Goal: Use online tool/utility: Utilize a website feature to perform a specific function

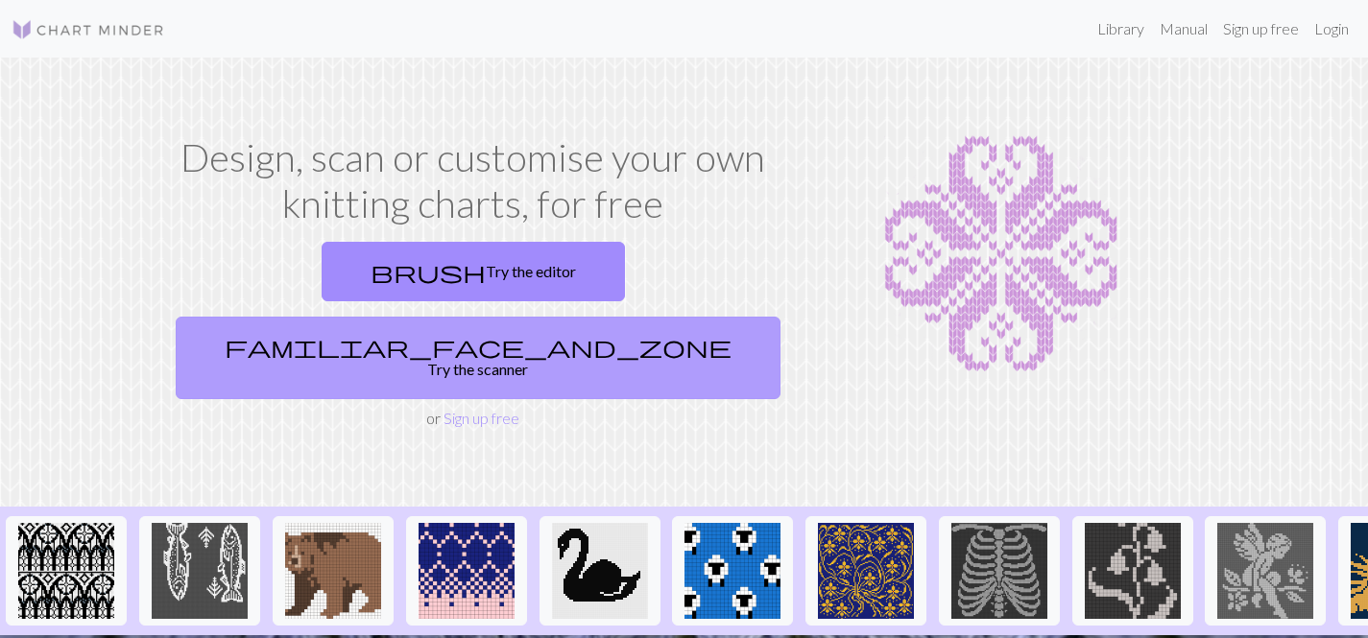
click at [676, 317] on link "familiar_face_and_zone Try the scanner" at bounding box center [478, 358] width 605 height 83
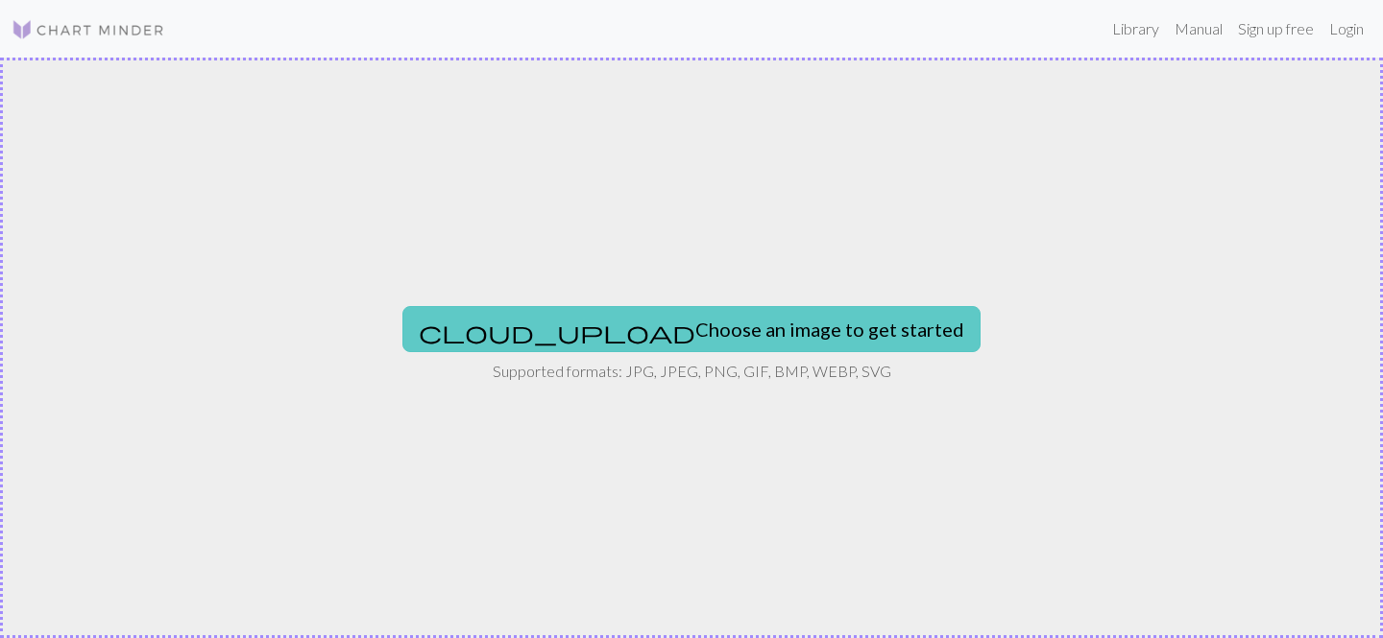
click at [762, 327] on button "cloud_upload Choose an image to get started" at bounding box center [691, 329] width 578 height 46
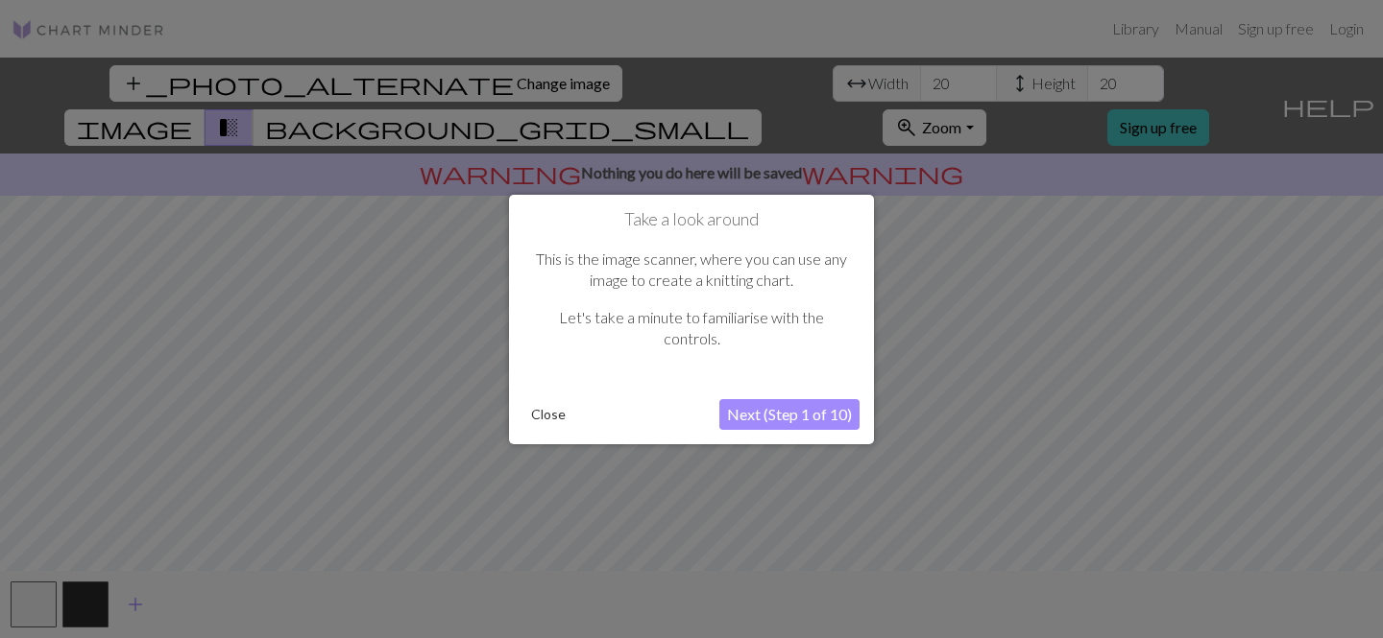
click at [560, 412] on button "Close" at bounding box center [548, 414] width 50 height 29
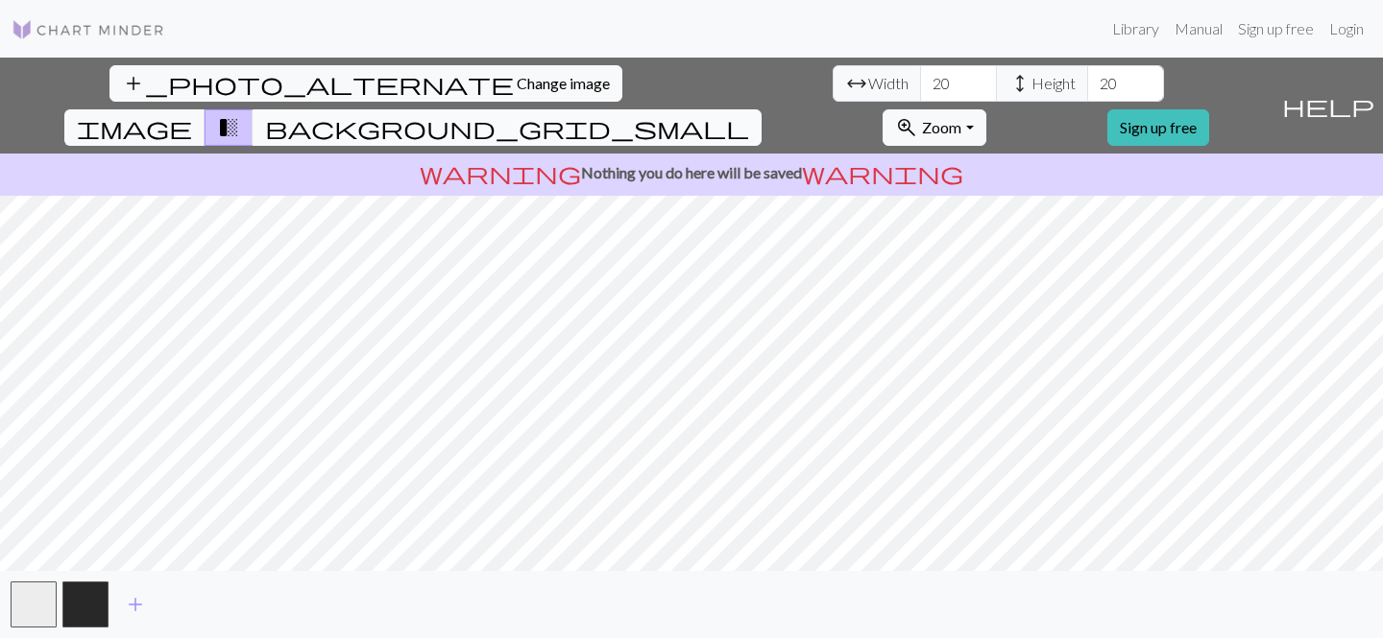
click at [749, 114] on span "background_grid_small" at bounding box center [507, 127] width 484 height 27
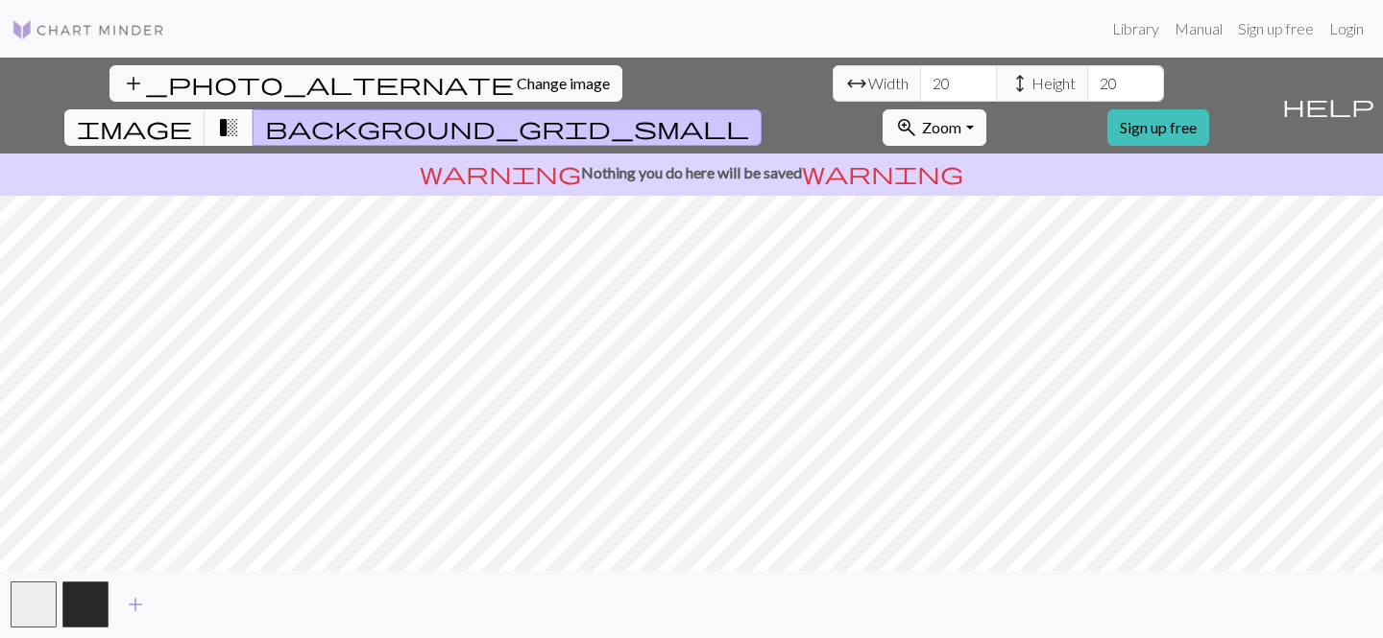
click at [240, 114] on span "transition_fade" at bounding box center [228, 127] width 23 height 27
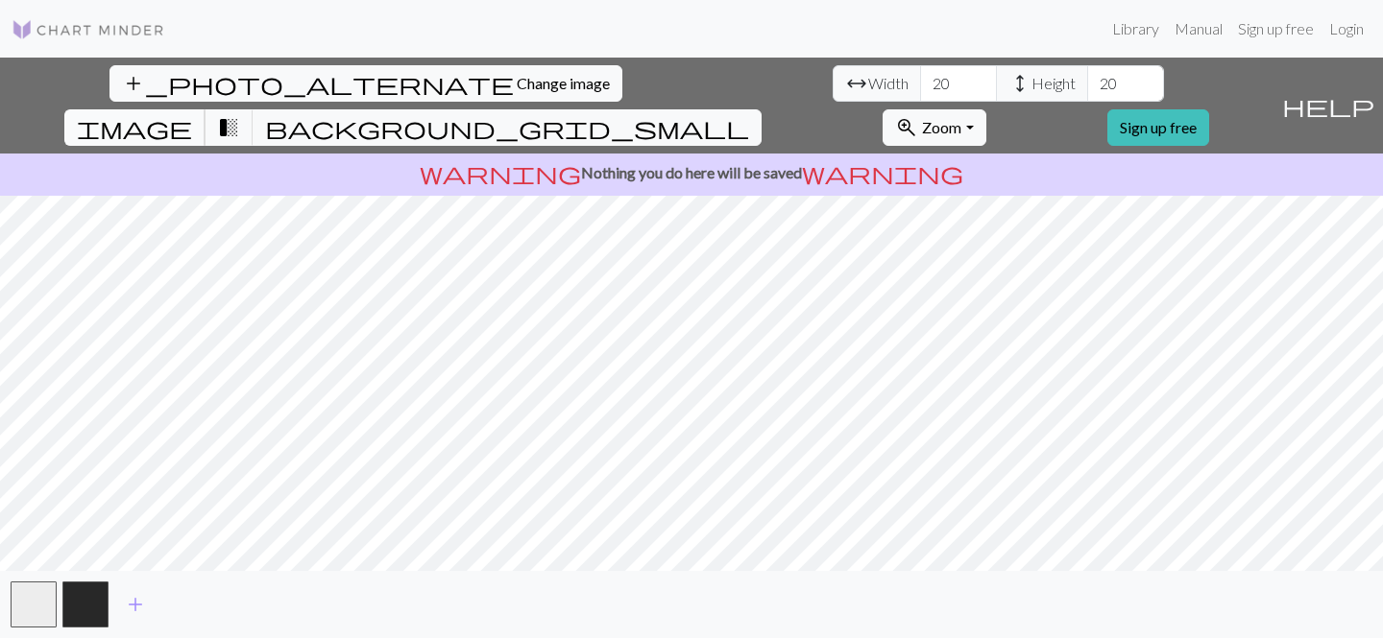
click at [192, 114] on span "image" at bounding box center [134, 127] width 115 height 27
click at [240, 114] on span "transition_fade" at bounding box center [228, 127] width 23 height 27
click at [920, 89] on input "20" at bounding box center [958, 83] width 77 height 36
click at [920, 81] on input "21" at bounding box center [958, 83] width 77 height 36
type input "22"
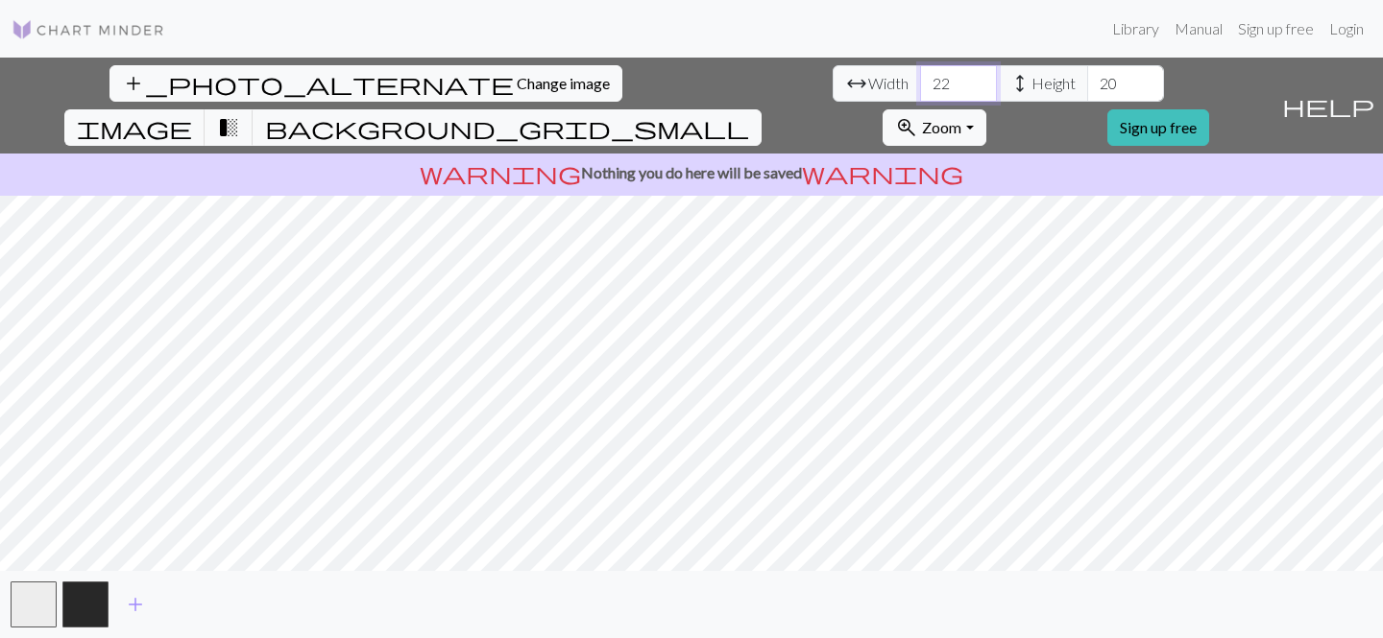
click at [920, 80] on input "22" at bounding box center [958, 83] width 77 height 36
click at [1087, 77] on input "21" at bounding box center [1125, 83] width 77 height 36
type input "22"
click at [1087, 76] on input "22" at bounding box center [1125, 83] width 77 height 36
click at [920, 80] on input "23" at bounding box center [958, 83] width 77 height 36
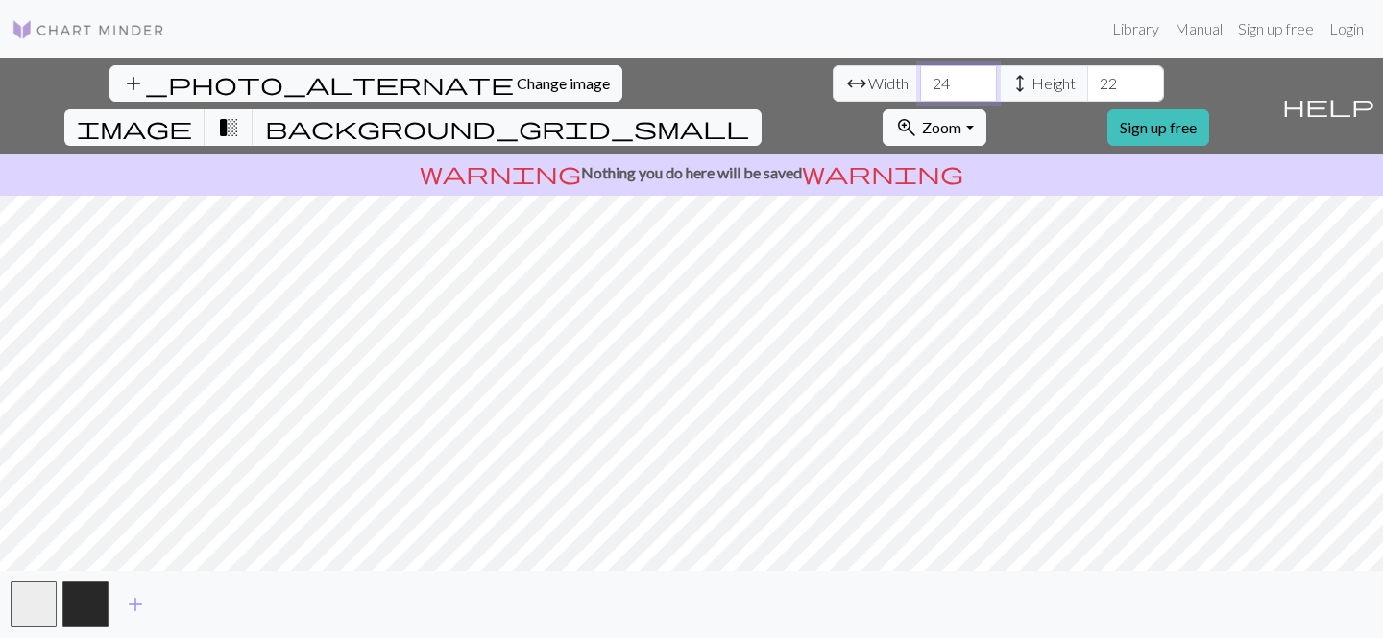
click at [920, 80] on input "24" at bounding box center [958, 83] width 77 height 36
click at [920, 80] on input "25" at bounding box center [958, 83] width 77 height 36
click at [920, 80] on input "26" at bounding box center [958, 83] width 77 height 36
click at [920, 80] on input "27" at bounding box center [958, 83] width 77 height 36
click at [920, 80] on input "28" at bounding box center [958, 83] width 77 height 36
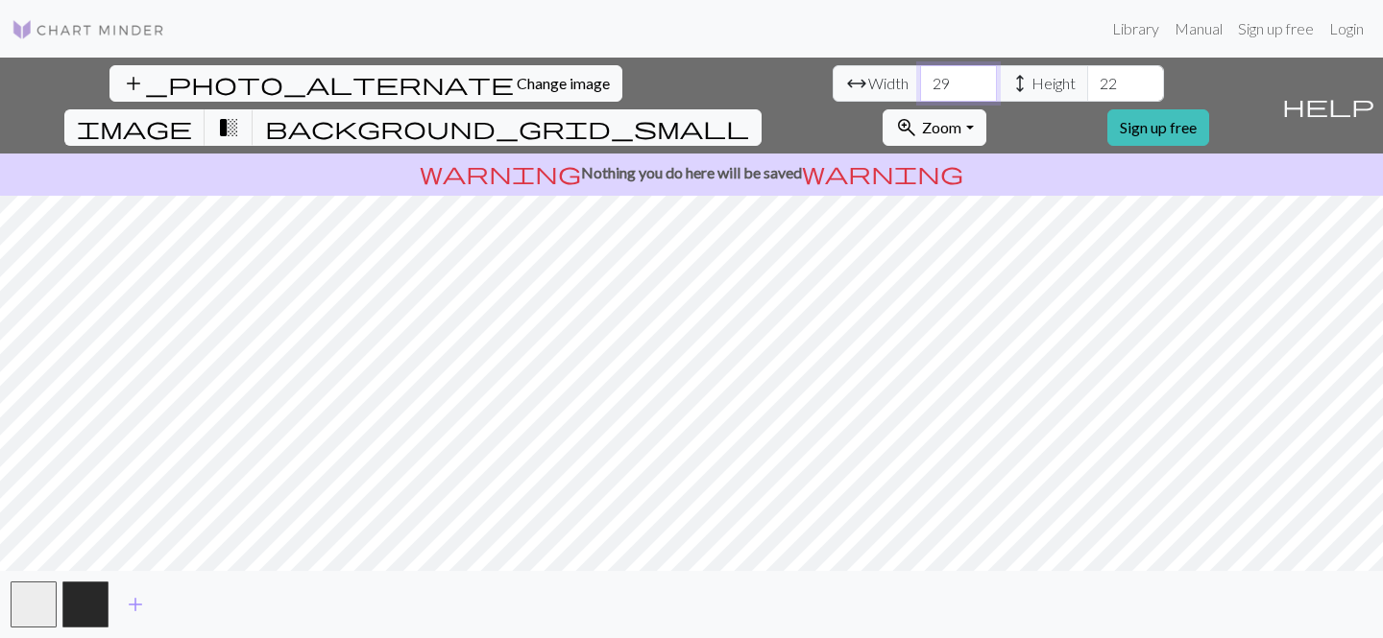
click at [920, 80] on input "29" at bounding box center [958, 83] width 77 height 36
type input "30"
click at [920, 80] on input "30" at bounding box center [958, 83] width 77 height 36
click at [1087, 80] on input "23" at bounding box center [1125, 83] width 77 height 36
click at [1087, 80] on input "24" at bounding box center [1125, 83] width 77 height 36
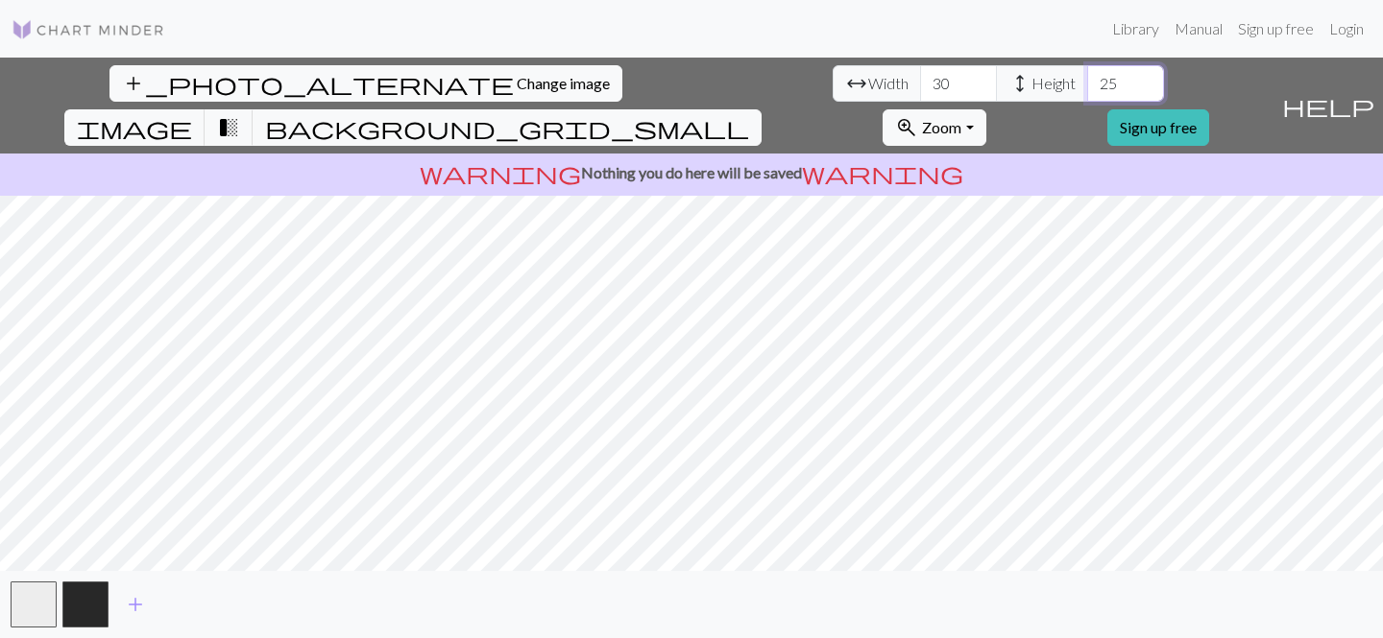
click at [1087, 80] on input "25" at bounding box center [1125, 83] width 77 height 36
click at [1087, 80] on input "26" at bounding box center [1125, 83] width 77 height 36
click at [1087, 80] on input "27" at bounding box center [1125, 83] width 77 height 36
click at [1087, 79] on input "28" at bounding box center [1125, 83] width 77 height 36
click at [1087, 79] on input "29" at bounding box center [1125, 83] width 77 height 36
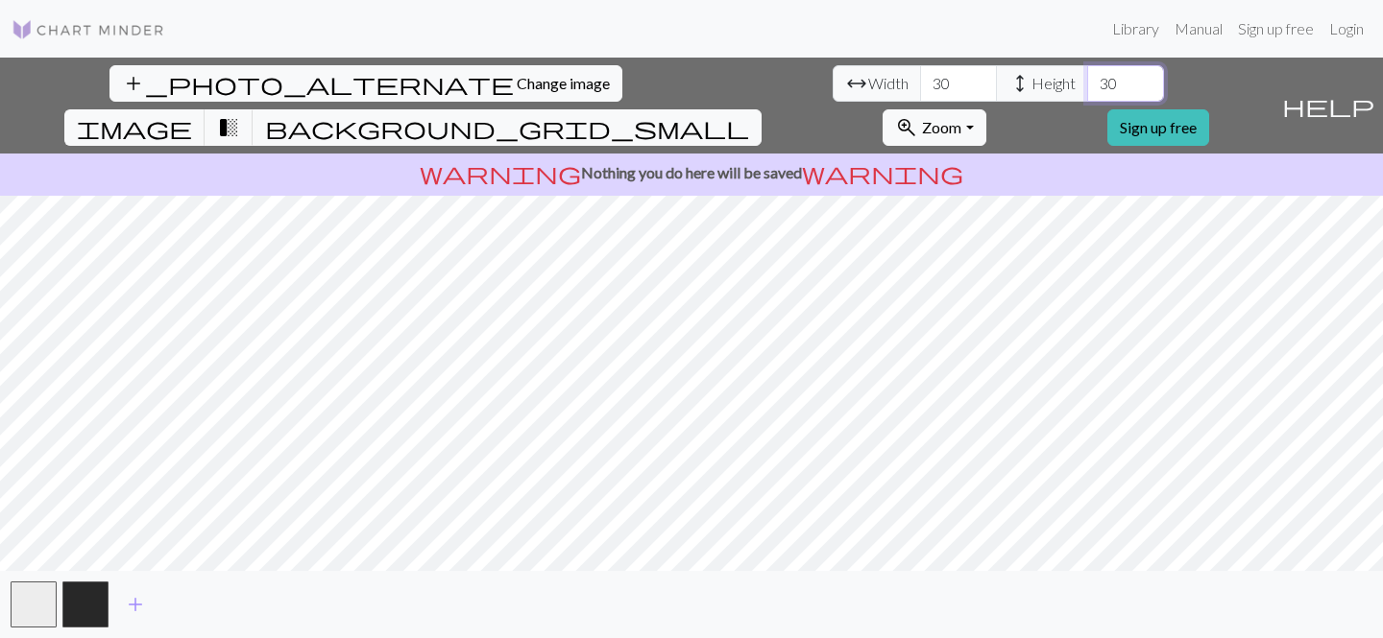
type input "30"
click at [1087, 79] on input "30" at bounding box center [1125, 83] width 77 height 36
click at [920, 81] on input "31" at bounding box center [958, 83] width 77 height 36
click at [920, 81] on input "32" at bounding box center [958, 83] width 77 height 36
click at [920, 81] on input "33" at bounding box center [958, 83] width 77 height 36
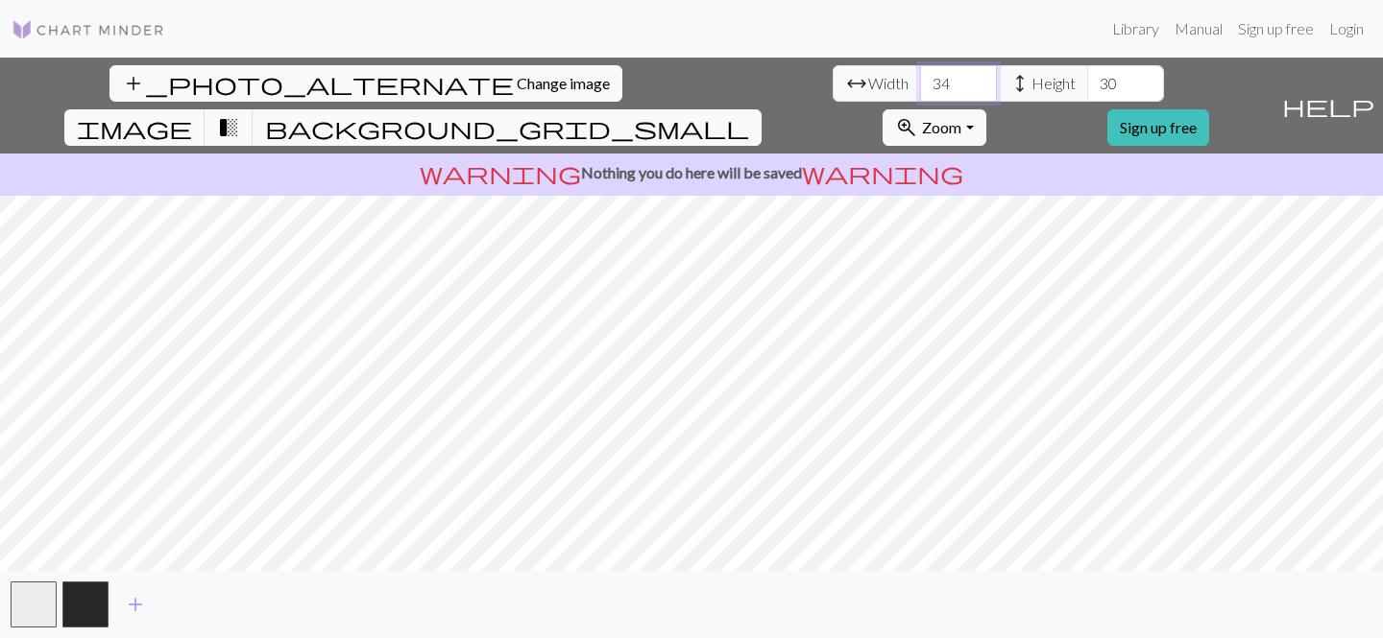
click at [920, 80] on input "34" at bounding box center [958, 83] width 77 height 36
click at [920, 80] on input "35" at bounding box center [958, 83] width 77 height 36
click at [920, 80] on input "36" at bounding box center [958, 83] width 77 height 36
click at [920, 79] on input "37" at bounding box center [958, 83] width 77 height 36
click at [920, 79] on input "38" at bounding box center [958, 83] width 77 height 36
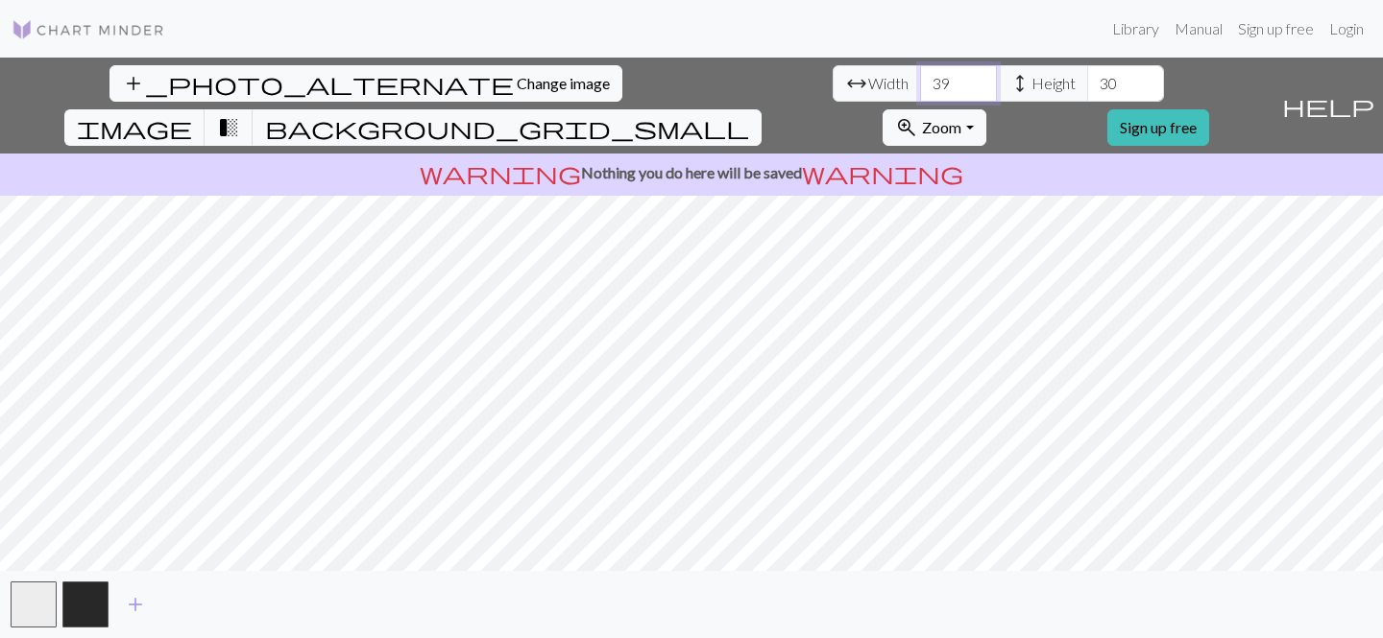
click at [920, 79] on input "39" at bounding box center [958, 83] width 77 height 36
type input "40"
click at [920, 79] on input "40" at bounding box center [958, 83] width 77 height 36
click at [1087, 79] on input "31" at bounding box center [1125, 83] width 77 height 36
click at [1087, 79] on input "32" at bounding box center [1125, 83] width 77 height 36
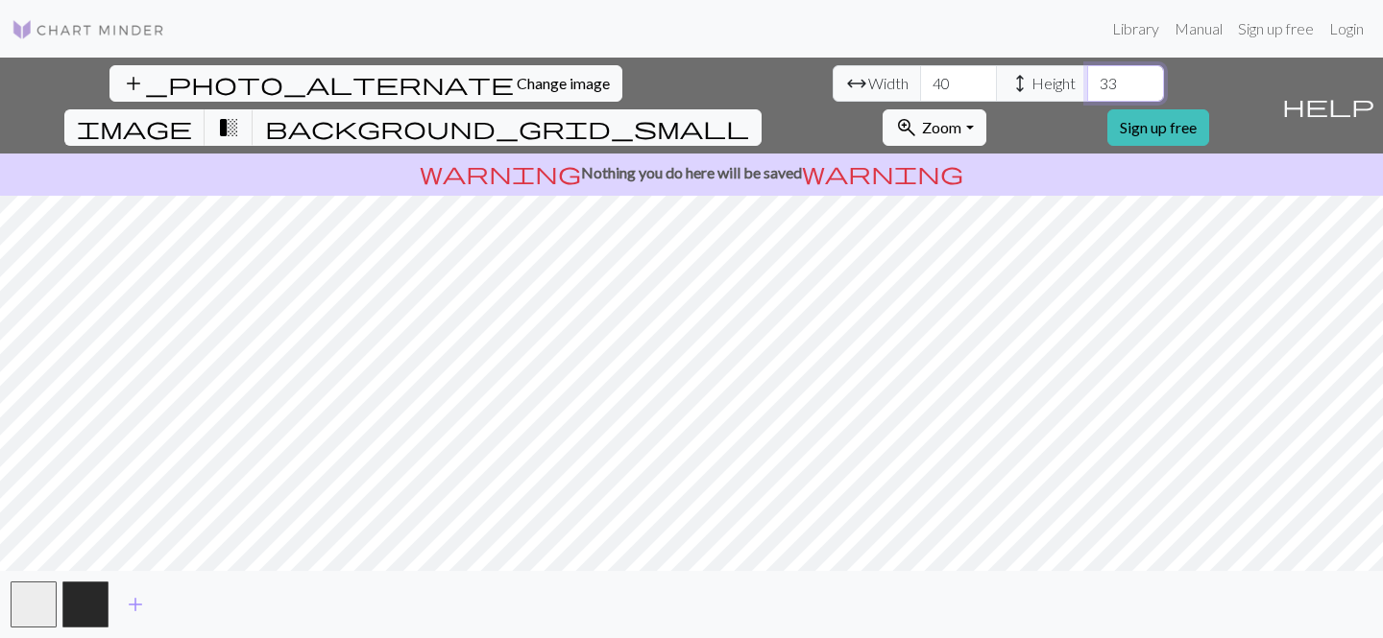
click at [1087, 79] on input "33" at bounding box center [1125, 83] width 77 height 36
click at [1087, 79] on input "34" at bounding box center [1125, 83] width 77 height 36
click at [1087, 79] on input "35" at bounding box center [1125, 83] width 77 height 36
click at [1087, 79] on input "36" at bounding box center [1125, 83] width 77 height 36
click at [1087, 79] on input "37" at bounding box center [1125, 83] width 77 height 36
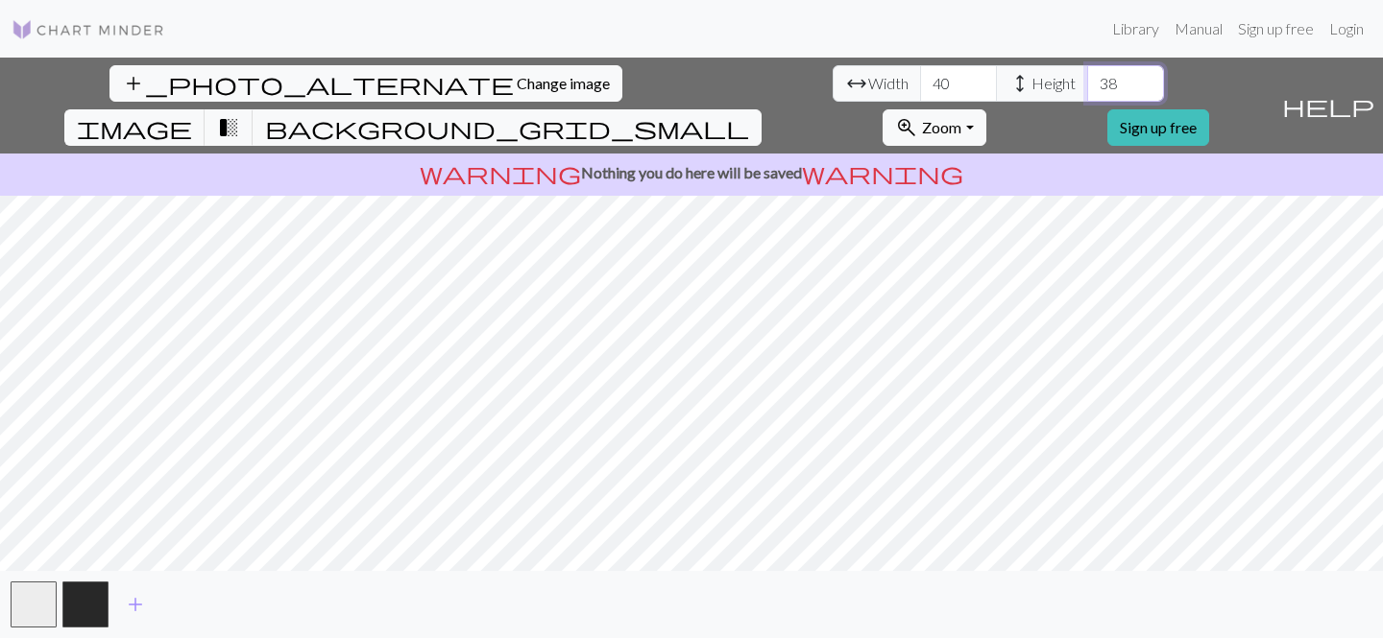
click at [1087, 79] on input "38" at bounding box center [1125, 83] width 77 height 36
click at [1087, 79] on input "39" at bounding box center [1125, 83] width 77 height 36
type input "40"
click at [1087, 79] on input "40" at bounding box center [1125, 83] width 77 height 36
click at [961, 118] on span "Zoom" at bounding box center [941, 127] width 39 height 18
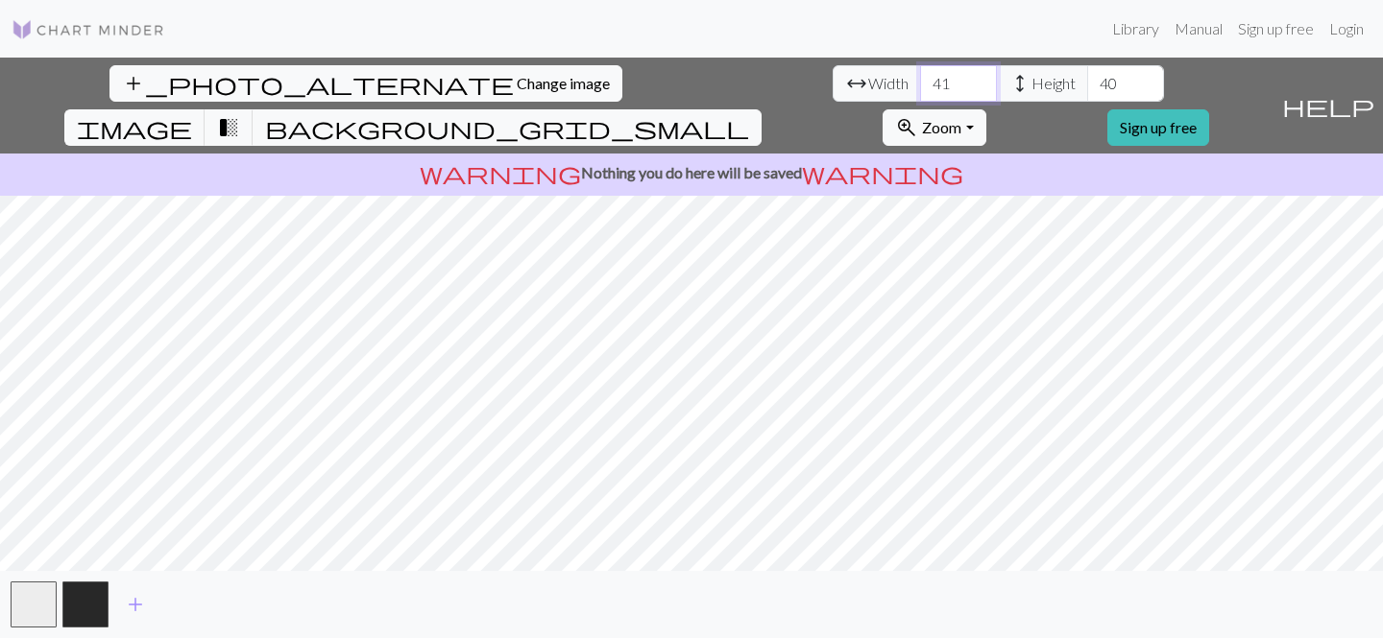
click at [920, 77] on input "41" at bounding box center [958, 83] width 77 height 36
click at [920, 77] on input "42" at bounding box center [958, 83] width 77 height 36
click at [920, 76] on input "43" at bounding box center [958, 83] width 77 height 36
click at [920, 76] on input "44" at bounding box center [958, 83] width 77 height 36
click at [920, 76] on input "45" at bounding box center [958, 83] width 77 height 36
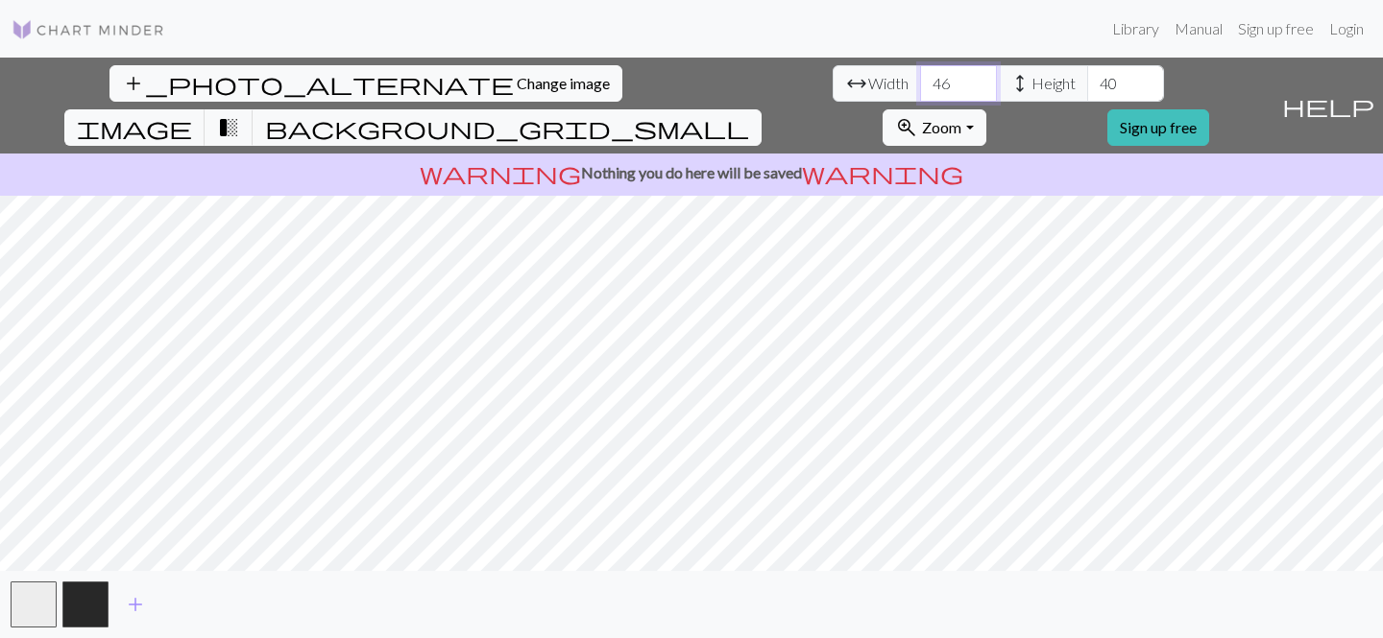
click at [920, 76] on input "46" at bounding box center [958, 83] width 77 height 36
click at [920, 76] on input "47" at bounding box center [958, 83] width 77 height 36
click at [920, 76] on input "48" at bounding box center [958, 83] width 77 height 36
click at [920, 76] on input "49" at bounding box center [958, 83] width 77 height 36
type input "50"
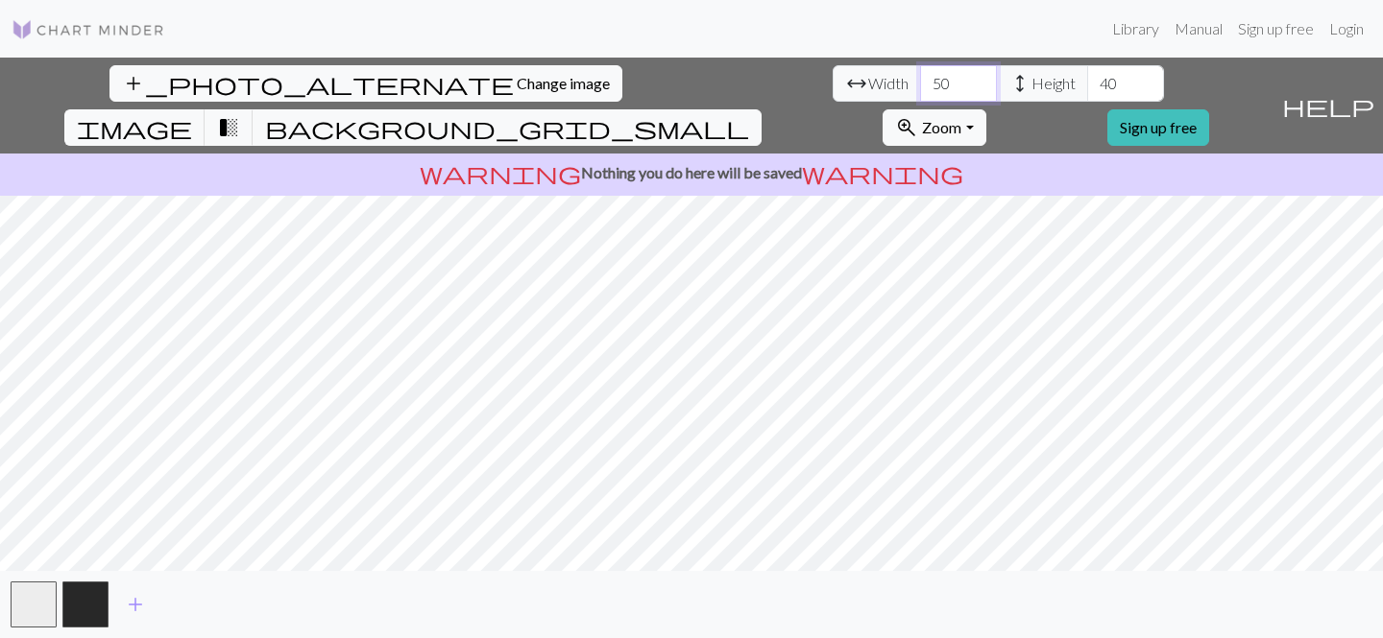
click at [920, 76] on input "50" at bounding box center [958, 83] width 77 height 36
click at [1087, 76] on input "41" at bounding box center [1125, 83] width 77 height 36
click at [1087, 76] on input "42" at bounding box center [1125, 83] width 77 height 36
click at [1087, 76] on input "43" at bounding box center [1125, 83] width 77 height 36
click at [1087, 76] on input "44" at bounding box center [1125, 83] width 77 height 36
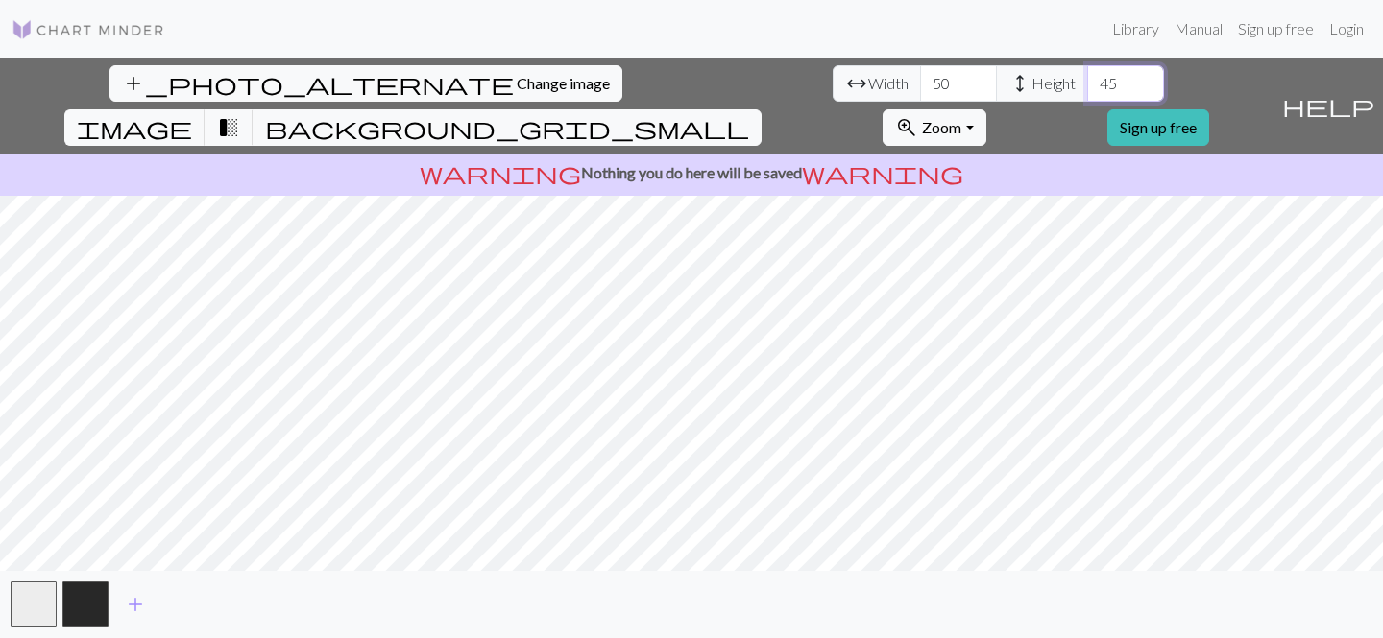
click at [1087, 76] on input "45" at bounding box center [1125, 83] width 77 height 36
click at [1087, 76] on input "46" at bounding box center [1125, 83] width 77 height 36
click at [1087, 76] on input "47" at bounding box center [1125, 83] width 77 height 36
click at [1087, 76] on input "48" at bounding box center [1125, 83] width 77 height 36
click at [1087, 76] on input "49" at bounding box center [1125, 83] width 77 height 36
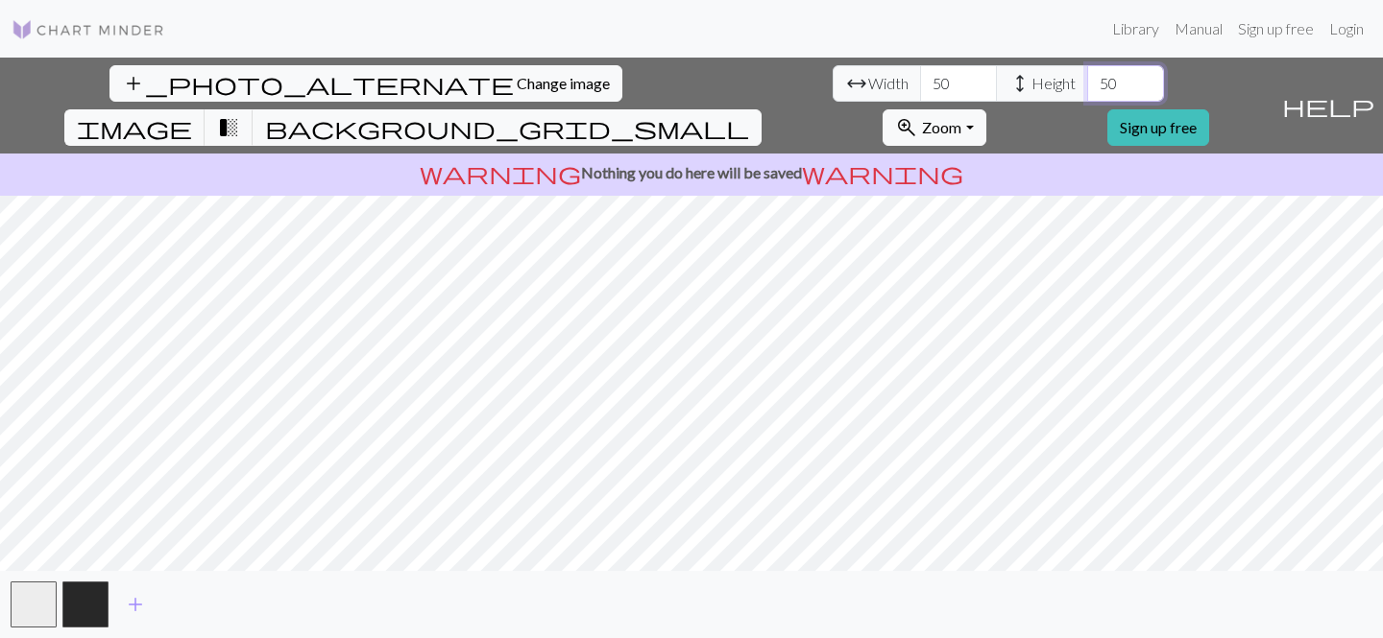
type input "50"
click at [1087, 77] on input "50" at bounding box center [1125, 83] width 77 height 36
click at [920, 81] on input "51" at bounding box center [958, 83] width 77 height 36
click at [920, 81] on input "52" at bounding box center [958, 83] width 77 height 36
click at [920, 81] on input "53" at bounding box center [958, 83] width 77 height 36
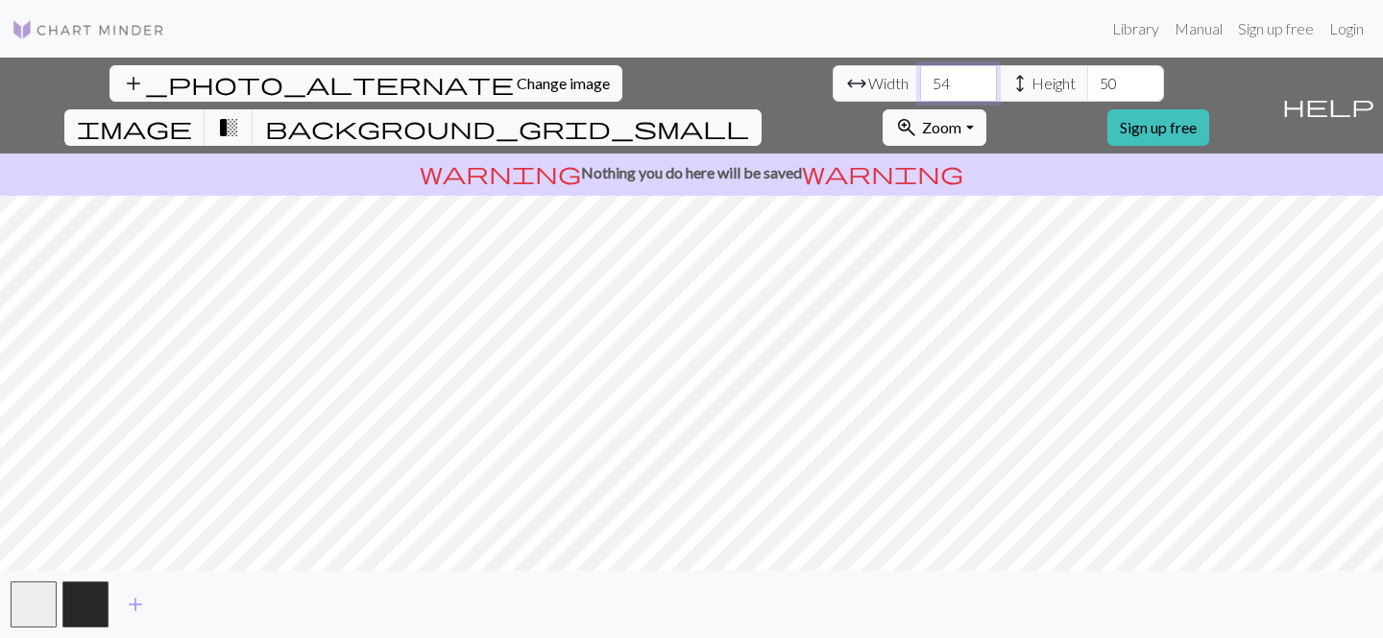
click at [920, 81] on input "54" at bounding box center [958, 83] width 77 height 36
click at [920, 81] on input "55" at bounding box center [958, 83] width 77 height 36
type input "56"
click at [920, 81] on input "56" at bounding box center [958, 83] width 77 height 36
click at [1087, 79] on input "51" at bounding box center [1125, 83] width 77 height 36
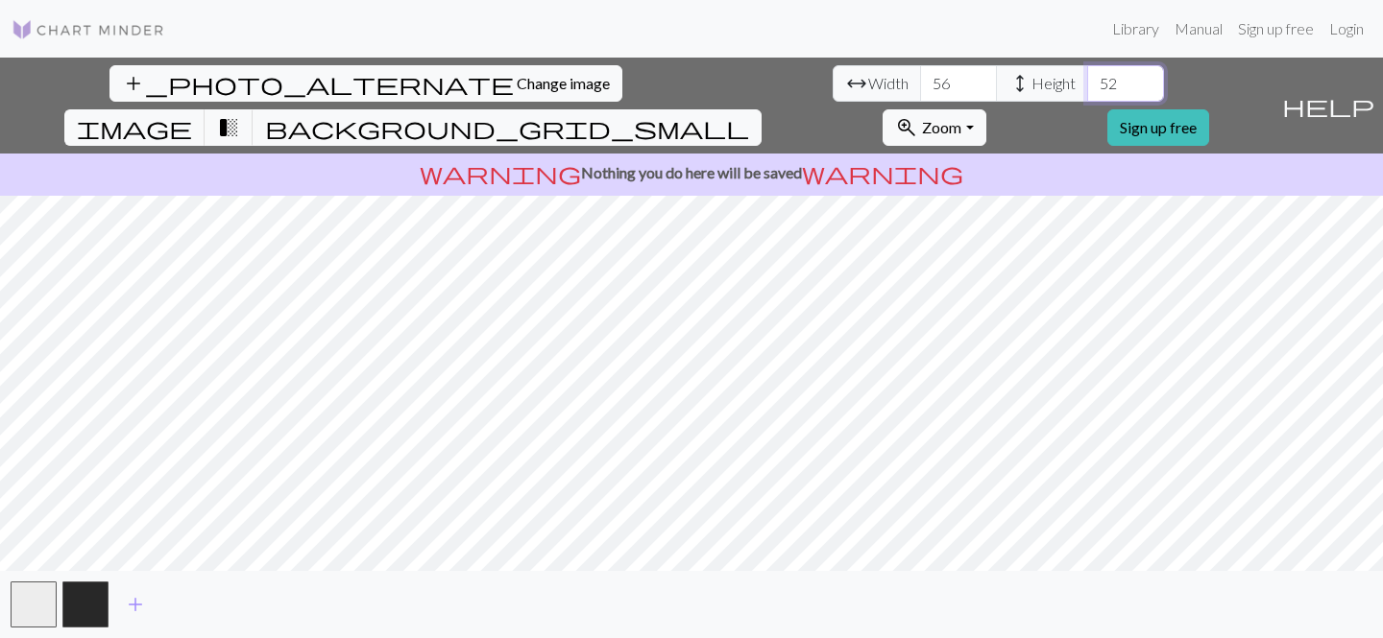
click at [1087, 79] on input "52" at bounding box center [1125, 83] width 77 height 36
click at [1087, 79] on input "53" at bounding box center [1125, 83] width 77 height 36
click at [1087, 79] on input "54" at bounding box center [1125, 83] width 77 height 36
click at [1087, 79] on input "55" at bounding box center [1125, 83] width 77 height 36
type input "56"
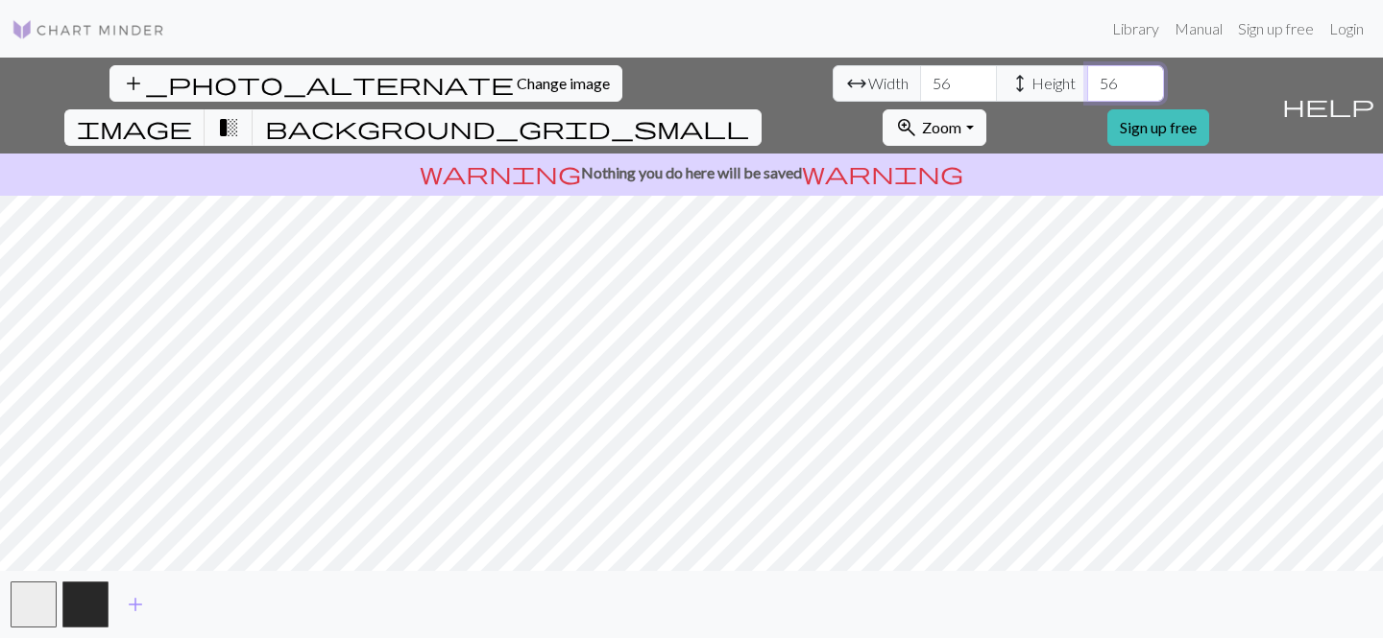
click at [1087, 79] on input "56" at bounding box center [1125, 83] width 77 height 36
type input "55"
click at [920, 86] on input "55" at bounding box center [958, 83] width 77 height 36
type input "55"
click at [1087, 91] on input "55" at bounding box center [1125, 83] width 77 height 36
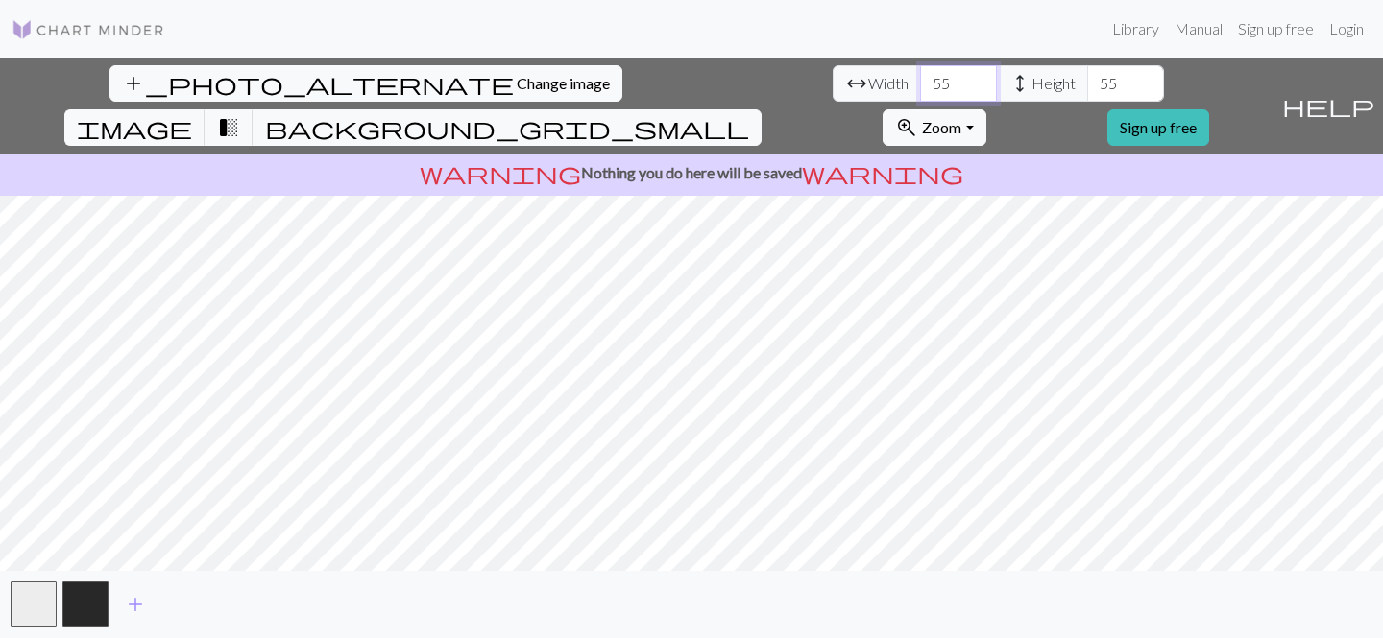
type input "56"
click at [920, 77] on input "56" at bounding box center [958, 83] width 77 height 36
type input "56"
click at [1087, 82] on input "56" at bounding box center [1125, 83] width 77 height 36
type input "55"
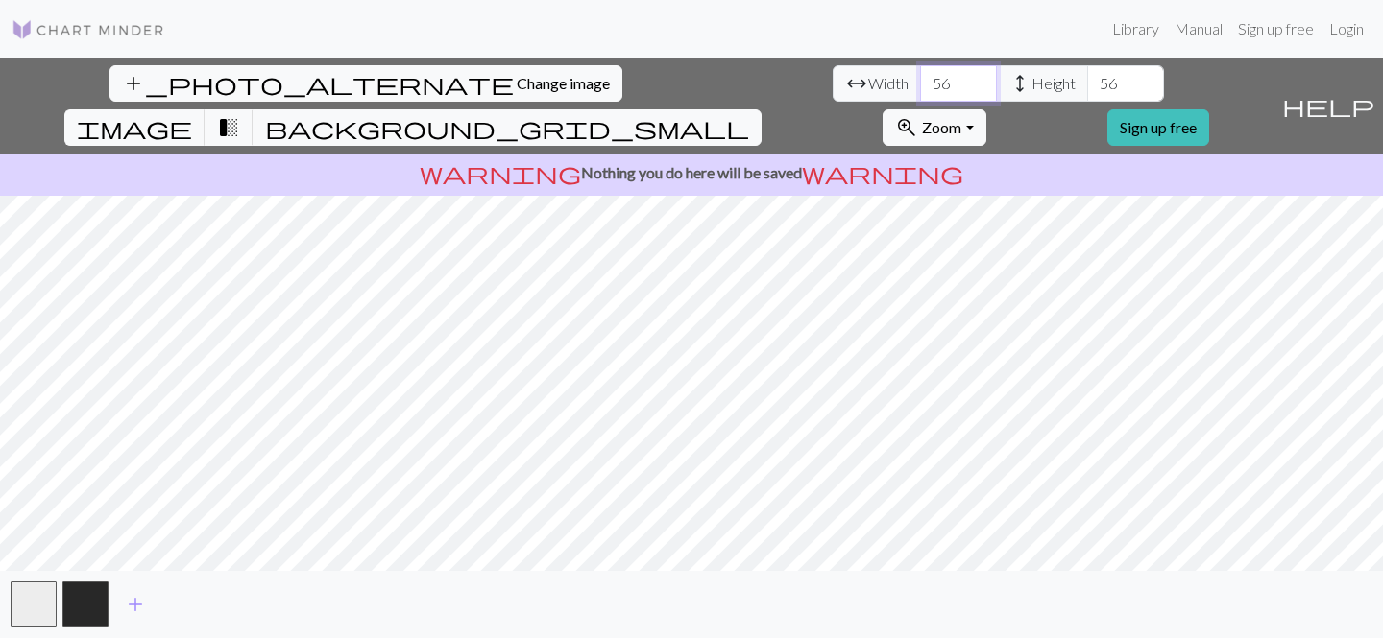
click at [920, 91] on input "55" at bounding box center [958, 83] width 77 height 36
click at [1087, 90] on input "55" at bounding box center [1125, 83] width 77 height 36
click at [1087, 79] on input "56" at bounding box center [1125, 83] width 77 height 36
type input "55"
click at [1087, 92] on input "55" at bounding box center [1125, 83] width 77 height 36
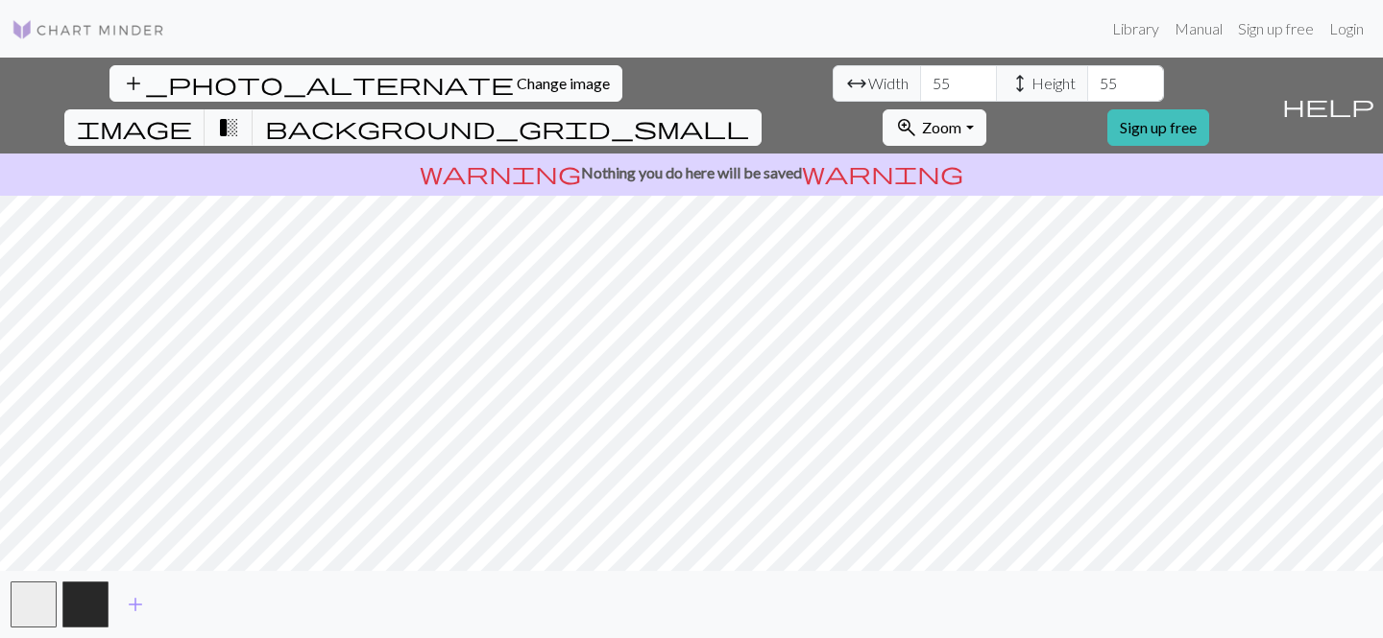
click at [145, 92] on button "add_photo_alternate Change image" at bounding box center [365, 83] width 513 height 36
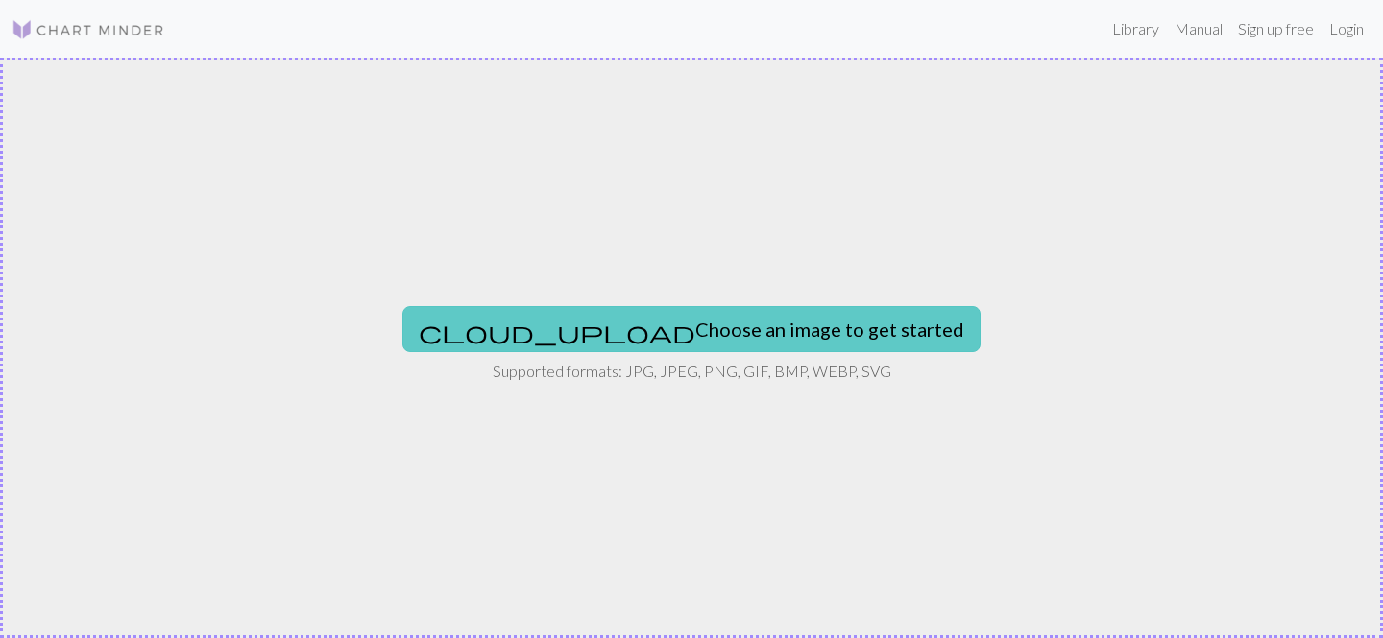
click at [675, 345] on button "cloud_upload Choose an image to get started" at bounding box center [691, 329] width 578 height 46
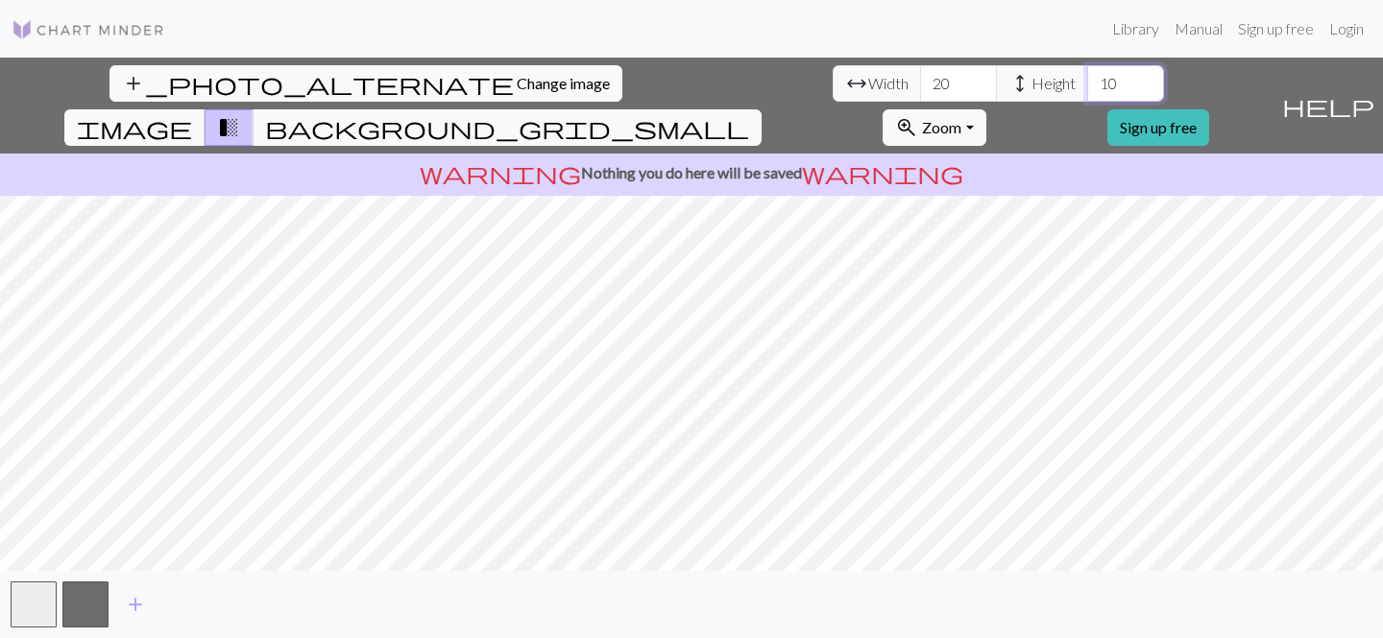
click at [1087, 79] on input "10" at bounding box center [1125, 83] width 77 height 36
click at [1087, 79] on input "11" at bounding box center [1125, 83] width 77 height 36
click at [1087, 79] on input "12" at bounding box center [1125, 83] width 77 height 36
click at [1087, 79] on input "13" at bounding box center [1125, 83] width 77 height 36
click at [1087, 79] on input "14" at bounding box center [1125, 83] width 77 height 36
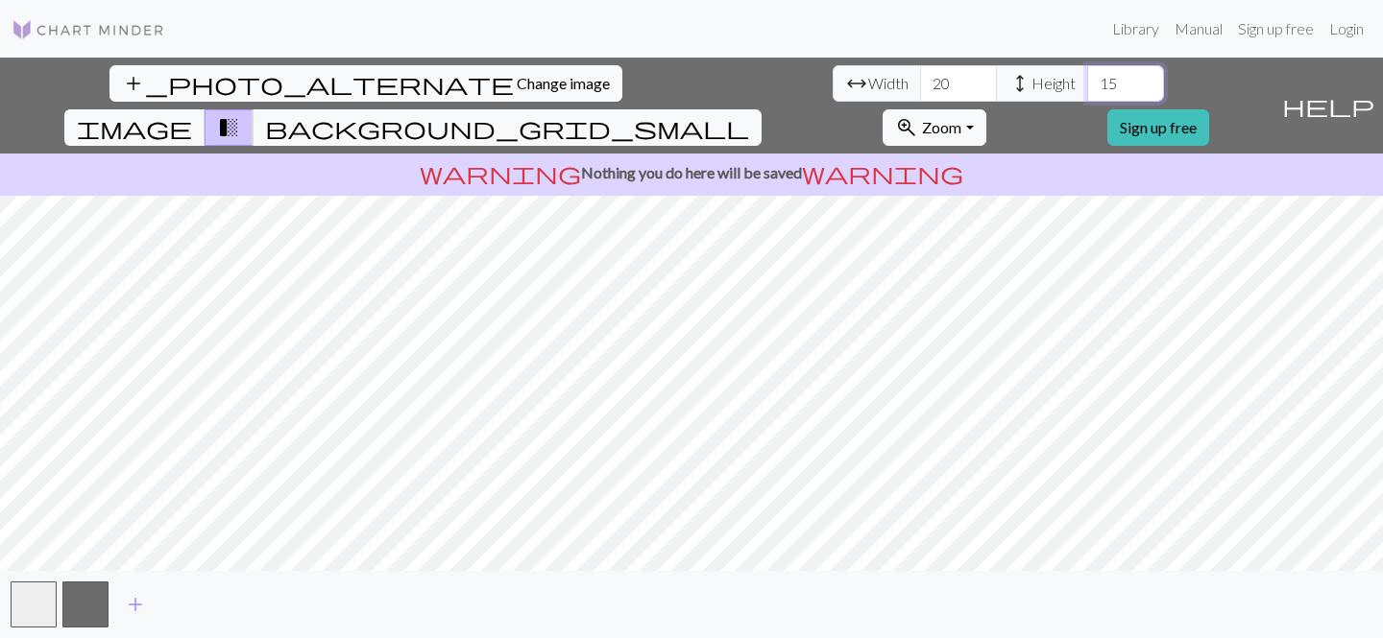
click at [1087, 79] on input "15" at bounding box center [1125, 83] width 77 height 36
click at [1087, 79] on input "16" at bounding box center [1125, 83] width 77 height 36
click at [1087, 79] on input "17" at bounding box center [1125, 83] width 77 height 36
click at [1087, 79] on input "18" at bounding box center [1125, 83] width 77 height 36
click at [1087, 79] on input "19" at bounding box center [1125, 83] width 77 height 36
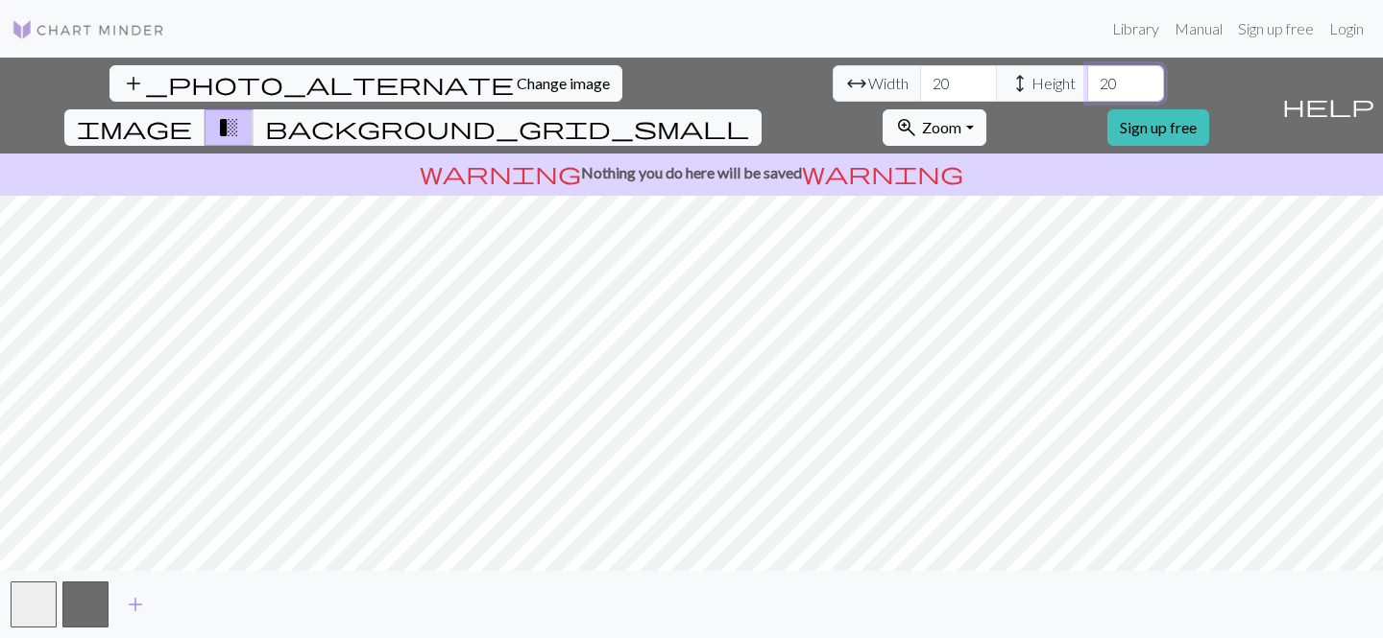
type input "20"
click at [1087, 79] on input "20" at bounding box center [1125, 83] width 77 height 36
click at [920, 82] on input "21" at bounding box center [958, 83] width 77 height 36
click at [920, 82] on input "22" at bounding box center [958, 83] width 77 height 36
click at [920, 82] on input "23" at bounding box center [958, 83] width 77 height 36
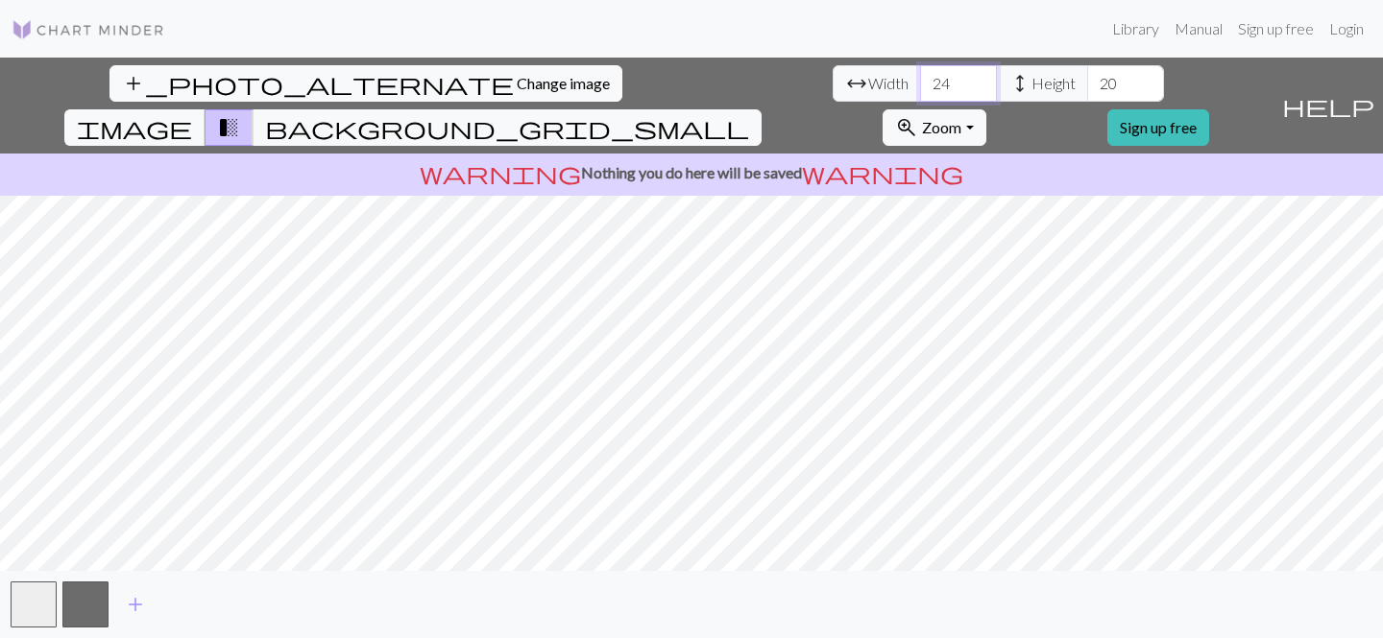
click at [920, 81] on input "24" at bounding box center [958, 83] width 77 height 36
click at [920, 80] on input "25" at bounding box center [958, 83] width 77 height 36
click at [920, 80] on input "26" at bounding box center [958, 83] width 77 height 36
click at [920, 80] on input "27" at bounding box center [958, 83] width 77 height 36
click at [920, 80] on input "28" at bounding box center [958, 83] width 77 height 36
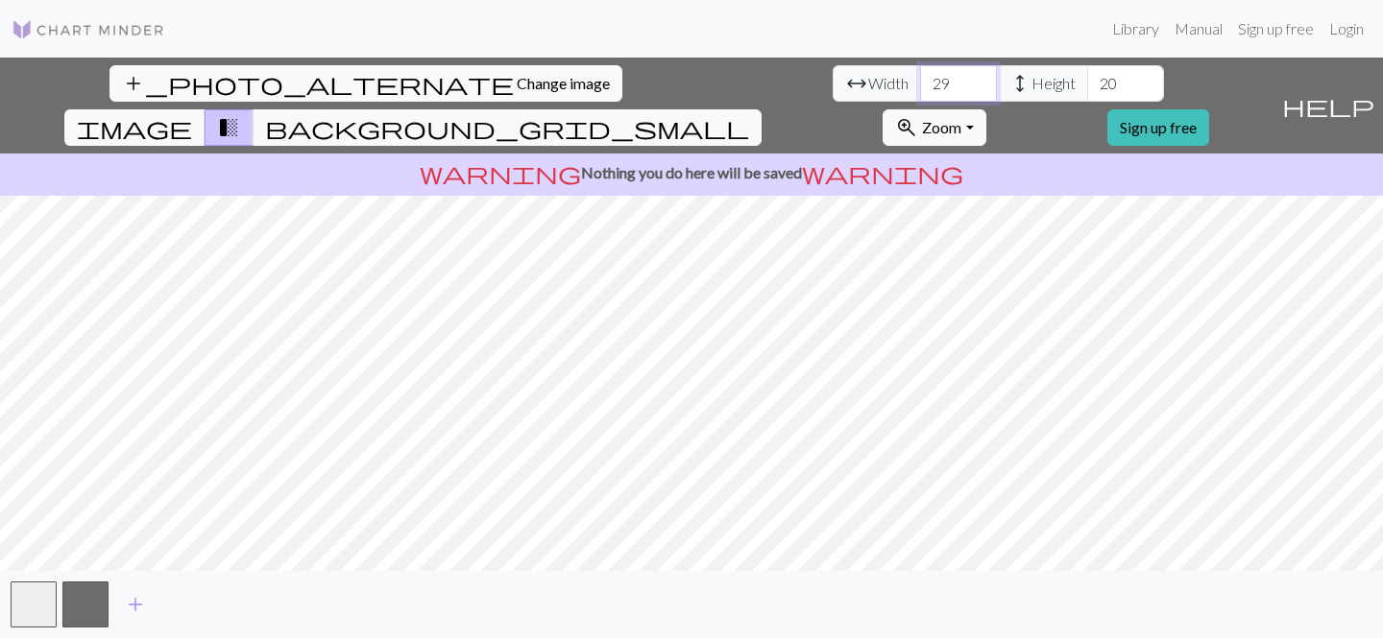
click at [920, 80] on input "29" at bounding box center [958, 83] width 77 height 36
type input "30"
click at [920, 80] on input "30" at bounding box center [958, 83] width 77 height 36
click at [1087, 79] on input "21" at bounding box center [1125, 83] width 77 height 36
click at [1087, 79] on input "22" at bounding box center [1125, 83] width 77 height 36
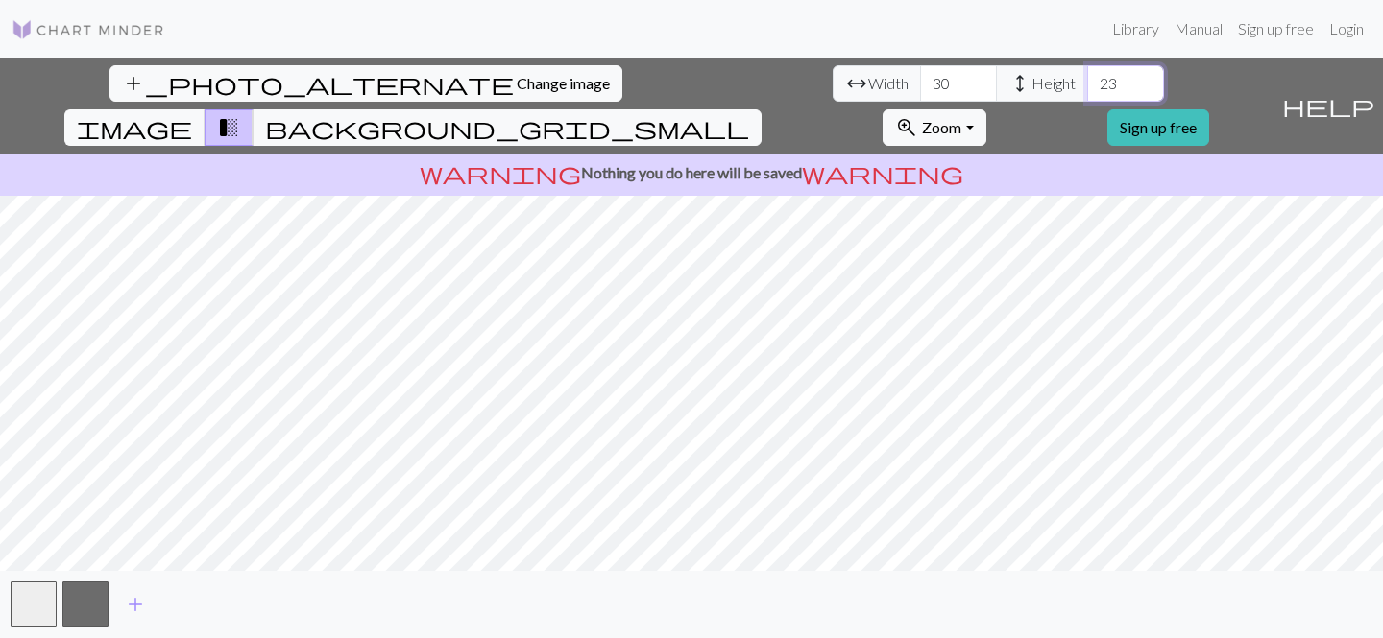
click at [1087, 79] on input "23" at bounding box center [1125, 83] width 77 height 36
click at [1087, 79] on input "24" at bounding box center [1125, 83] width 77 height 36
click at [1087, 79] on input "25" at bounding box center [1125, 83] width 77 height 36
click at [1087, 78] on input "26" at bounding box center [1125, 83] width 77 height 36
click at [1087, 78] on input "27" at bounding box center [1125, 83] width 77 height 36
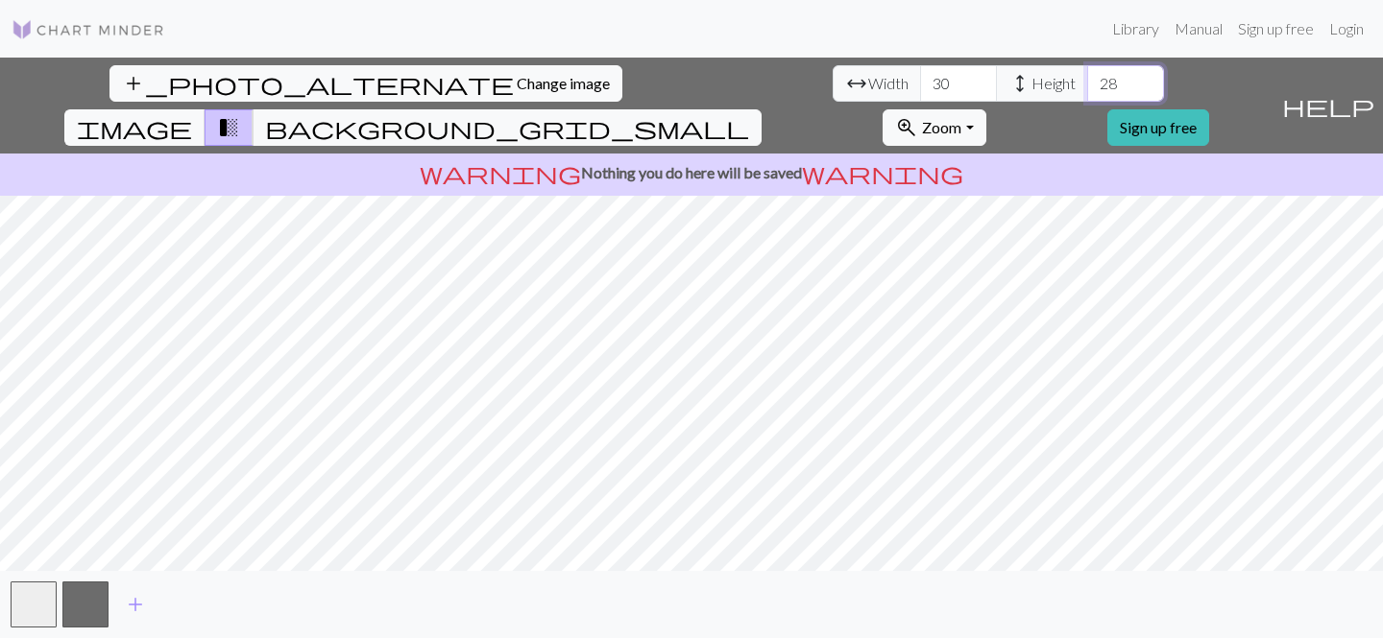
click at [1087, 78] on input "28" at bounding box center [1125, 83] width 77 height 36
click at [1087, 78] on input "29" at bounding box center [1125, 83] width 77 height 36
type input "30"
click at [1087, 78] on input "30" at bounding box center [1125, 83] width 77 height 36
click at [920, 78] on input "31" at bounding box center [958, 83] width 77 height 36
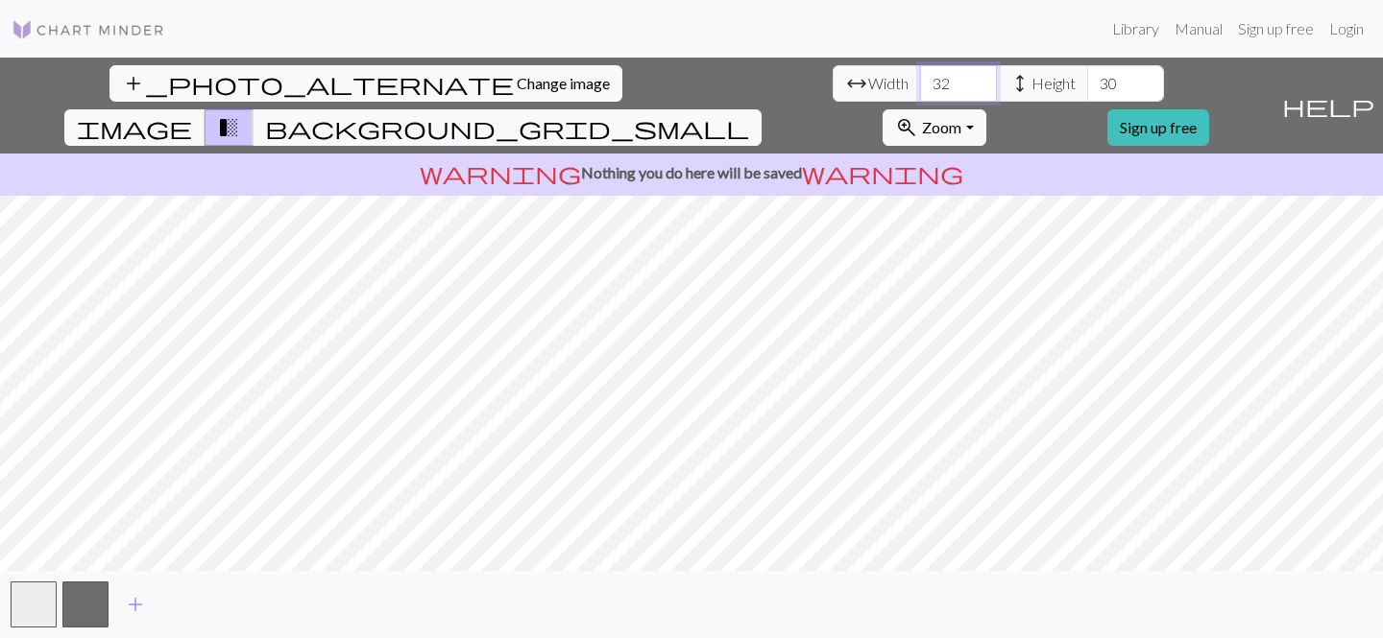
click at [920, 78] on input "32" at bounding box center [958, 83] width 77 height 36
click at [920, 78] on input "33" at bounding box center [958, 83] width 77 height 36
click at [920, 78] on input "34" at bounding box center [958, 83] width 77 height 36
click at [920, 78] on input "35" at bounding box center [958, 83] width 77 height 36
click at [920, 78] on input "36" at bounding box center [958, 83] width 77 height 36
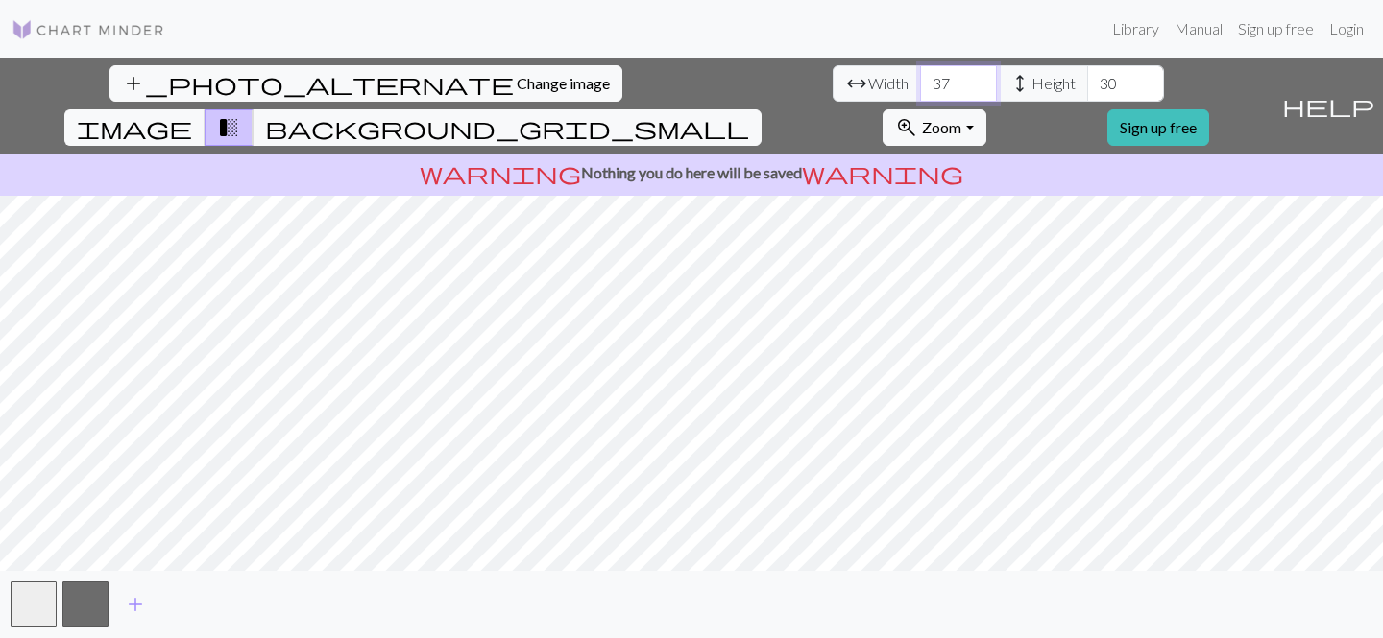
click at [920, 78] on input "37" at bounding box center [958, 83] width 77 height 36
click at [920, 78] on input "38" at bounding box center [958, 83] width 77 height 36
click at [920, 78] on input "39" at bounding box center [958, 83] width 77 height 36
type input "40"
click at [920, 78] on input "40" at bounding box center [958, 83] width 77 height 36
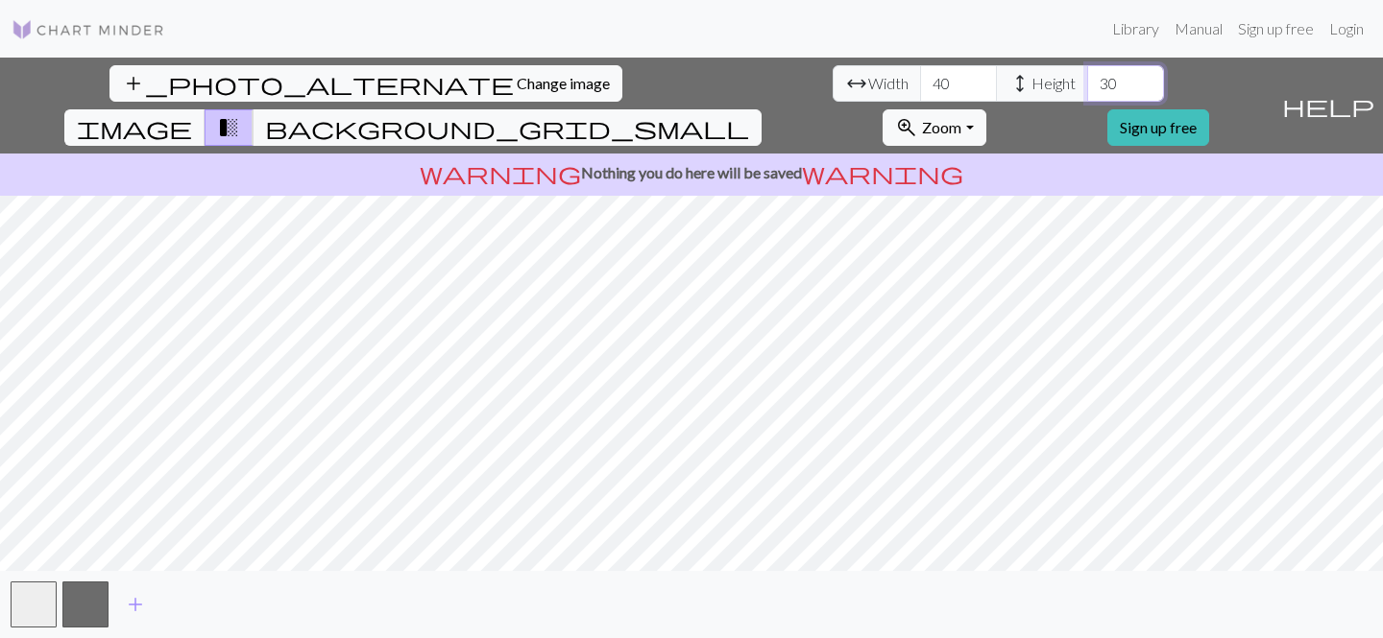
click at [1087, 79] on input "31" at bounding box center [1125, 83] width 77 height 36
click at [1087, 79] on input "32" at bounding box center [1125, 83] width 77 height 36
click at [1087, 79] on input "33" at bounding box center [1125, 83] width 77 height 36
click at [1087, 79] on input "34" at bounding box center [1125, 83] width 77 height 36
click at [1087, 79] on input "35" at bounding box center [1125, 83] width 77 height 36
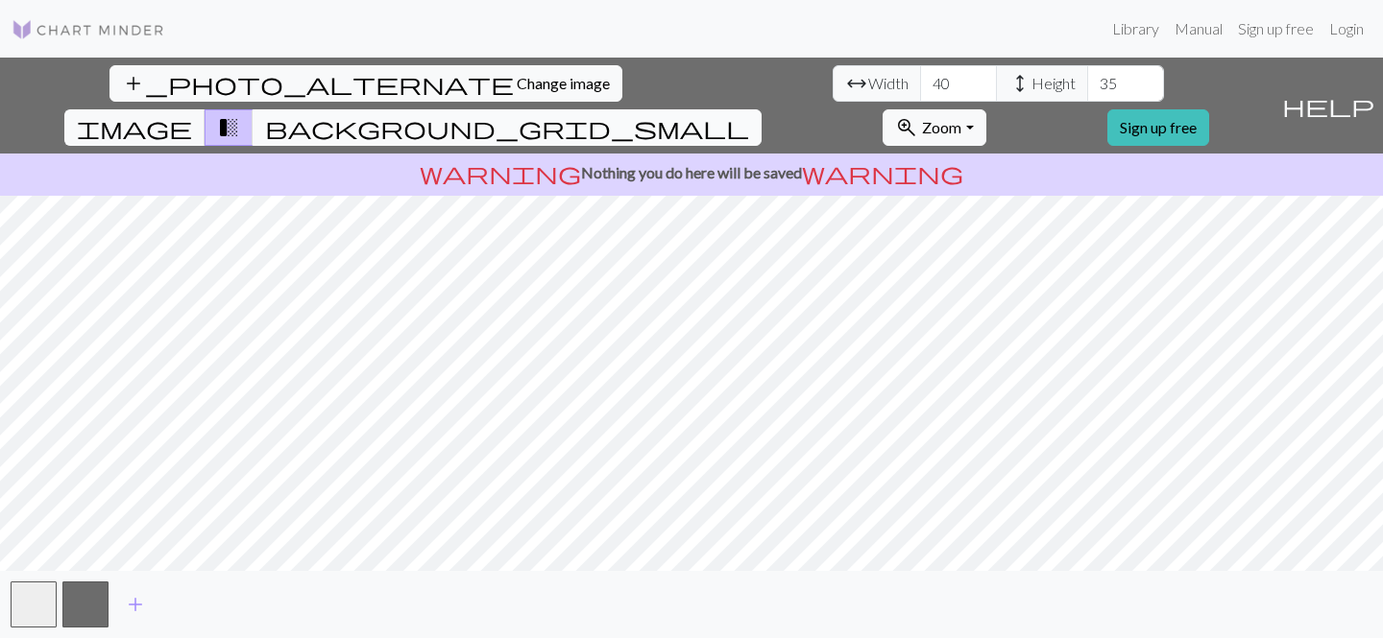
click at [749, 114] on span "background_grid_small" at bounding box center [507, 127] width 484 height 27
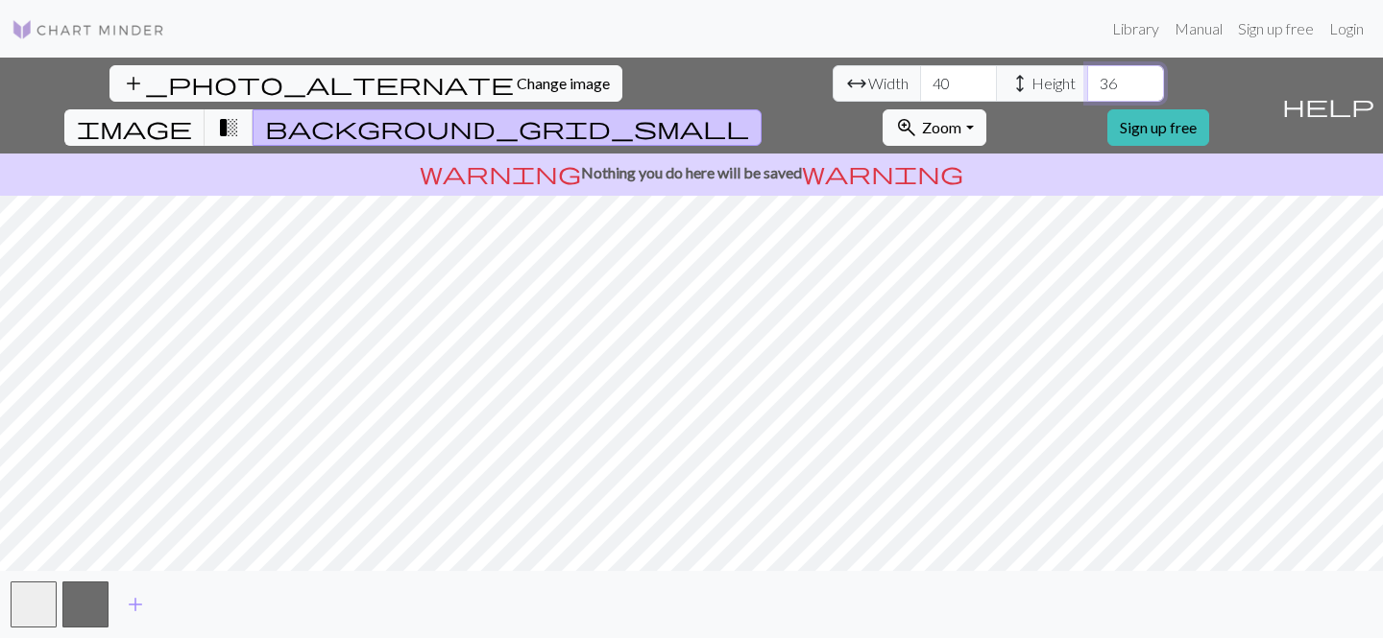
click at [1087, 74] on input "36" at bounding box center [1125, 83] width 77 height 36
click at [1087, 74] on input "37" at bounding box center [1125, 83] width 77 height 36
click at [1087, 74] on input "38" at bounding box center [1125, 83] width 77 height 36
click at [1087, 74] on input "39" at bounding box center [1125, 83] width 77 height 36
type input "40"
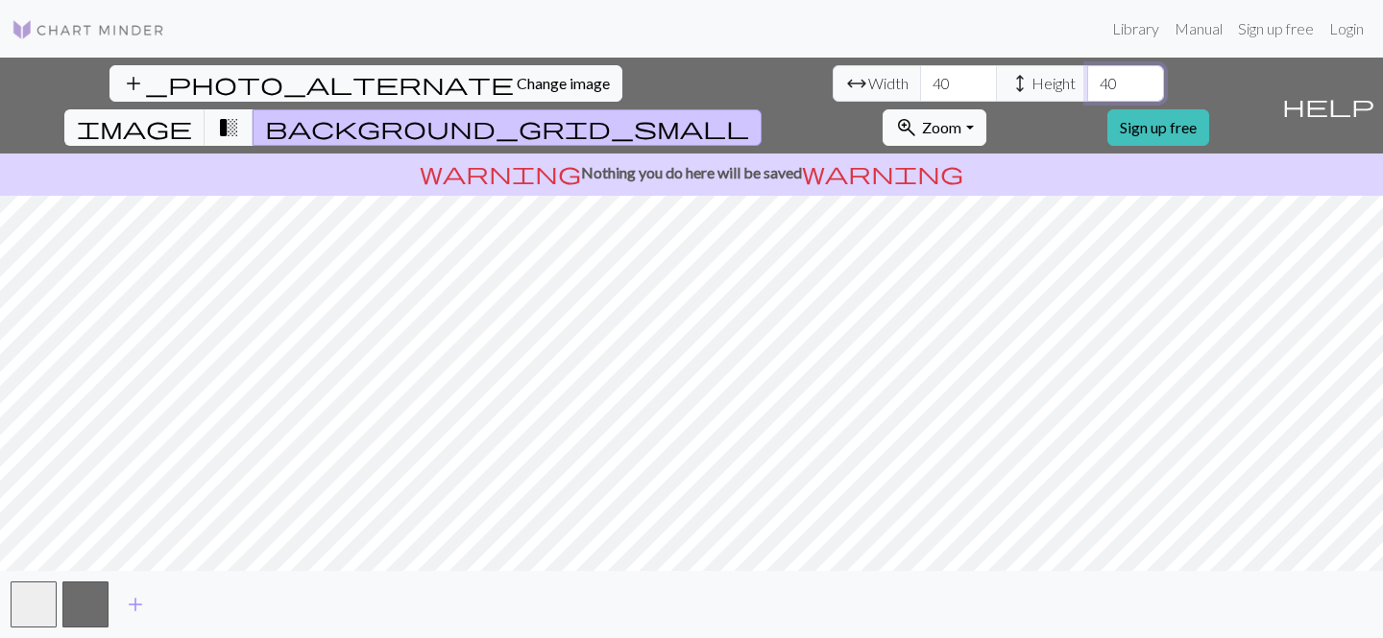
click at [1087, 74] on input "40" at bounding box center [1125, 83] width 77 height 36
click at [920, 79] on input "41" at bounding box center [958, 83] width 77 height 36
click at [920, 79] on input "42" at bounding box center [958, 83] width 77 height 36
click at [920, 79] on input "43" at bounding box center [958, 83] width 77 height 36
click at [920, 78] on input "44" at bounding box center [958, 83] width 77 height 36
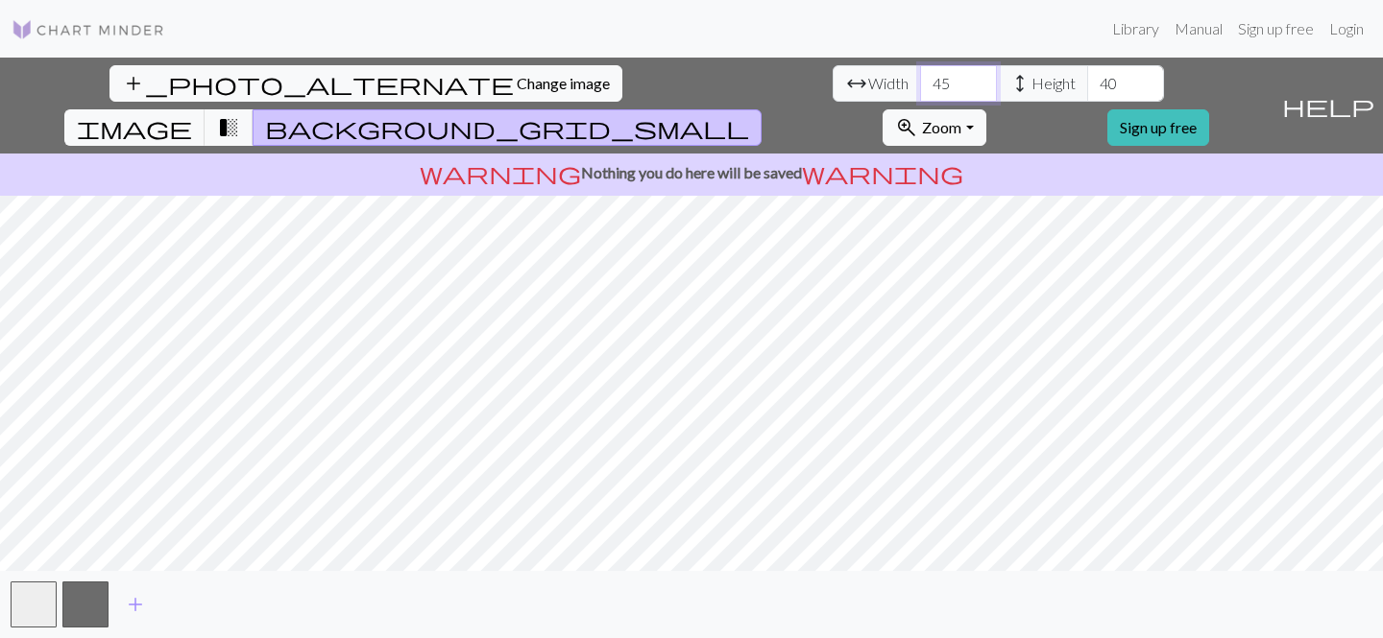
click at [920, 83] on input "45" at bounding box center [958, 83] width 77 height 36
type input "46"
click at [920, 82] on input "46" at bounding box center [958, 83] width 77 height 36
click at [1087, 79] on input "41" at bounding box center [1125, 83] width 77 height 36
click at [1087, 79] on input "42" at bounding box center [1125, 83] width 77 height 36
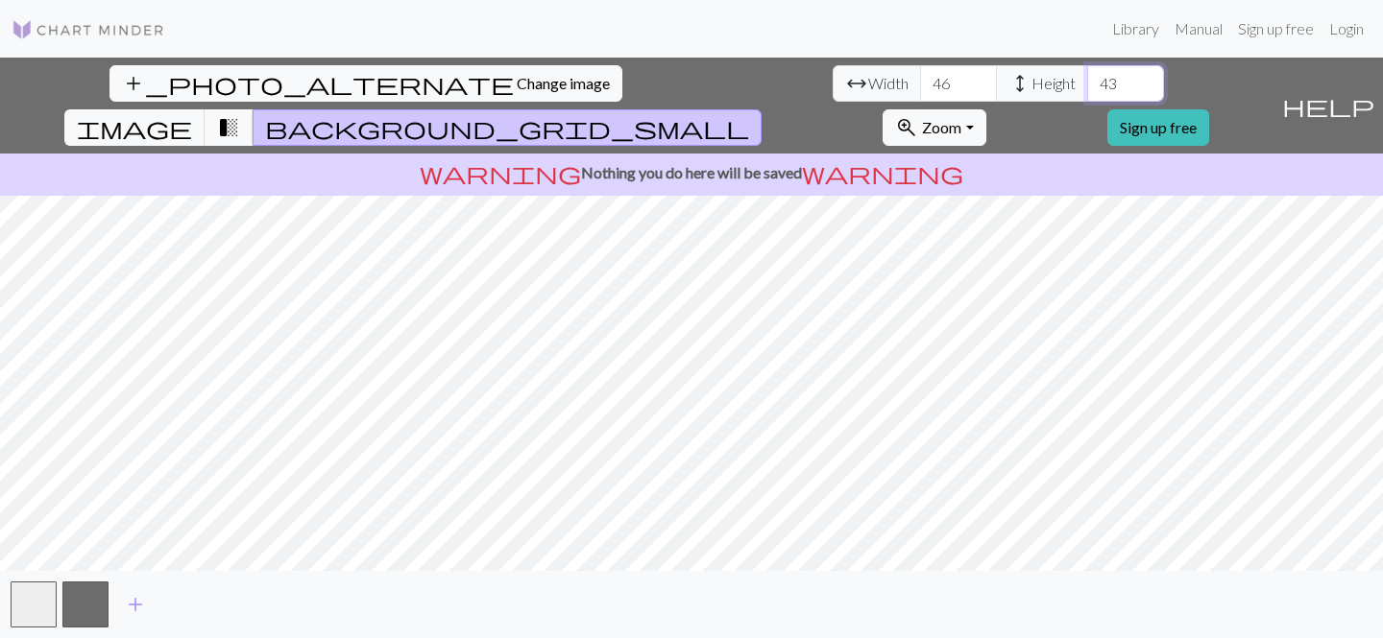
click at [1087, 79] on input "43" at bounding box center [1125, 83] width 77 height 36
click at [1087, 79] on input "44" at bounding box center [1125, 83] width 77 height 36
click at [1087, 79] on input "45" at bounding box center [1125, 83] width 77 height 36
click at [1087, 79] on input "46" at bounding box center [1125, 83] width 77 height 36
click at [1087, 79] on input "47" at bounding box center [1125, 83] width 77 height 36
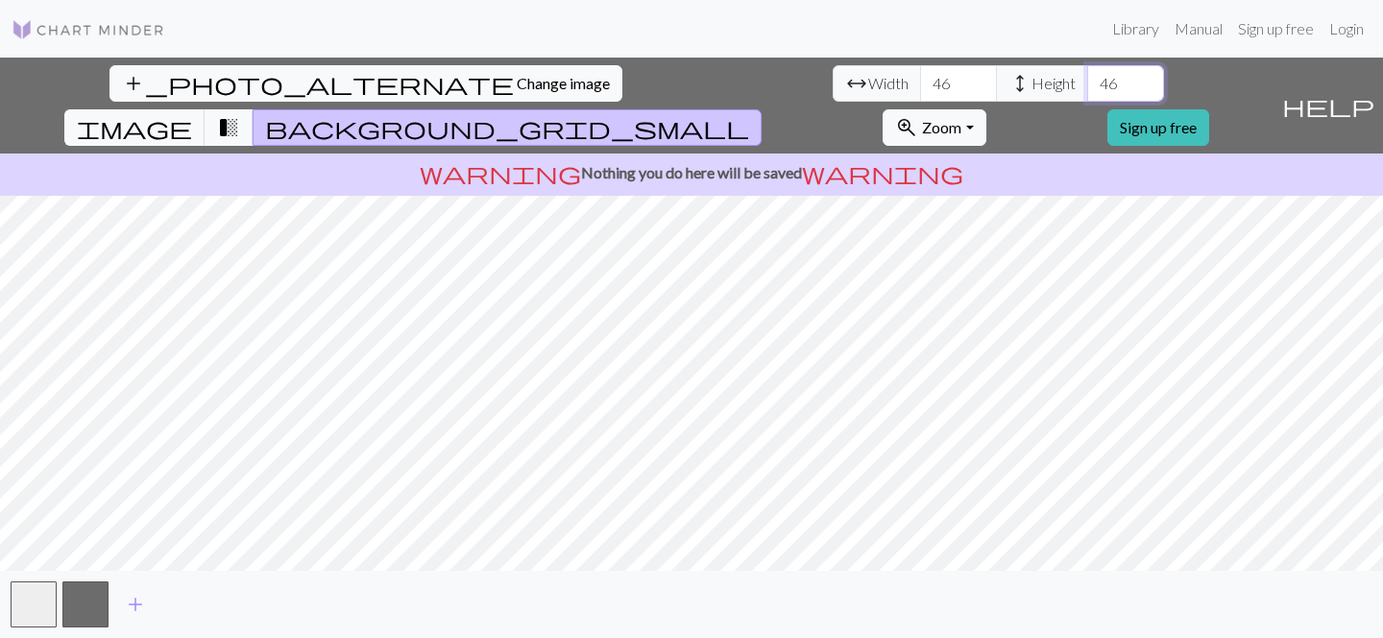
click at [1087, 91] on input "46" at bounding box center [1125, 83] width 77 height 36
click at [1087, 89] on input "45" at bounding box center [1125, 83] width 77 height 36
click at [1087, 89] on input "44" at bounding box center [1125, 83] width 77 height 36
click at [1087, 89] on input "43" at bounding box center [1125, 83] width 77 height 36
click at [1087, 89] on input "42" at bounding box center [1125, 83] width 77 height 36
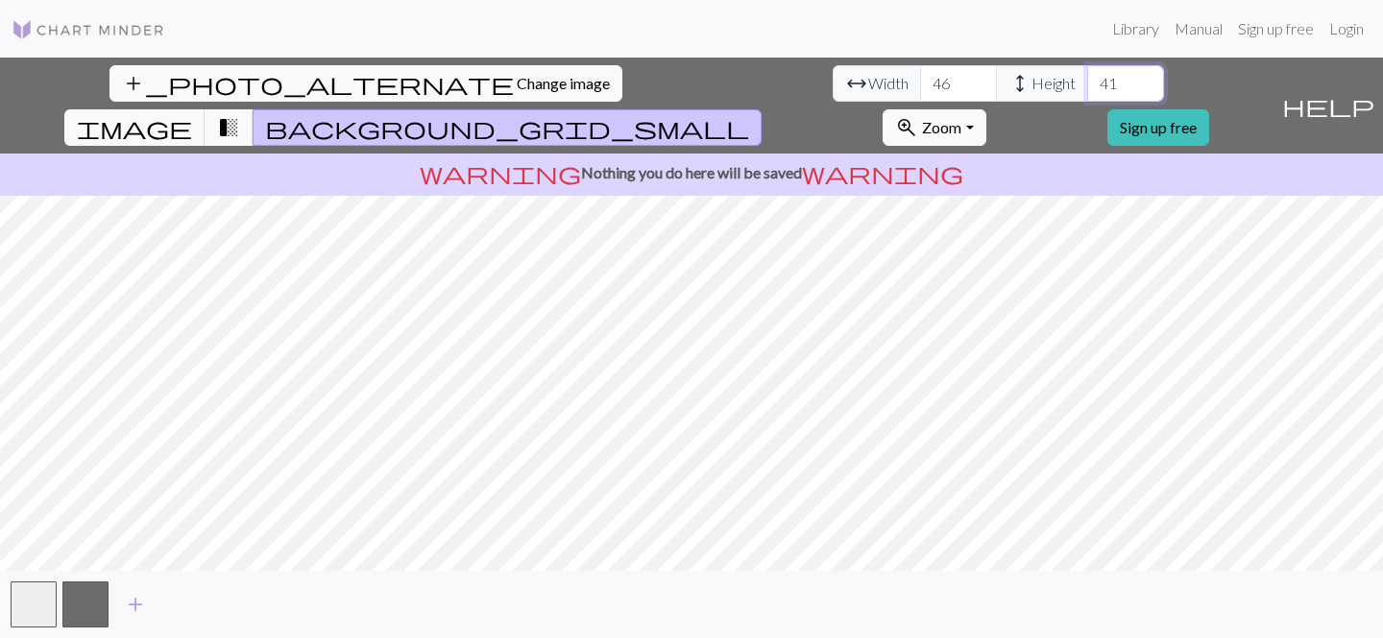
click at [1087, 89] on input "41" at bounding box center [1125, 83] width 77 height 36
click at [1087, 89] on input "40" at bounding box center [1125, 83] width 77 height 36
click at [1087, 89] on input "39" at bounding box center [1125, 83] width 77 height 36
click at [1087, 89] on input "38" at bounding box center [1125, 83] width 77 height 36
click at [1087, 89] on input "37" at bounding box center [1125, 83] width 77 height 36
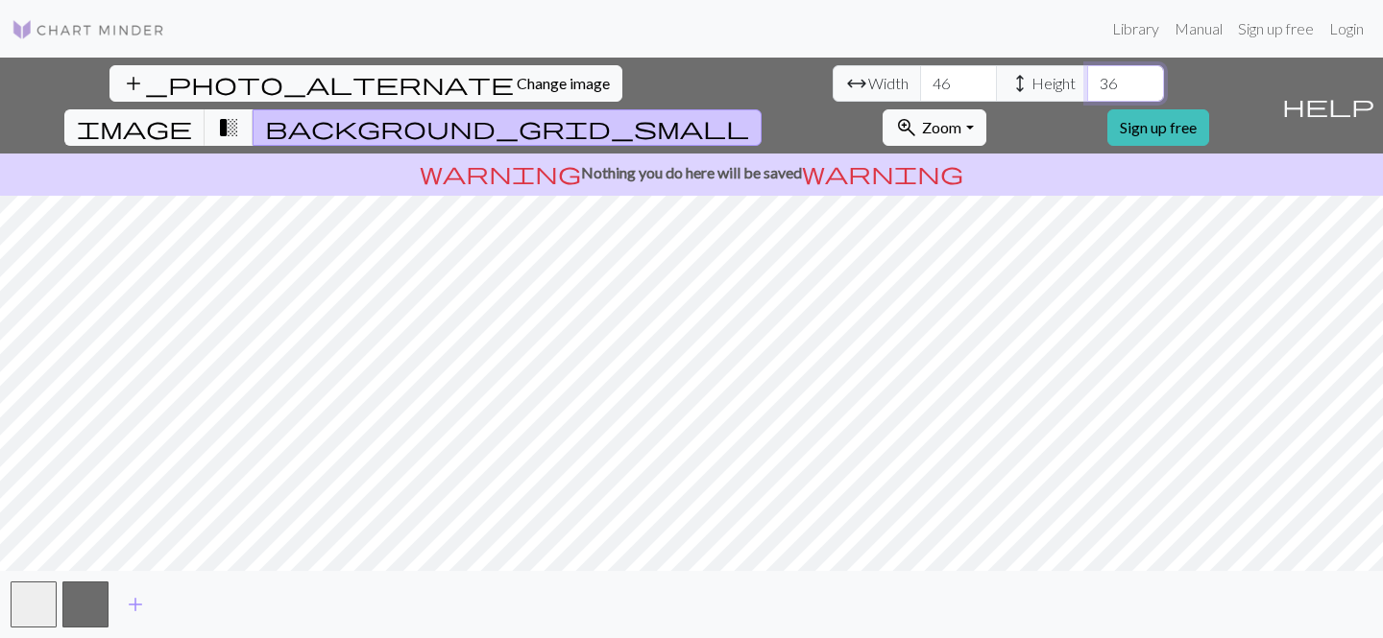
click at [1087, 89] on input "36" at bounding box center [1125, 83] width 77 height 36
click at [1087, 89] on input "35" at bounding box center [1125, 83] width 77 height 36
click at [1087, 89] on input "34" at bounding box center [1125, 83] width 77 height 36
click at [1087, 89] on input "33" at bounding box center [1125, 83] width 77 height 36
click at [1087, 89] on input "32" at bounding box center [1125, 83] width 77 height 36
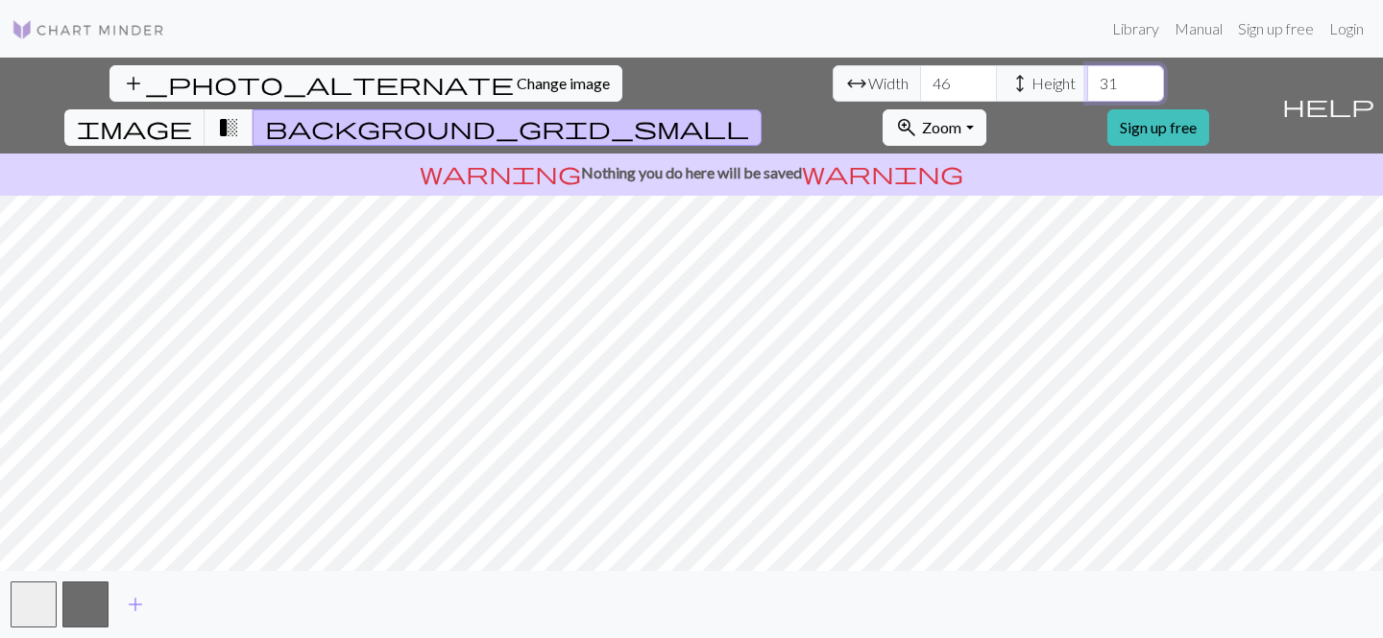
click at [1087, 89] on input "31" at bounding box center [1125, 83] width 77 height 36
click at [1087, 89] on input "30" at bounding box center [1125, 83] width 77 height 36
click at [1087, 89] on input "29" at bounding box center [1125, 83] width 77 height 36
click at [1087, 89] on input "28" at bounding box center [1125, 83] width 77 height 36
click at [1087, 89] on input "27" at bounding box center [1125, 83] width 77 height 36
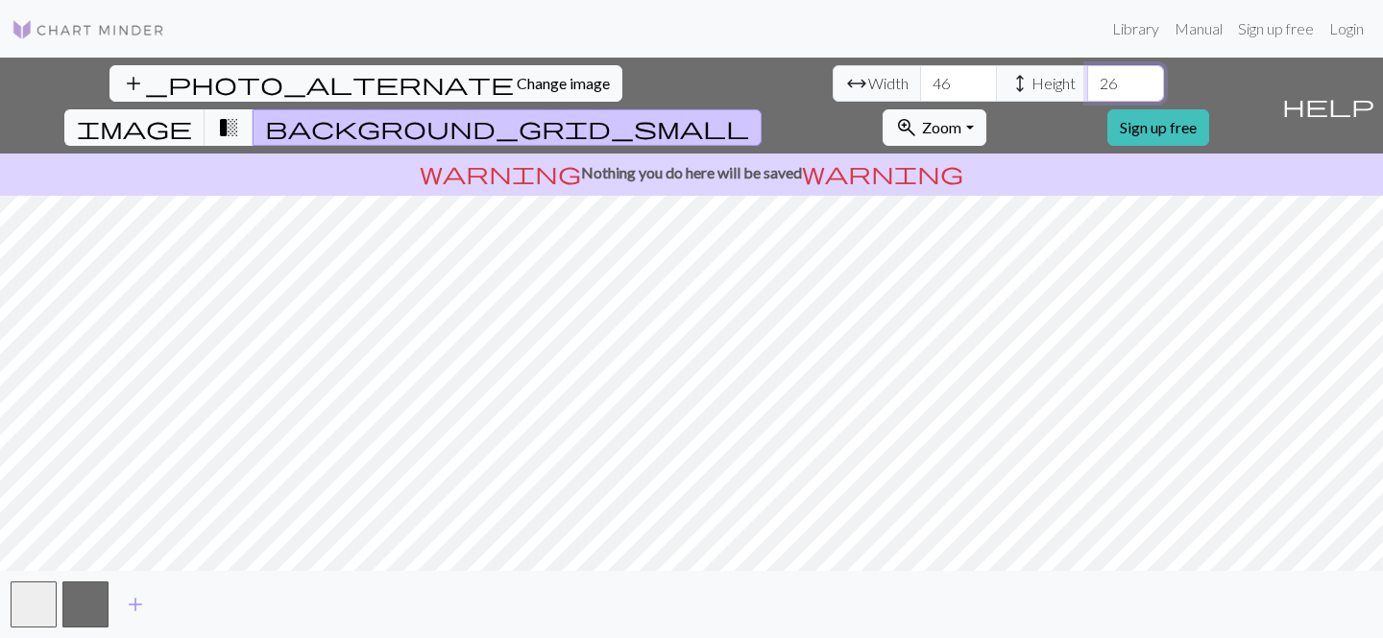
click at [1087, 89] on input "26" at bounding box center [1125, 83] width 77 height 36
click at [1087, 89] on input "25" at bounding box center [1125, 83] width 77 height 36
click at [1087, 89] on input "24" at bounding box center [1125, 83] width 77 height 36
click at [1087, 89] on input "23" at bounding box center [1125, 83] width 77 height 36
click at [1087, 78] on input "24" at bounding box center [1125, 83] width 77 height 36
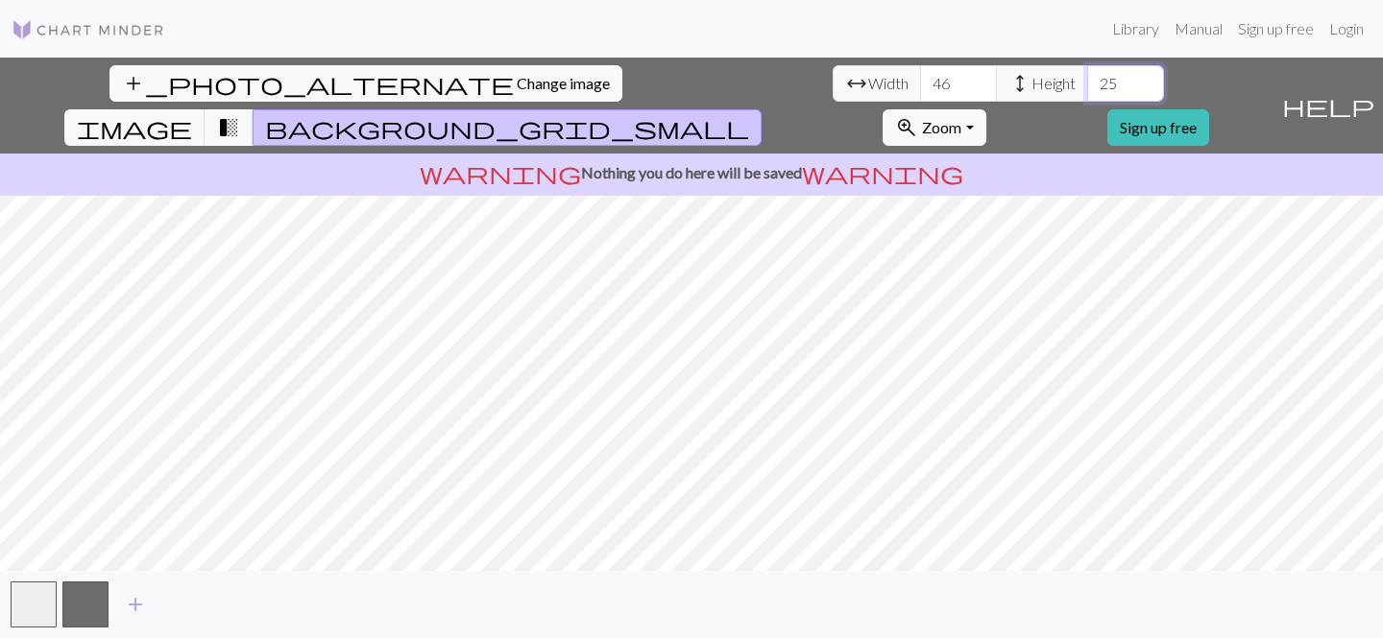
click at [1087, 78] on input "25" at bounding box center [1125, 83] width 77 height 36
click at [1087, 78] on input "26" at bounding box center [1125, 83] width 77 height 36
click at [1087, 78] on input "27" at bounding box center [1125, 83] width 77 height 36
click at [1087, 78] on input "36" at bounding box center [1125, 83] width 77 height 36
click at [1087, 78] on input "37" at bounding box center [1125, 83] width 77 height 36
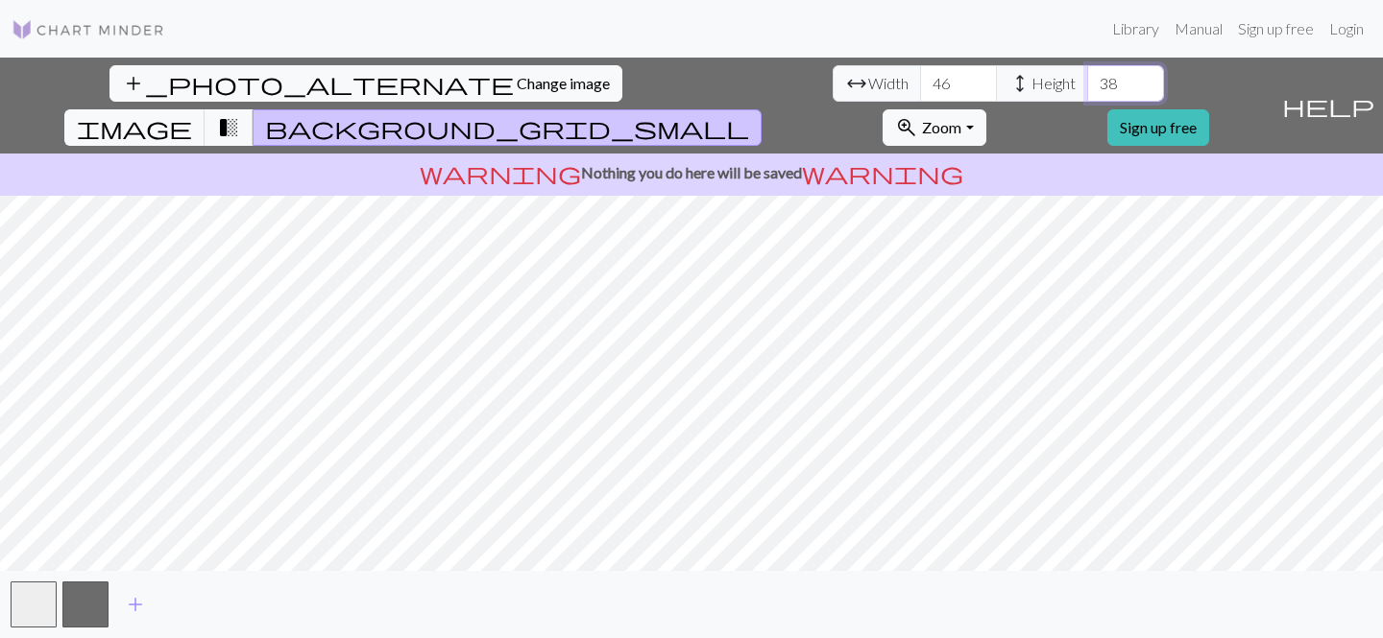
click at [1087, 78] on input "38" at bounding box center [1125, 83] width 77 height 36
click at [1087, 78] on input "39" at bounding box center [1125, 83] width 77 height 36
click at [1087, 78] on input "40" at bounding box center [1125, 83] width 77 height 36
click at [1087, 78] on input "41" at bounding box center [1125, 83] width 77 height 36
click at [1087, 78] on input "42" at bounding box center [1125, 83] width 77 height 36
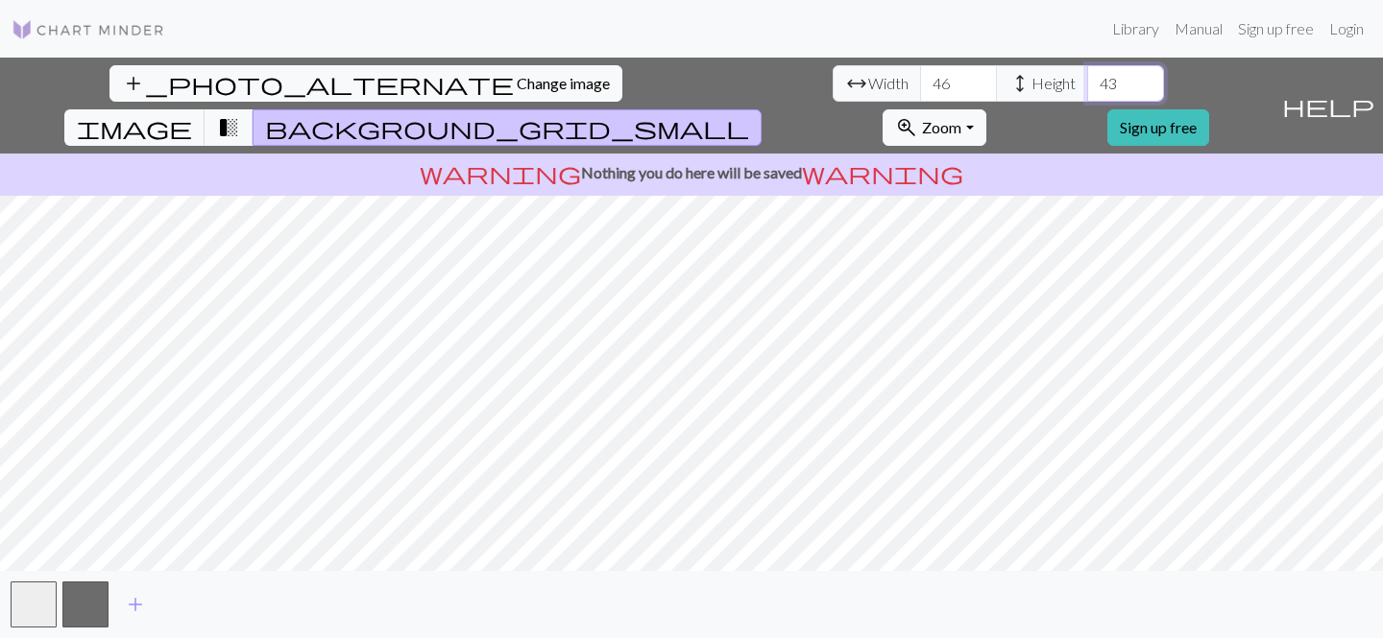
click at [1087, 78] on input "43" at bounding box center [1125, 83] width 77 height 36
click at [1087, 78] on input "44" at bounding box center [1125, 83] width 77 height 36
click at [1087, 78] on input "45" at bounding box center [1125, 83] width 77 height 36
click at [1087, 78] on input "46" at bounding box center [1125, 83] width 77 height 36
click at [1087, 78] on input "55" at bounding box center [1125, 83] width 77 height 36
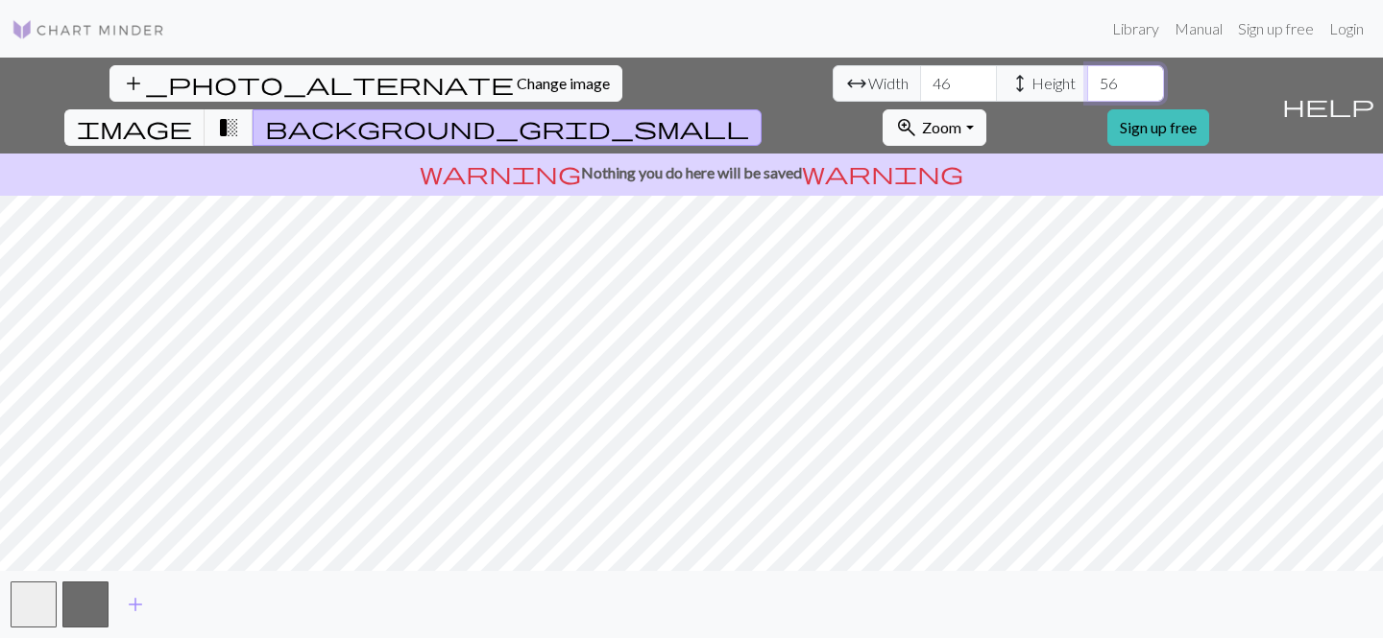
click at [1087, 81] on input "56" at bounding box center [1125, 83] width 77 height 36
click at [1087, 89] on input "55" at bounding box center [1125, 83] width 77 height 36
click at [1087, 89] on input "48" at bounding box center [1125, 83] width 77 height 36
click at [1087, 90] on input "47" at bounding box center [1125, 83] width 77 height 36
type input "46"
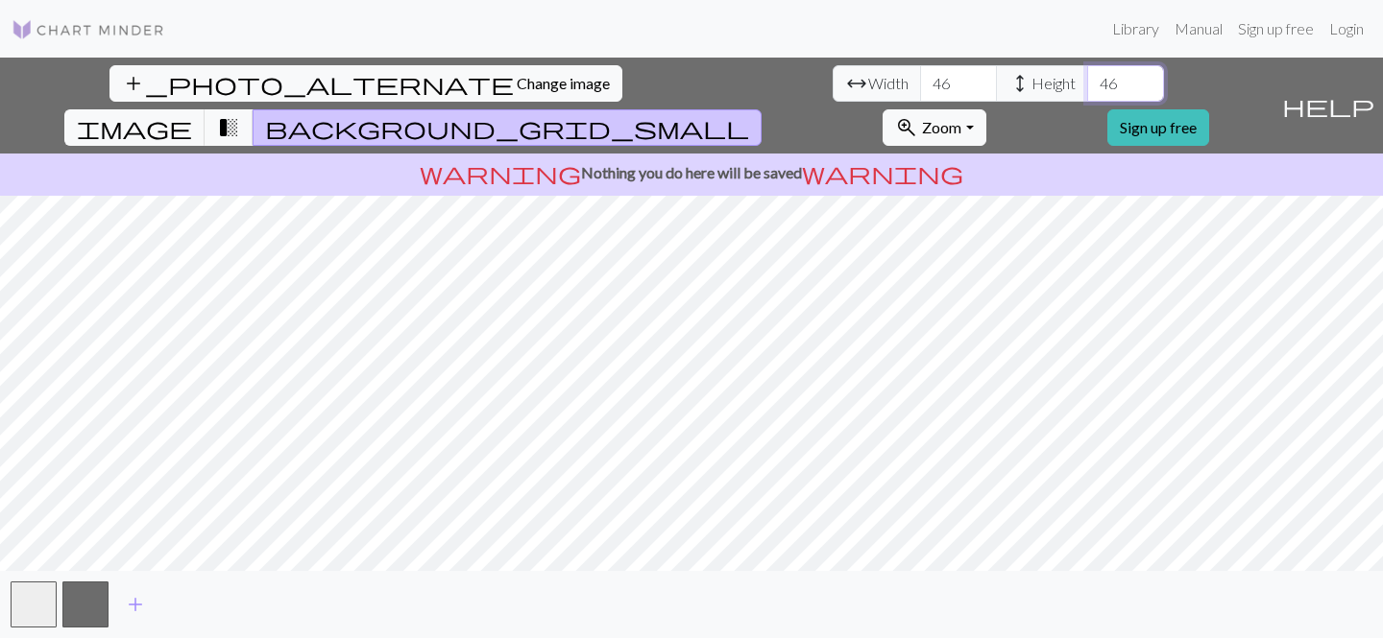
click at [1087, 90] on input "46" at bounding box center [1125, 83] width 77 height 36
click at [920, 74] on input "56" at bounding box center [958, 83] width 77 height 36
click at [920, 75] on input "57" at bounding box center [958, 83] width 77 height 36
click at [920, 75] on input "58" at bounding box center [958, 83] width 77 height 36
click at [920, 75] on input "59" at bounding box center [958, 83] width 77 height 36
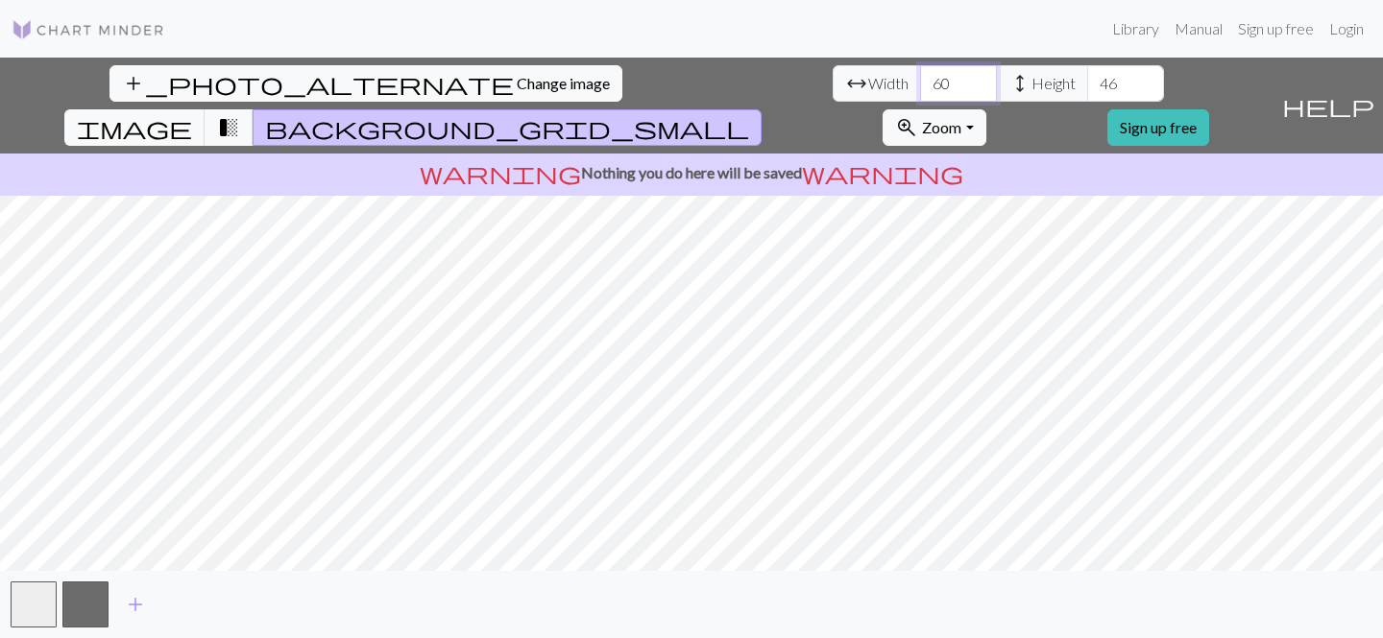
click at [920, 75] on input "60" at bounding box center [958, 83] width 77 height 36
type input "59"
click at [920, 90] on input "59" at bounding box center [958, 83] width 77 height 36
click at [1087, 78] on input "47" at bounding box center [1125, 83] width 77 height 36
click at [1087, 77] on input "48" at bounding box center [1125, 83] width 77 height 36
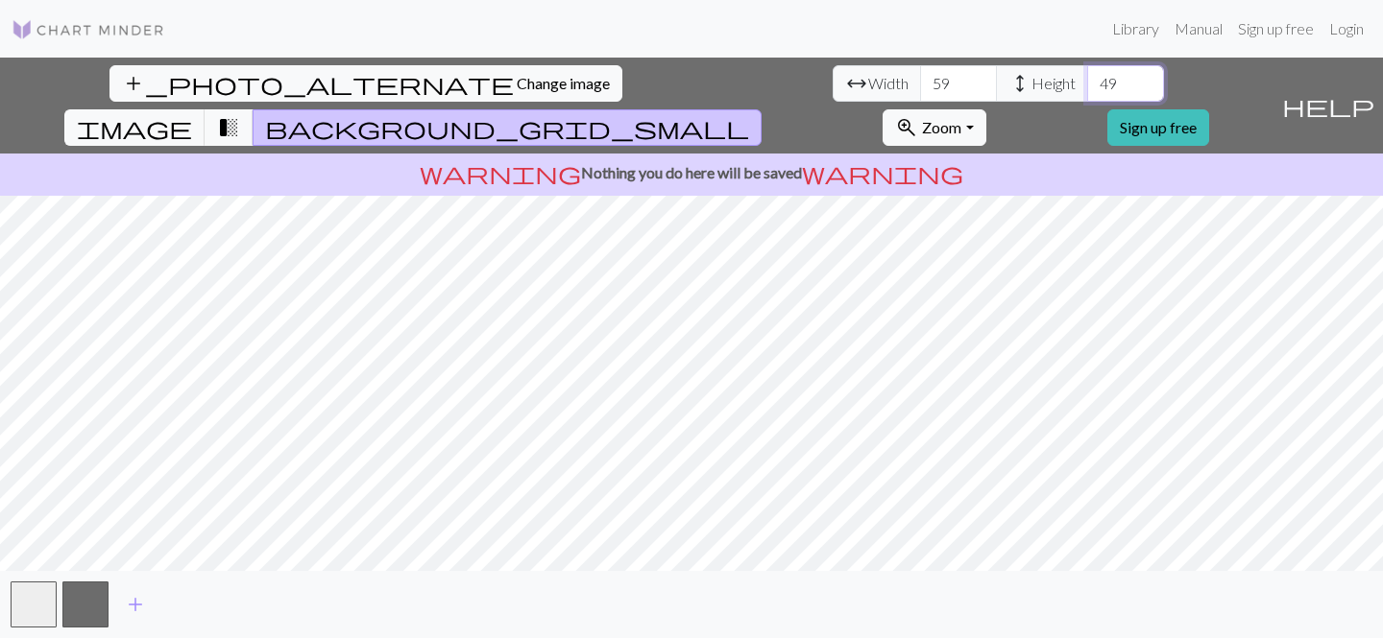
click at [1087, 77] on input "49" at bounding box center [1125, 83] width 77 height 36
click at [1087, 77] on input "50" at bounding box center [1125, 83] width 77 height 36
click at [1087, 77] on input "55" at bounding box center [1125, 83] width 77 height 36
click at [1087, 77] on input "56" at bounding box center [1125, 83] width 77 height 36
click at [1087, 77] on input "57" at bounding box center [1125, 83] width 77 height 36
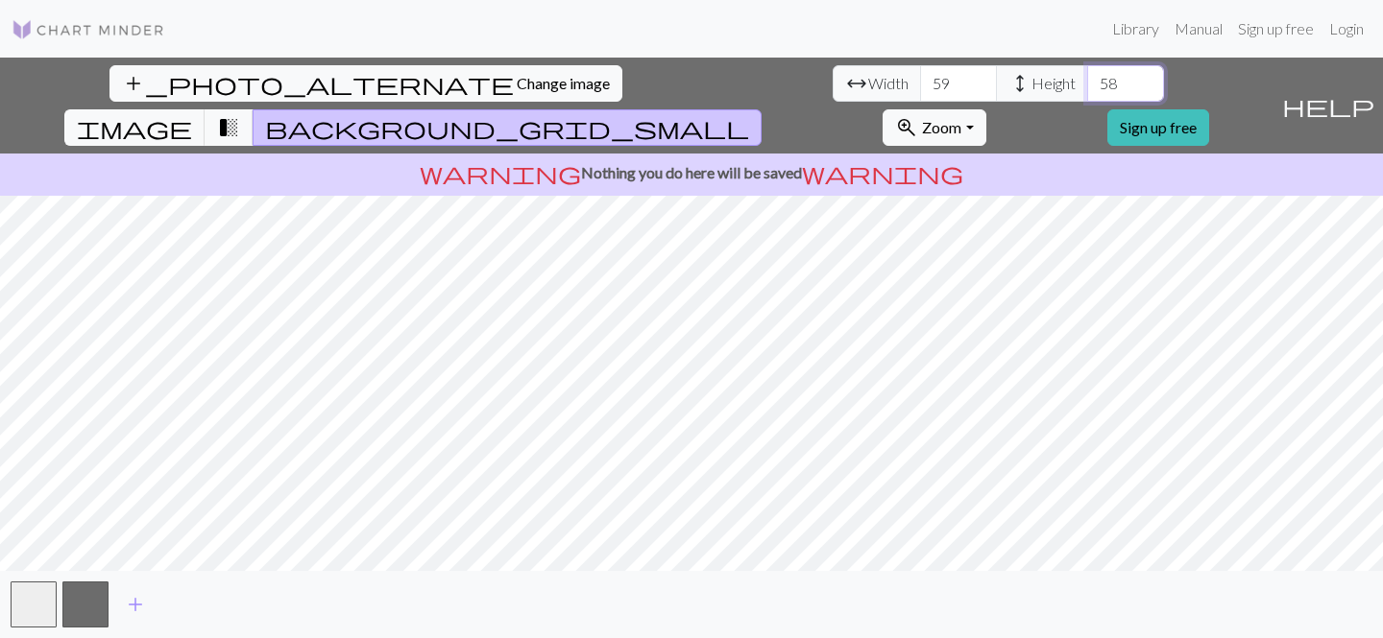
click at [1087, 77] on input "58" at bounding box center [1125, 83] width 77 height 36
click at [1087, 77] on input "59" at bounding box center [1125, 83] width 77 height 36
click at [1087, 79] on input "60" at bounding box center [1125, 83] width 77 height 36
type input "59"
click at [1087, 90] on input "59" at bounding box center [1125, 83] width 77 height 36
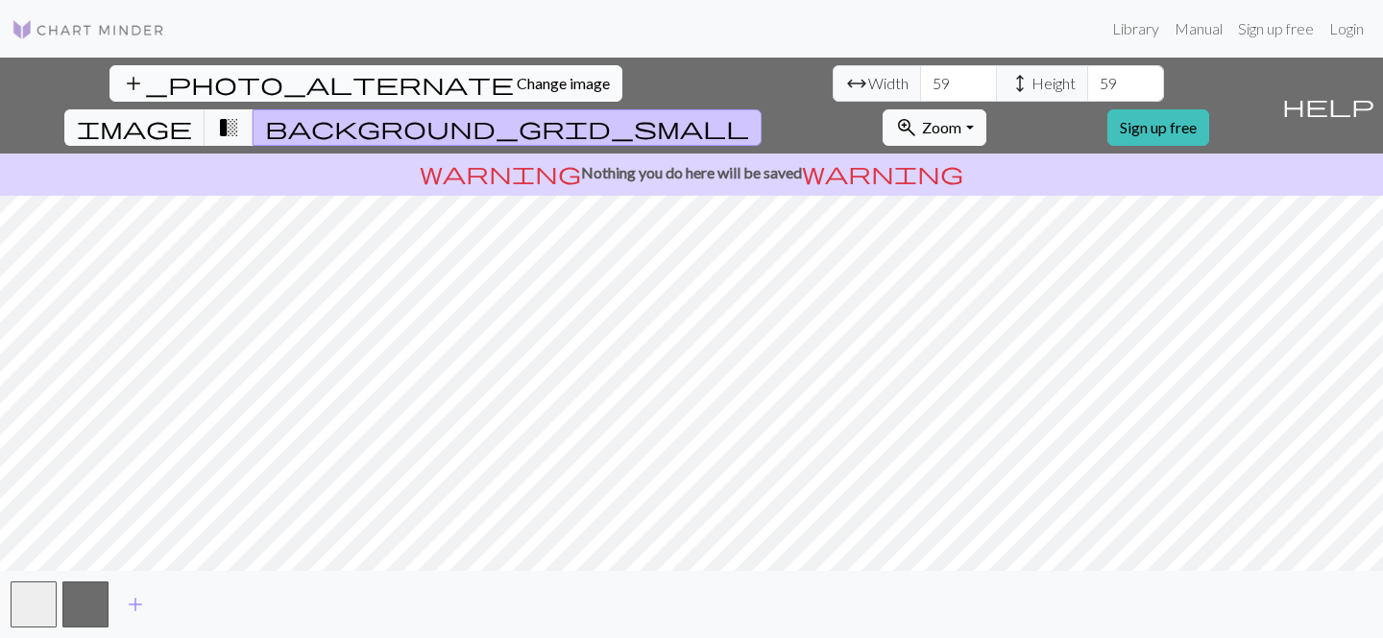
click at [113, 93] on button "add_photo_alternate Change image" at bounding box center [365, 83] width 513 height 36
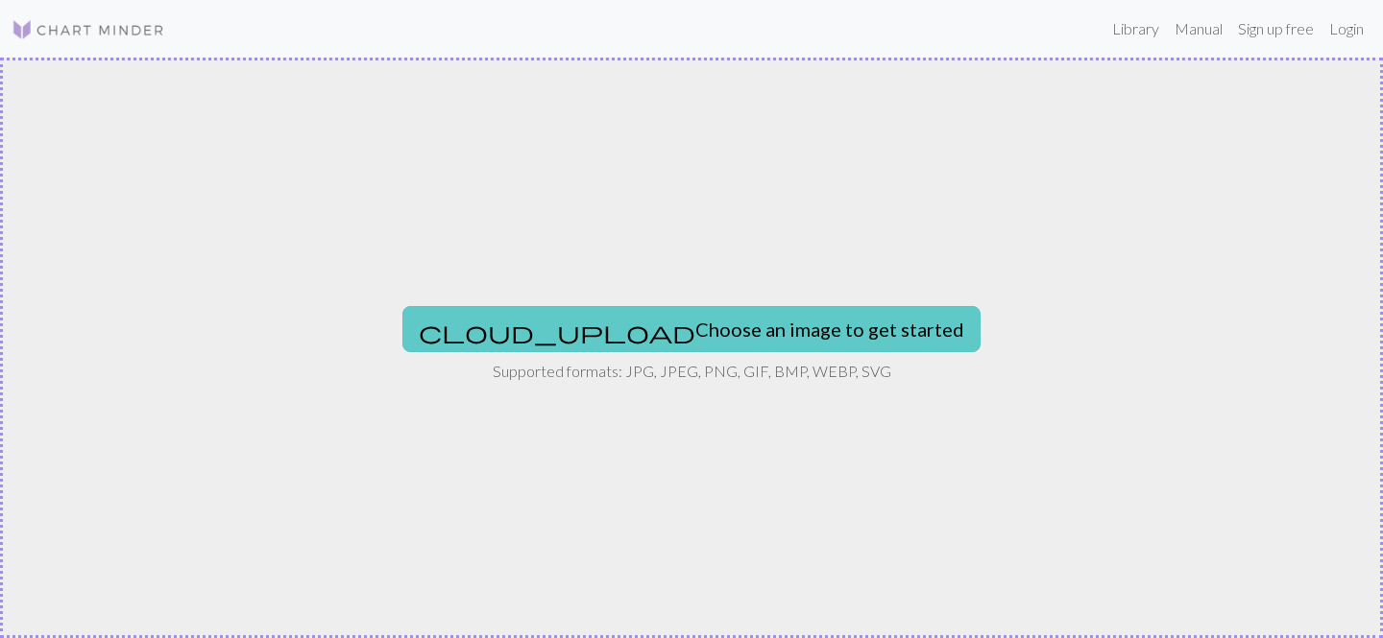
click at [616, 316] on button "cloud_upload Choose an image to get started" at bounding box center [691, 329] width 578 height 46
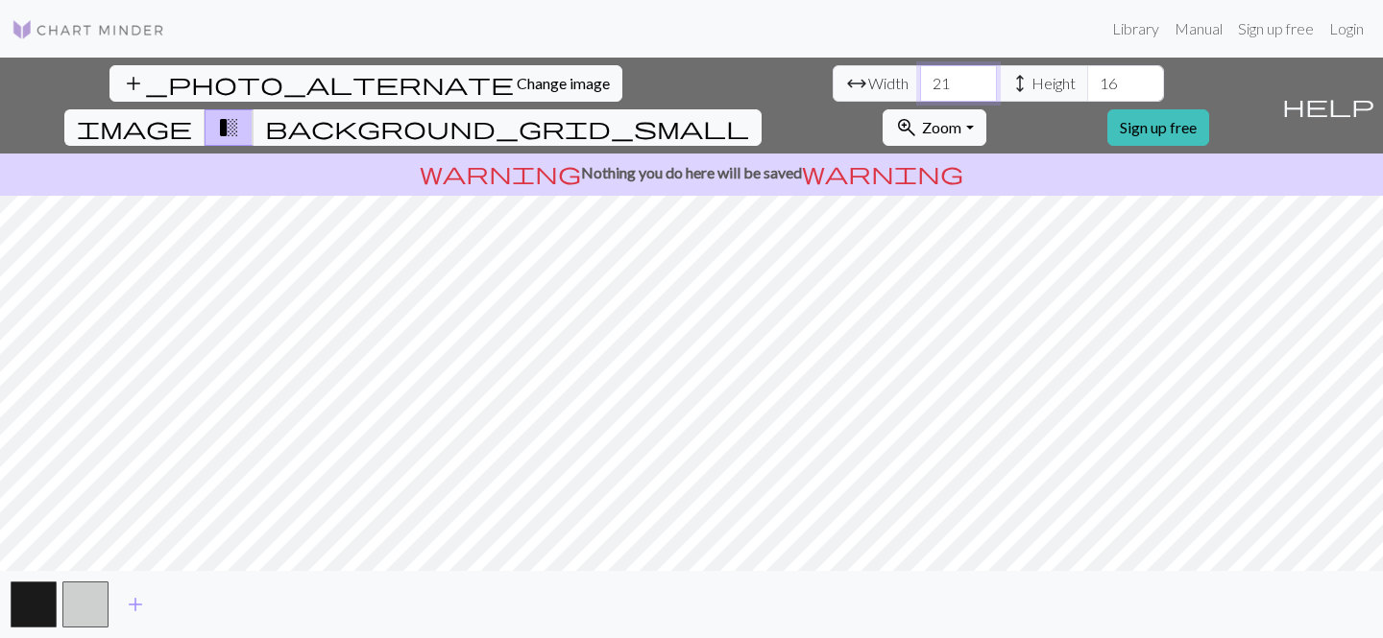
click at [920, 79] on input "21" at bounding box center [958, 83] width 77 height 36
click at [920, 79] on input "22" at bounding box center [958, 83] width 77 height 36
click at [920, 79] on input "23" at bounding box center [958, 83] width 77 height 36
click at [920, 78] on input "37" at bounding box center [958, 83] width 77 height 36
click at [920, 78] on input "38" at bounding box center [958, 83] width 77 height 36
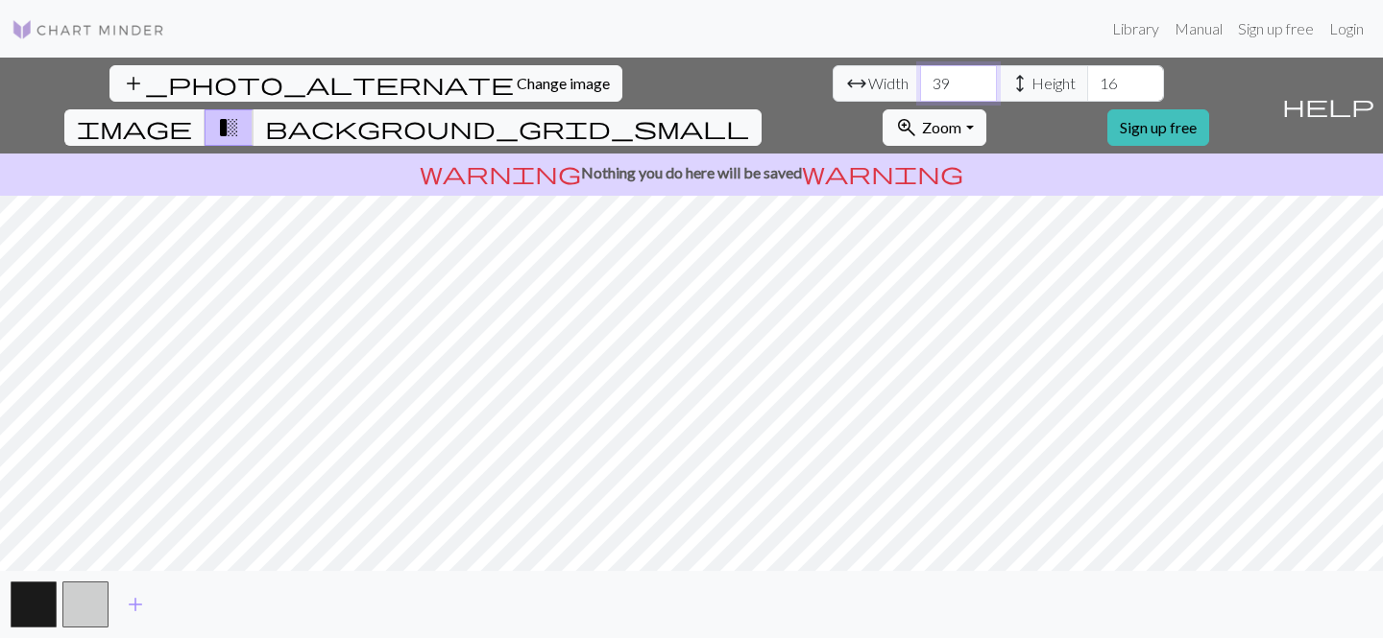
click at [920, 78] on input "39" at bounding box center [958, 83] width 77 height 36
type input "40"
click at [920, 78] on input "40" at bounding box center [958, 83] width 77 height 36
click at [1087, 75] on input "19" at bounding box center [1125, 83] width 77 height 36
click at [1087, 79] on input "20" at bounding box center [1125, 83] width 77 height 36
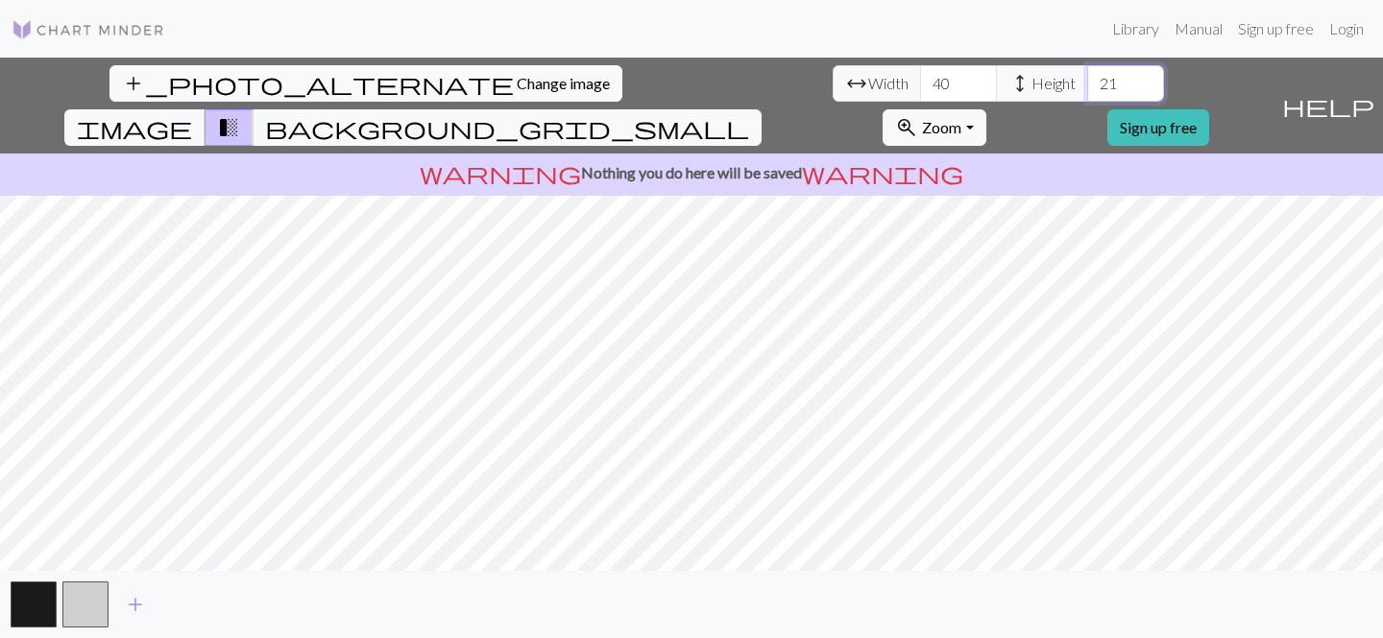
click at [1087, 79] on input "21" at bounding box center [1125, 83] width 77 height 36
click at [1087, 79] on input "22" at bounding box center [1125, 83] width 77 height 36
click at [1087, 79] on input "28" at bounding box center [1125, 83] width 77 height 36
click at [1087, 79] on input "29" at bounding box center [1125, 83] width 77 height 36
click at [1087, 79] on input "30" at bounding box center [1125, 83] width 77 height 36
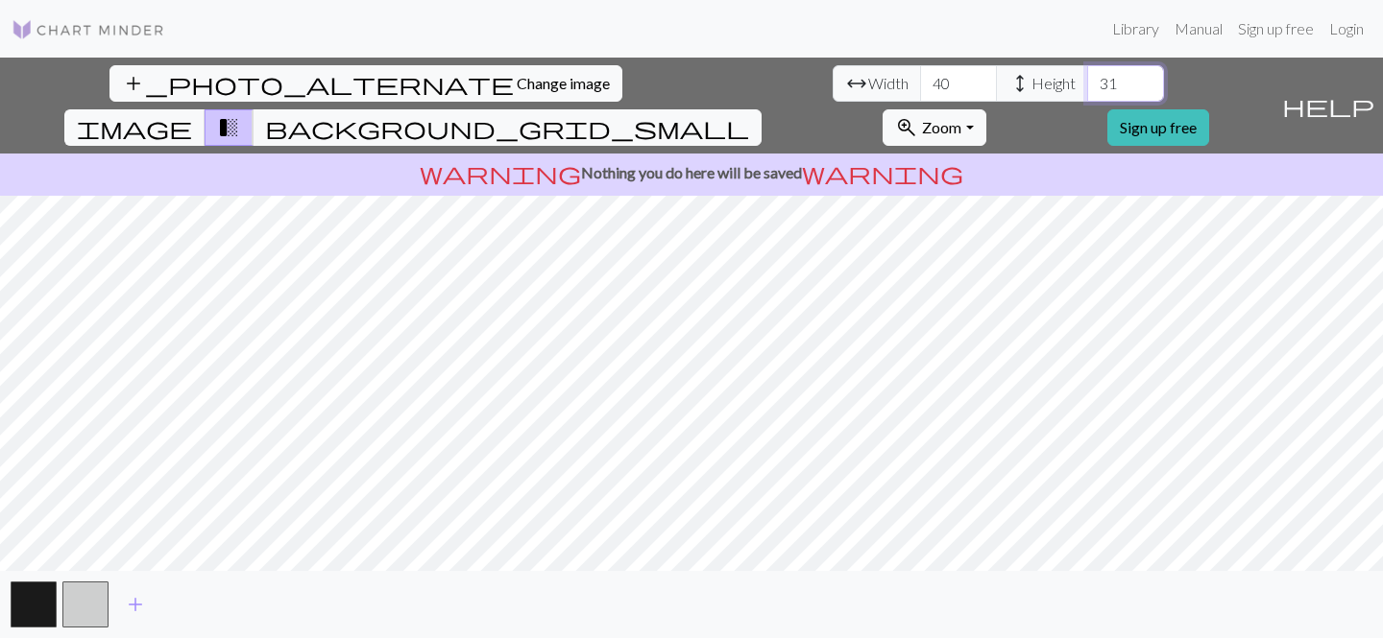
click at [1087, 79] on input "31" at bounding box center [1125, 83] width 77 height 36
click at [1087, 79] on input "32" at bounding box center [1125, 83] width 77 height 36
click at [1087, 79] on input "33" at bounding box center [1125, 83] width 77 height 36
click at [1087, 78] on input "34" at bounding box center [1125, 83] width 77 height 36
click at [1087, 78] on input "35" at bounding box center [1125, 83] width 77 height 36
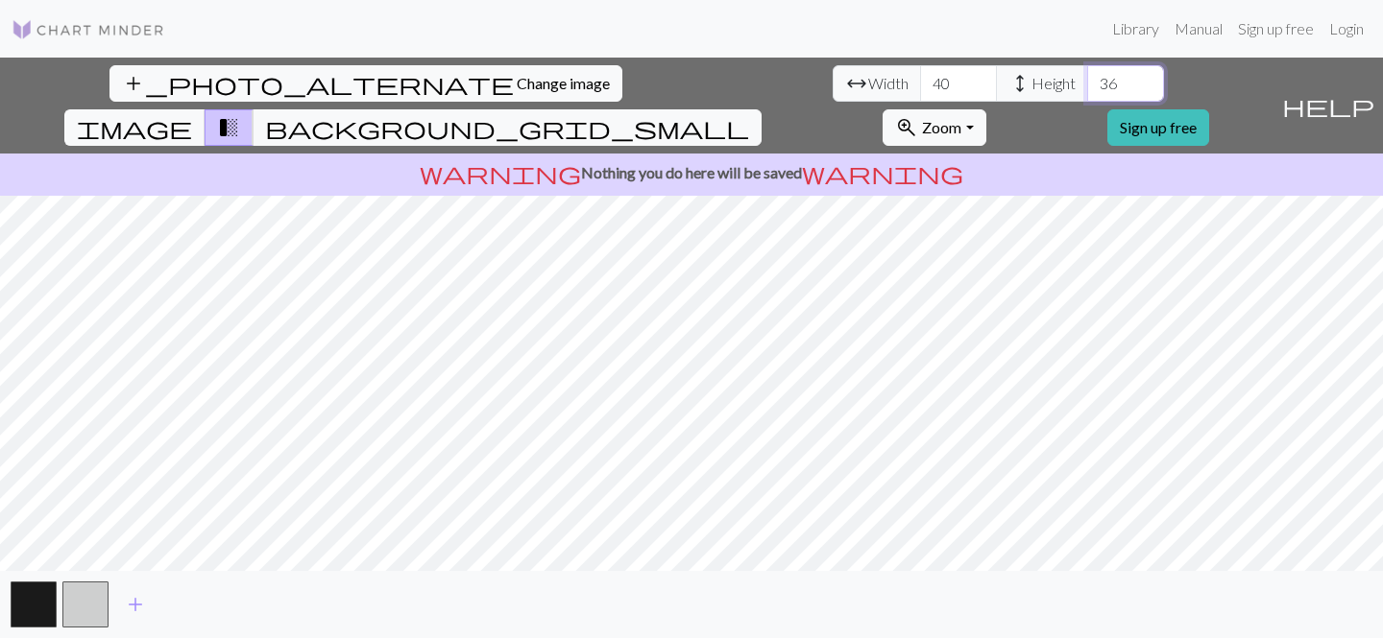
click at [1087, 78] on input "36" at bounding box center [1125, 83] width 77 height 36
click at [1087, 78] on input "37" at bounding box center [1125, 83] width 77 height 36
click at [1087, 78] on input "38" at bounding box center [1125, 83] width 77 height 36
click at [1087, 78] on input "39" at bounding box center [1125, 83] width 77 height 36
type input "40"
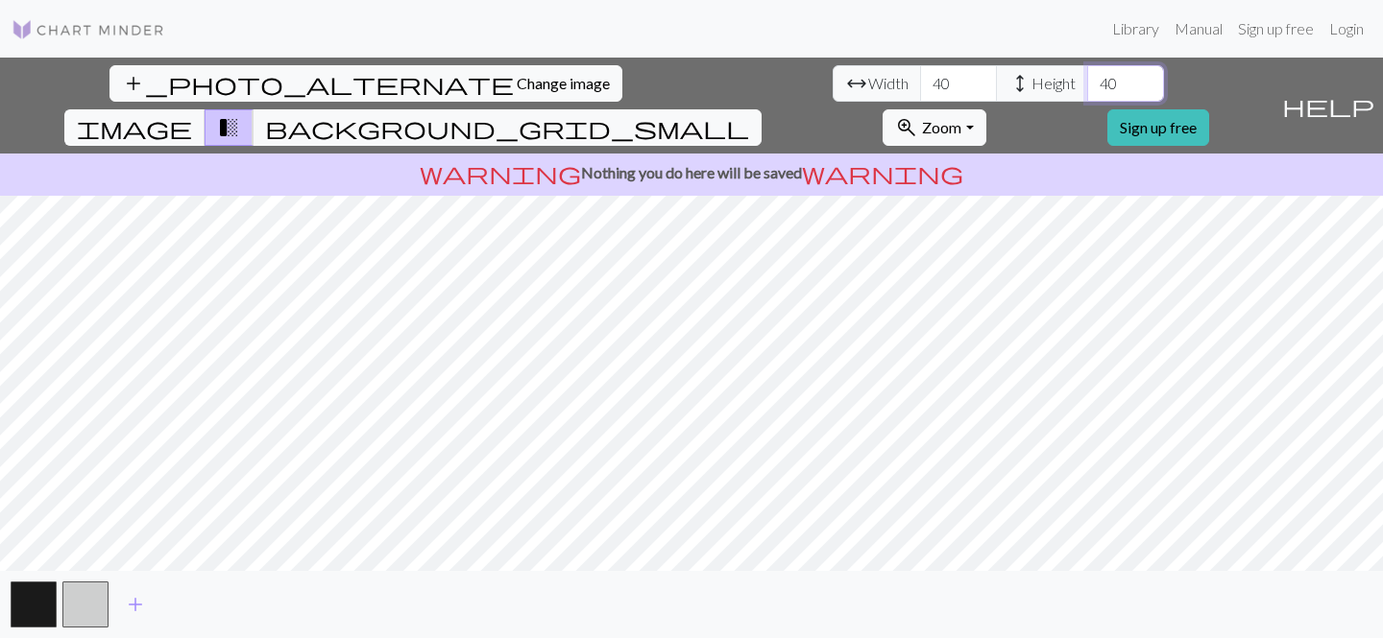
click at [1087, 78] on input "40" at bounding box center [1125, 83] width 77 height 36
click at [749, 114] on span "background_grid_small" at bounding box center [507, 127] width 484 height 27
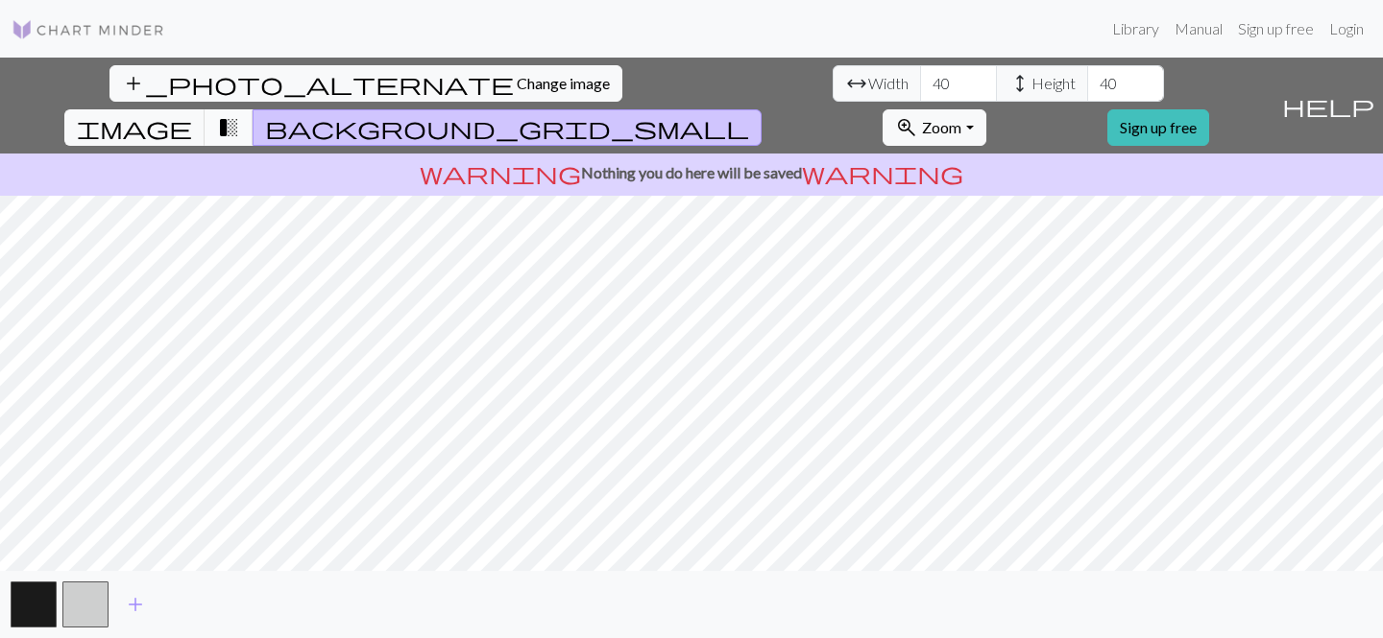
click at [253, 109] on button "transition_fade" at bounding box center [229, 127] width 49 height 36
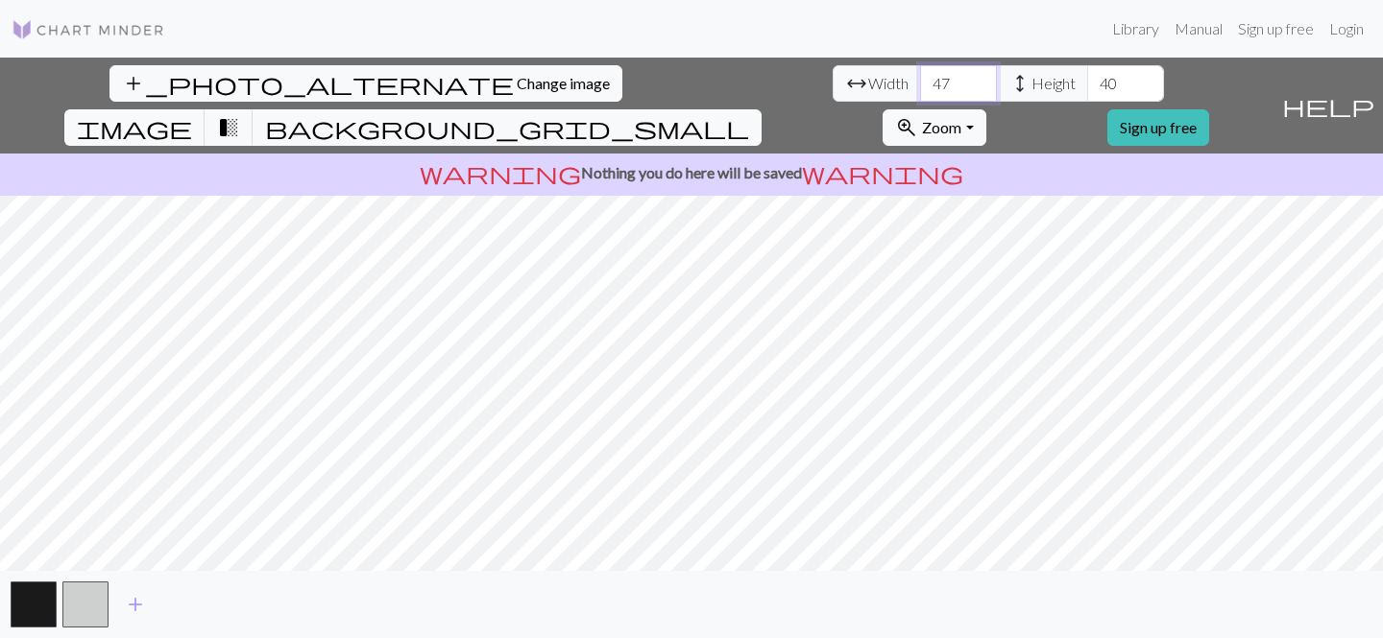
click at [920, 78] on input "47" at bounding box center [958, 83] width 77 height 36
click at [920, 78] on input "48" at bounding box center [958, 83] width 77 height 36
click at [920, 78] on input "49" at bounding box center [958, 83] width 77 height 36
type input "50"
click at [920, 79] on input "50" at bounding box center [958, 83] width 77 height 36
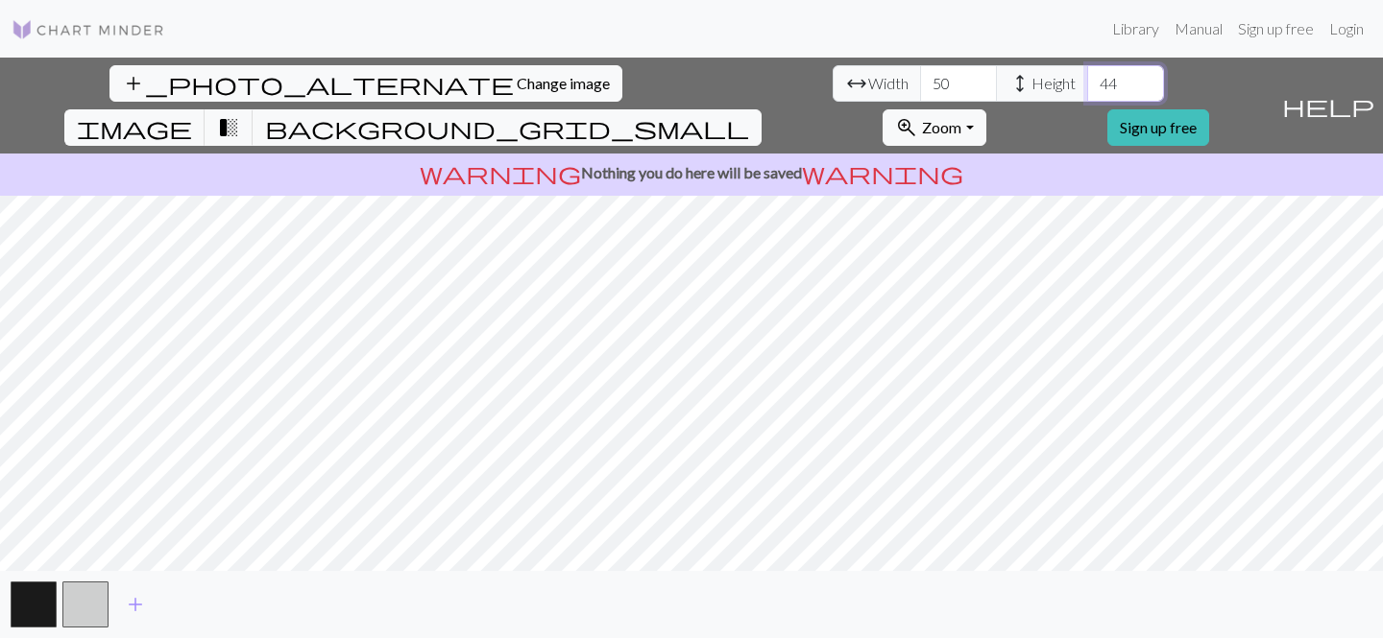
click at [1087, 80] on input "44" at bounding box center [1125, 83] width 77 height 36
click at [1087, 80] on input "45" at bounding box center [1125, 83] width 77 height 36
click at [1087, 80] on input "46" at bounding box center [1125, 83] width 77 height 36
click at [1087, 80] on input "47" at bounding box center [1125, 83] width 77 height 36
click at [1087, 81] on input "48" at bounding box center [1125, 83] width 77 height 36
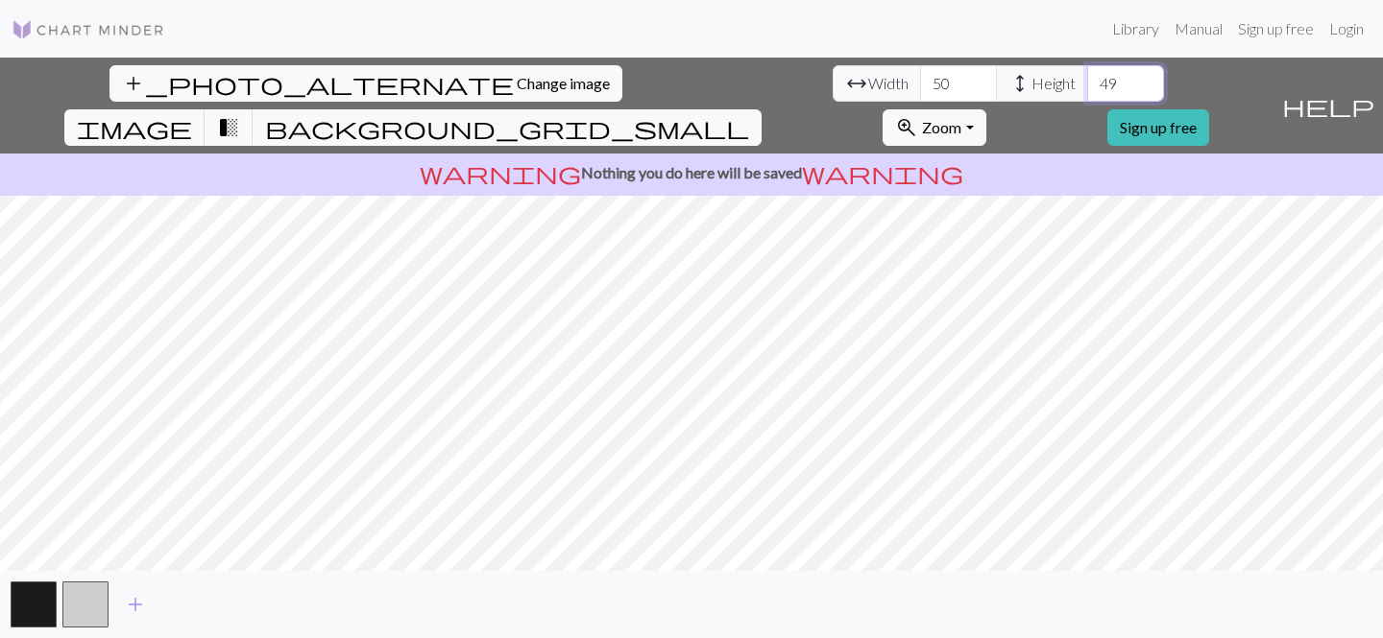
click at [1087, 81] on input "49" at bounding box center [1125, 83] width 77 height 36
click at [1087, 81] on input "50" at bounding box center [1125, 83] width 77 height 36
click at [1087, 90] on input "49" at bounding box center [1125, 83] width 77 height 36
type input "50"
click at [1087, 79] on input "50" at bounding box center [1125, 83] width 77 height 36
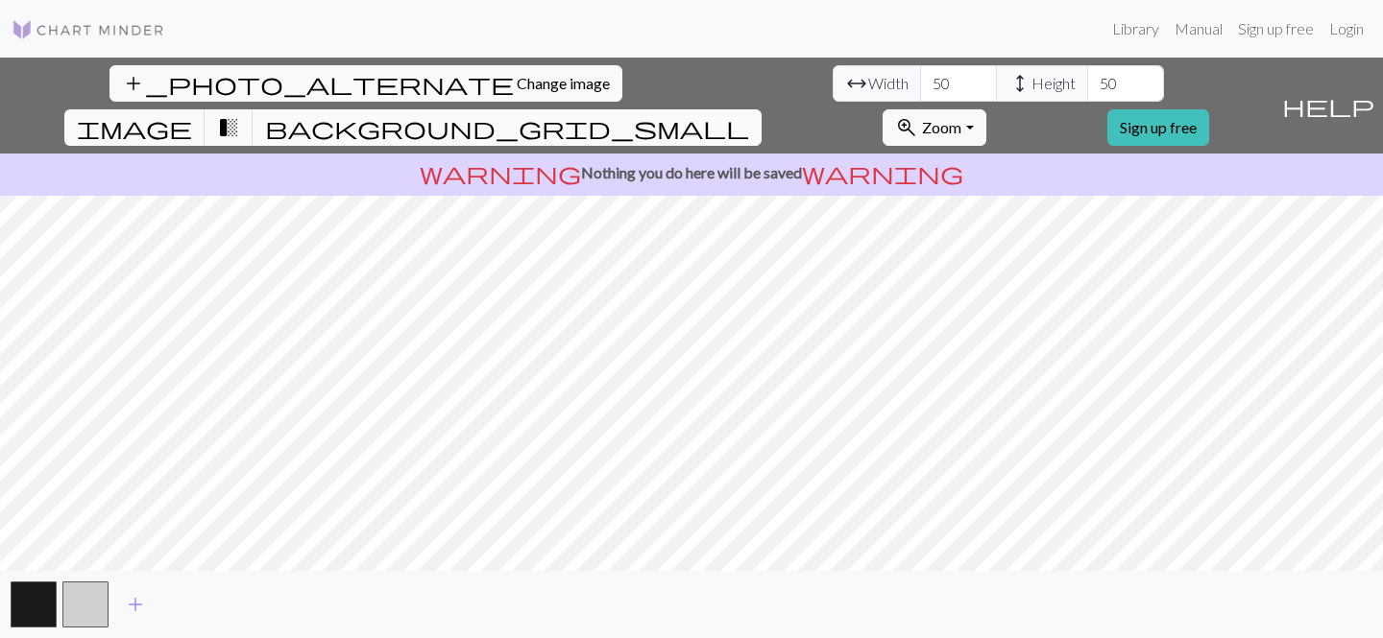
click at [749, 114] on span "background_grid_small" at bounding box center [507, 127] width 484 height 27
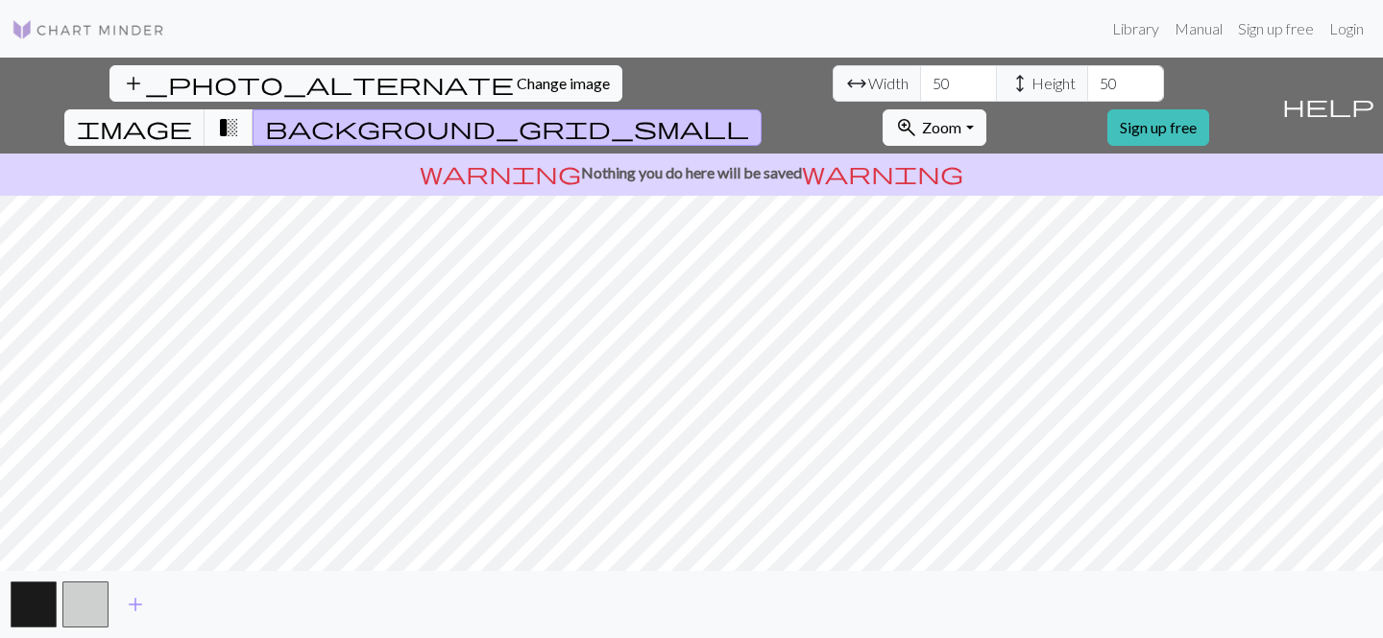
click at [253, 109] on button "transition_fade" at bounding box center [229, 127] width 49 height 36
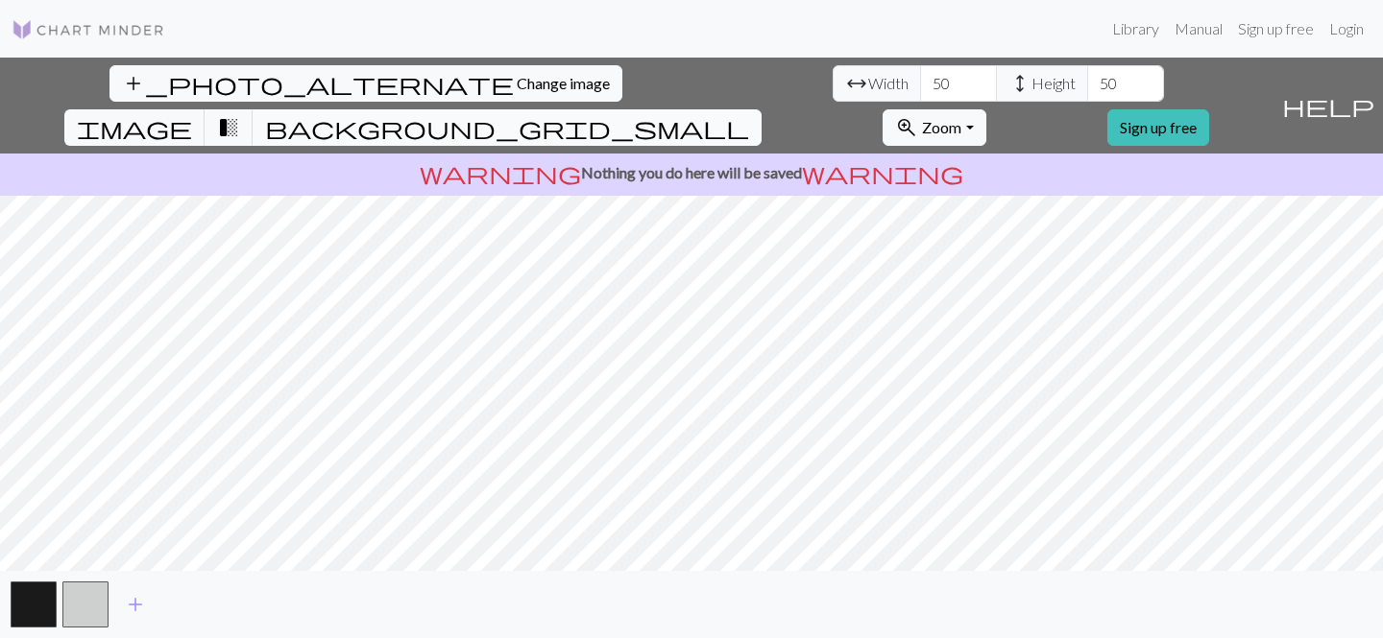
click at [749, 114] on span "background_grid_small" at bounding box center [507, 127] width 484 height 27
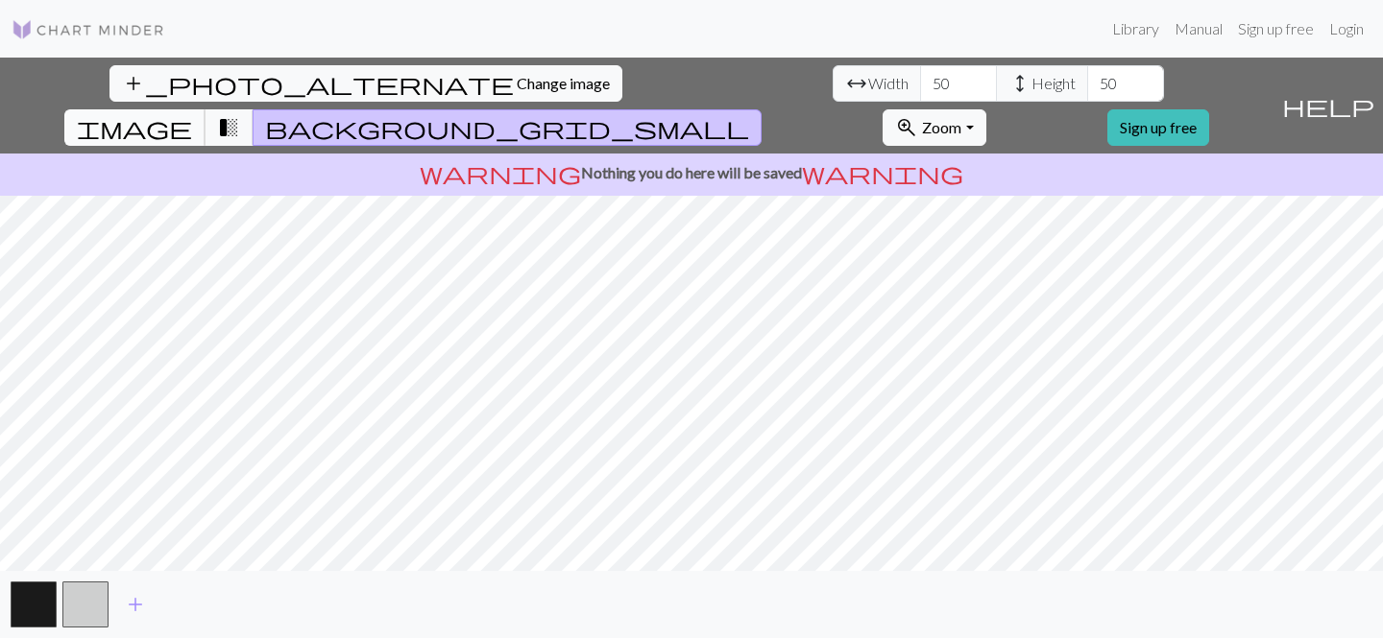
click at [192, 114] on span "image" at bounding box center [134, 127] width 115 height 27
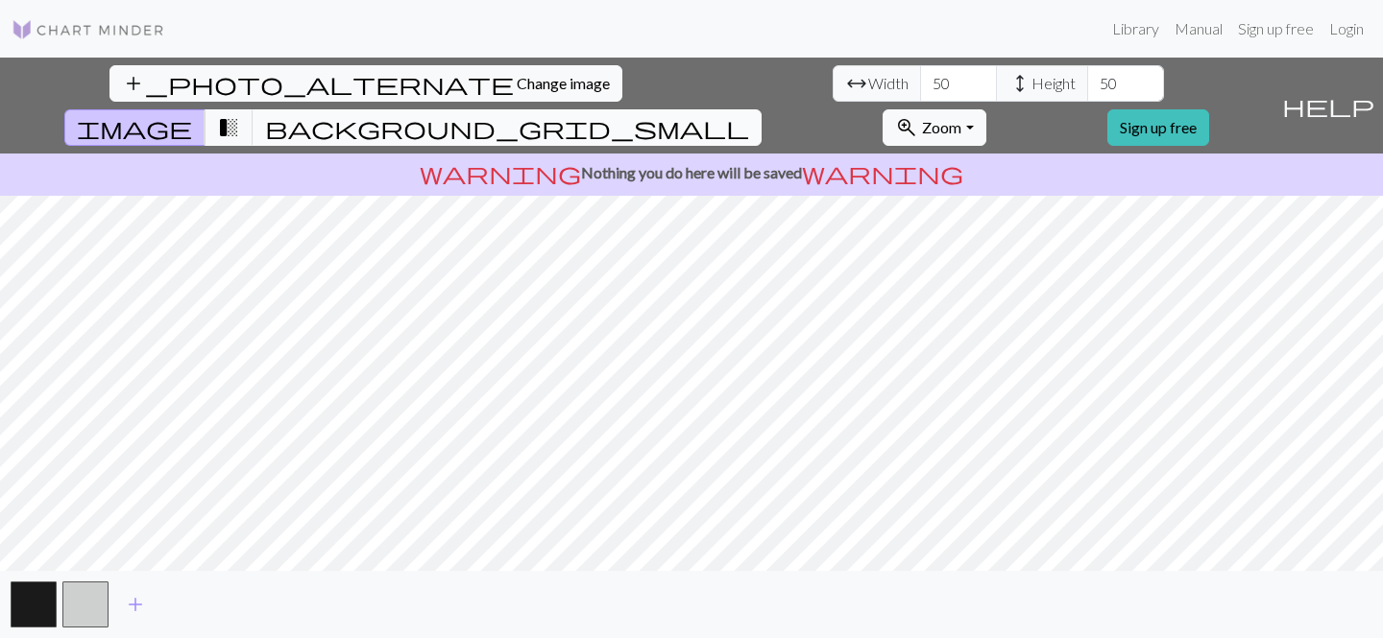
click at [749, 114] on span "background_grid_small" at bounding box center [507, 127] width 484 height 27
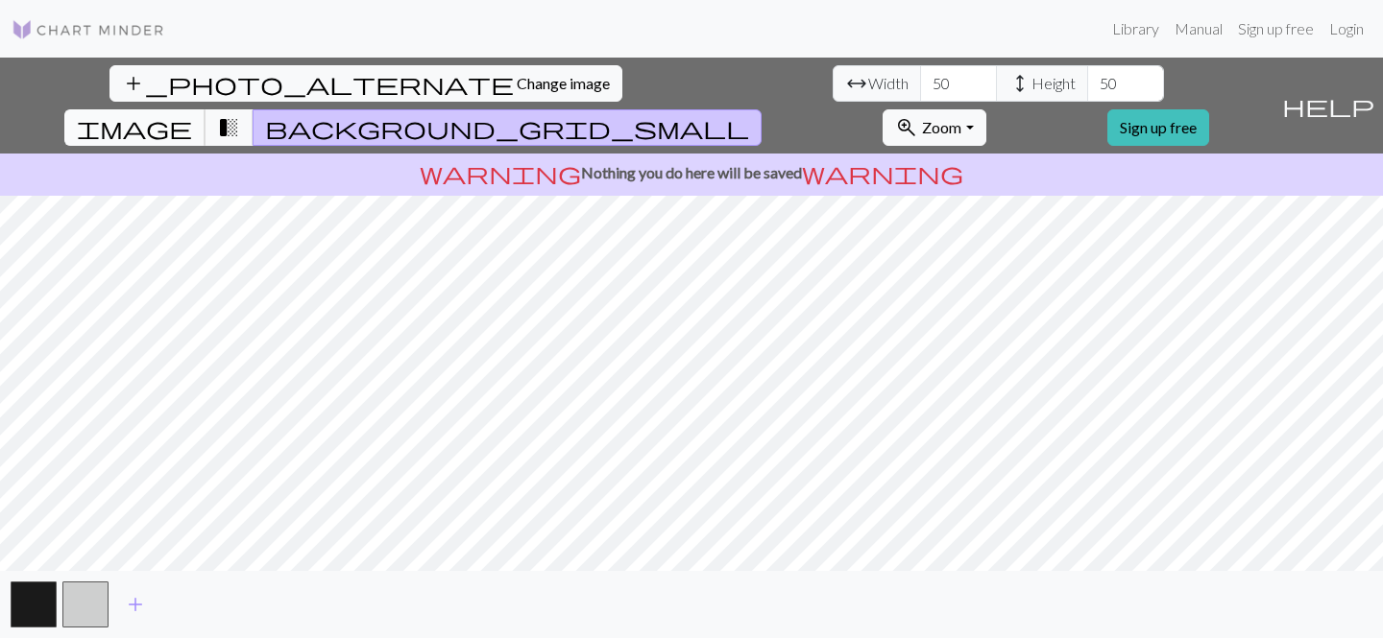
click at [192, 114] on span "image" at bounding box center [134, 127] width 115 height 27
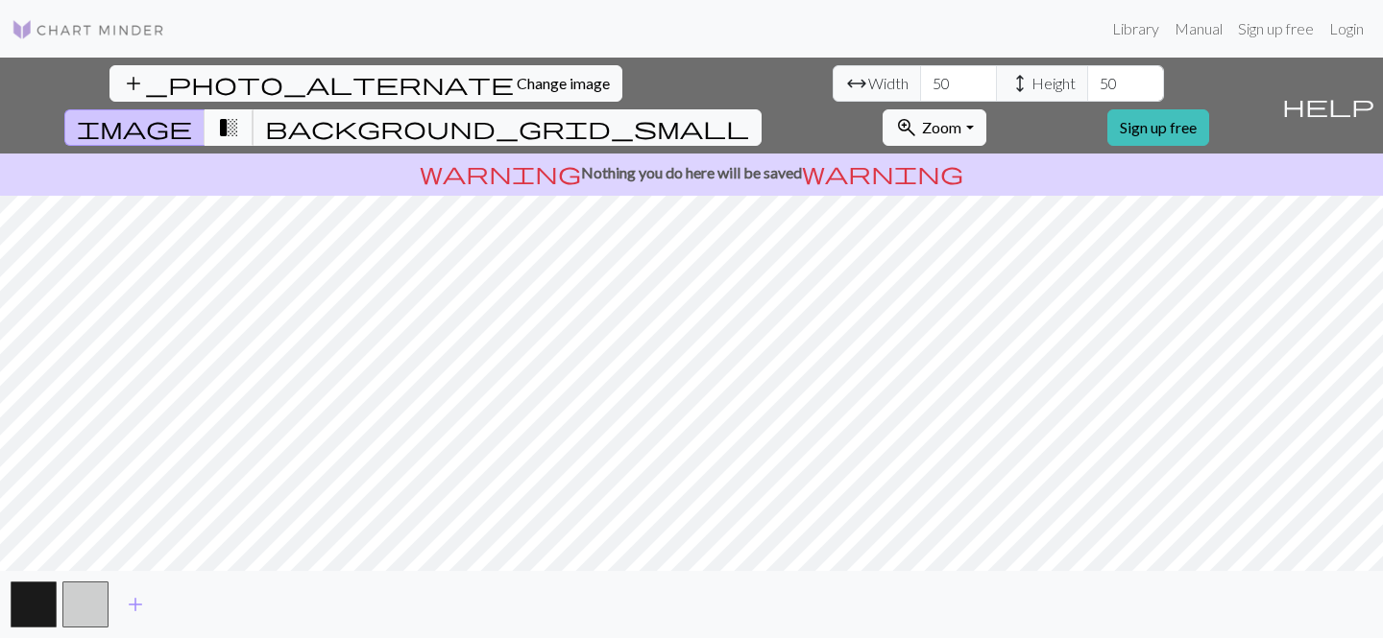
click at [240, 114] on span "transition_fade" at bounding box center [228, 127] width 23 height 27
click at [192, 114] on span "image" at bounding box center [134, 127] width 115 height 27
click at [749, 114] on span "background_grid_small" at bounding box center [507, 127] width 484 height 27
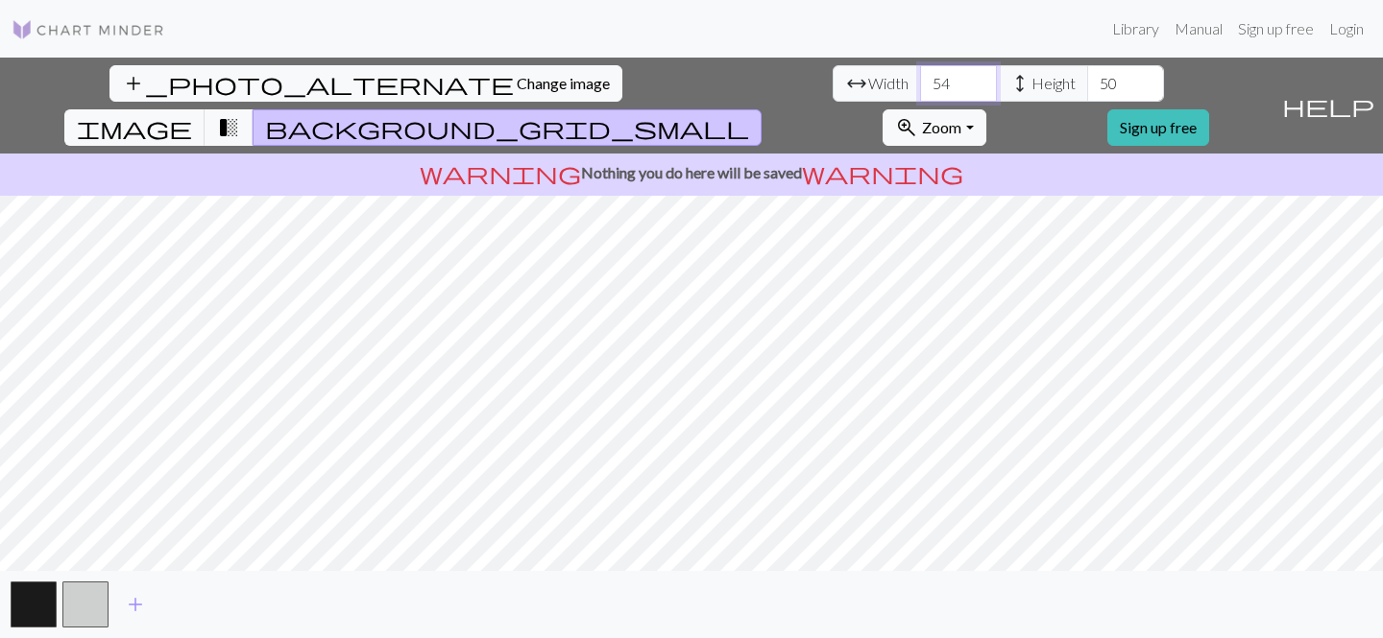
click at [920, 81] on input "54" at bounding box center [958, 83] width 77 height 36
click at [920, 80] on input "55" at bounding box center [958, 83] width 77 height 36
click at [920, 80] on input "56" at bounding box center [958, 83] width 77 height 36
click at [920, 80] on input "57" at bounding box center [958, 83] width 77 height 36
click at [920, 80] on input "58" at bounding box center [958, 83] width 77 height 36
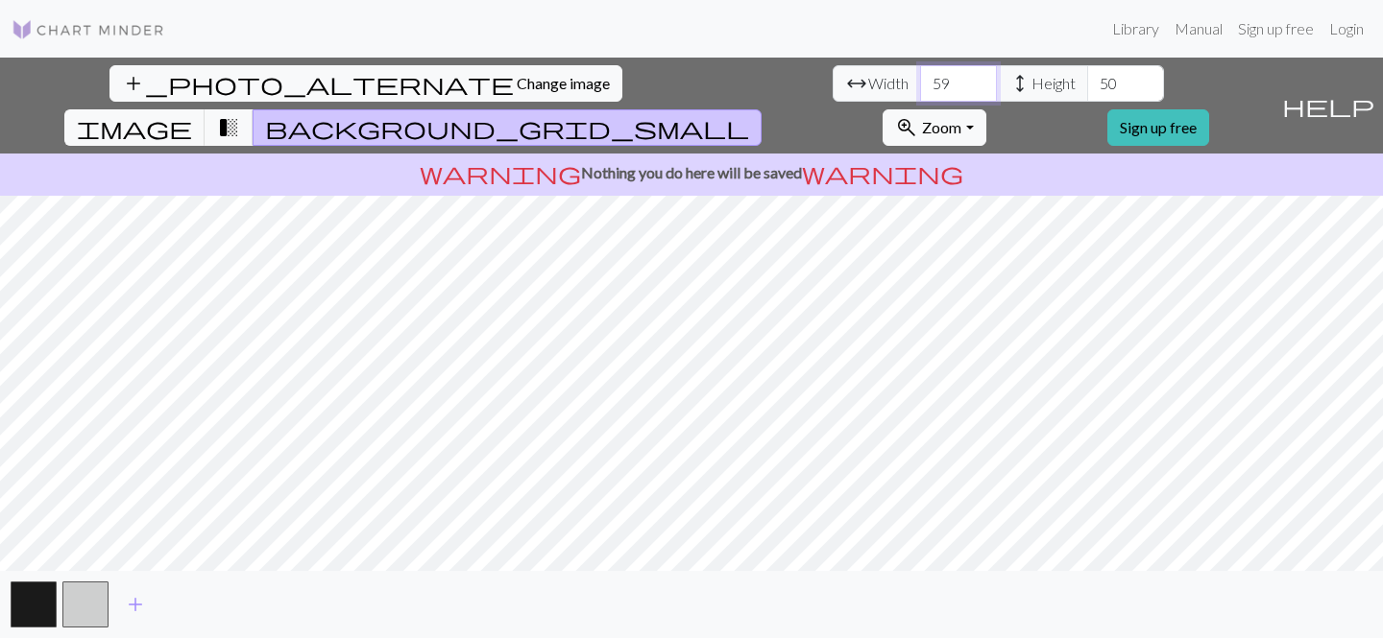
click at [920, 80] on input "59" at bounding box center [958, 83] width 77 height 36
type input "60"
click at [920, 80] on input "60" at bounding box center [958, 83] width 77 height 36
click at [1087, 77] on input "56" at bounding box center [1125, 83] width 77 height 36
click at [1087, 77] on input "57" at bounding box center [1125, 83] width 77 height 36
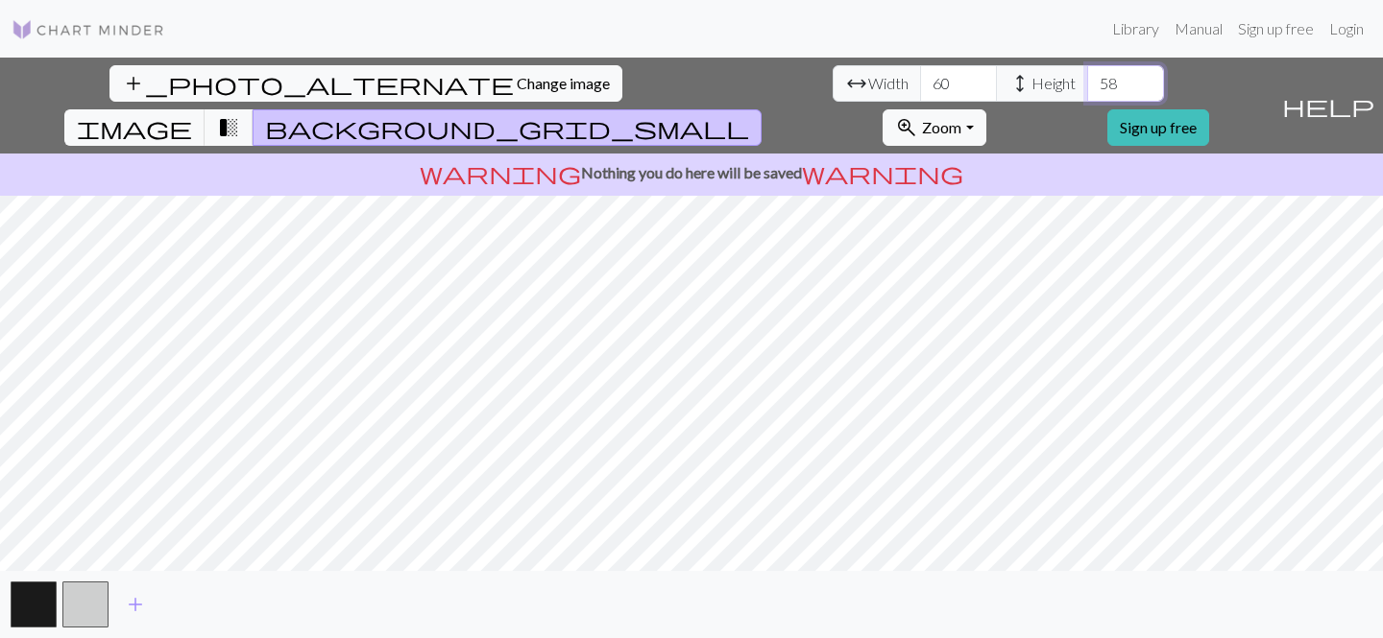
click at [1087, 77] on input "58" at bounding box center [1125, 83] width 77 height 36
click at [1087, 77] on input "59" at bounding box center [1125, 83] width 77 height 36
type input "60"
click at [1087, 77] on input "60" at bounding box center [1125, 83] width 77 height 36
click at [192, 114] on span "image" at bounding box center [134, 127] width 115 height 27
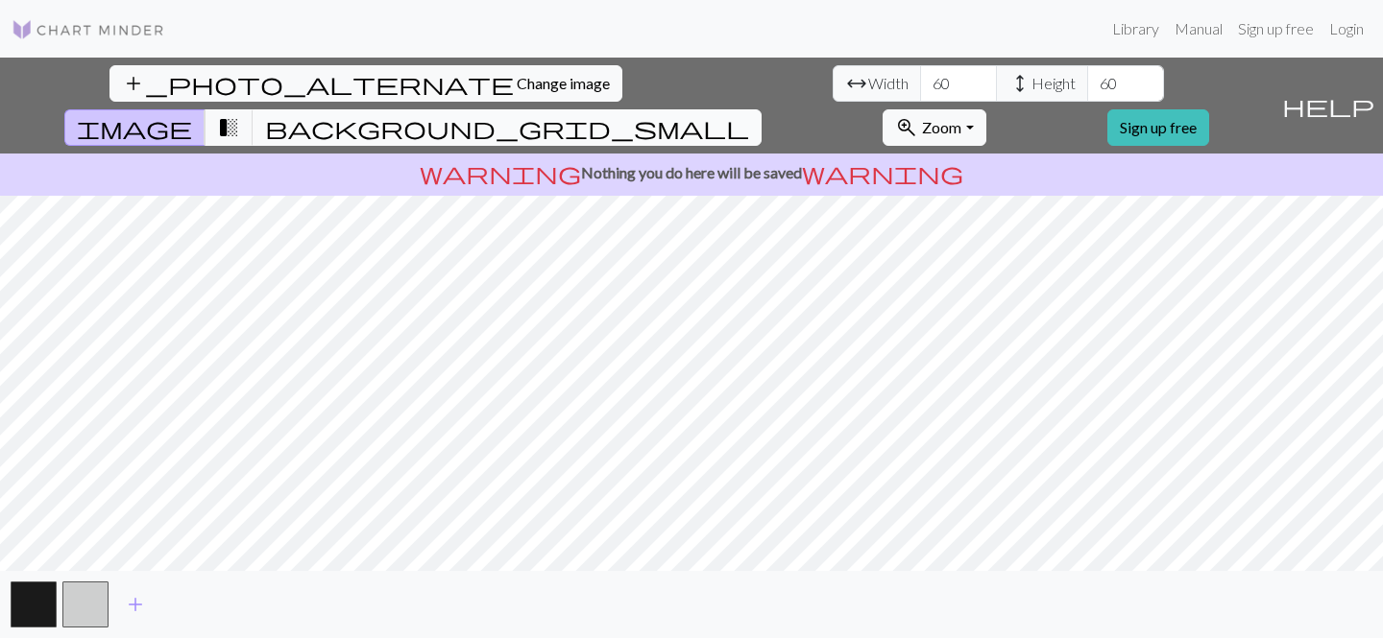
click at [749, 114] on span "background_grid_small" at bounding box center [507, 127] width 484 height 27
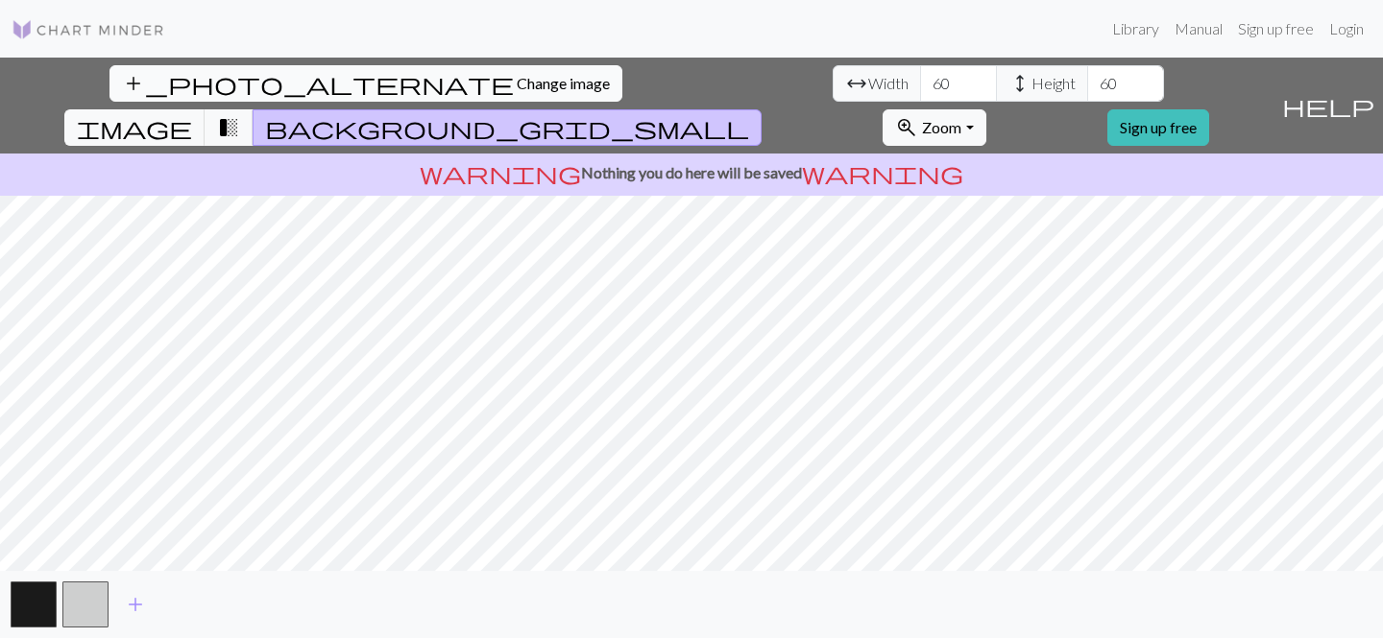
click at [157, 98] on button "add_photo_alternate Change image" at bounding box center [365, 83] width 513 height 36
click at [920, 81] on input "68" at bounding box center [958, 83] width 77 height 36
click at [920, 81] on input "69" at bounding box center [958, 83] width 77 height 36
type input "70"
click at [920, 81] on input "70" at bounding box center [958, 83] width 77 height 36
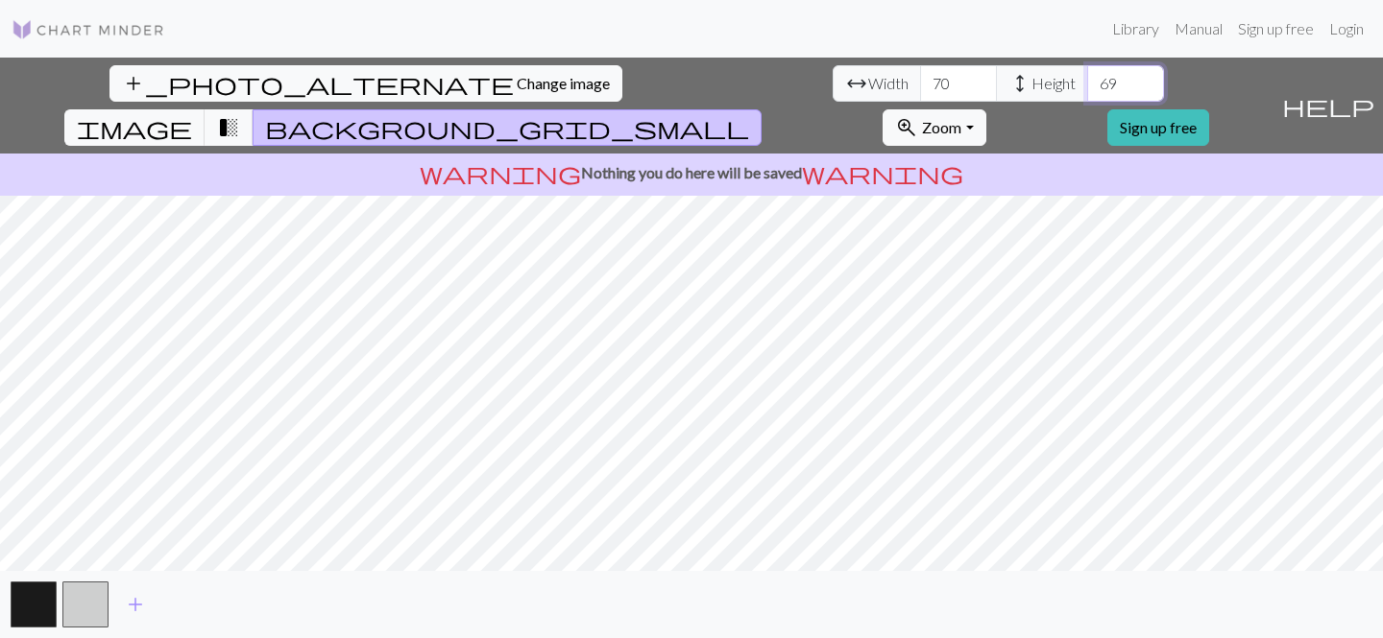
click at [1087, 81] on input "69" at bounding box center [1125, 83] width 77 height 36
click at [1087, 81] on input "70" at bounding box center [1125, 83] width 77 height 36
click at [1087, 91] on input "69" at bounding box center [1125, 83] width 77 height 36
click at [1087, 91] on input "68" at bounding box center [1125, 83] width 77 height 36
click at [1087, 90] on input "67" at bounding box center [1125, 83] width 77 height 36
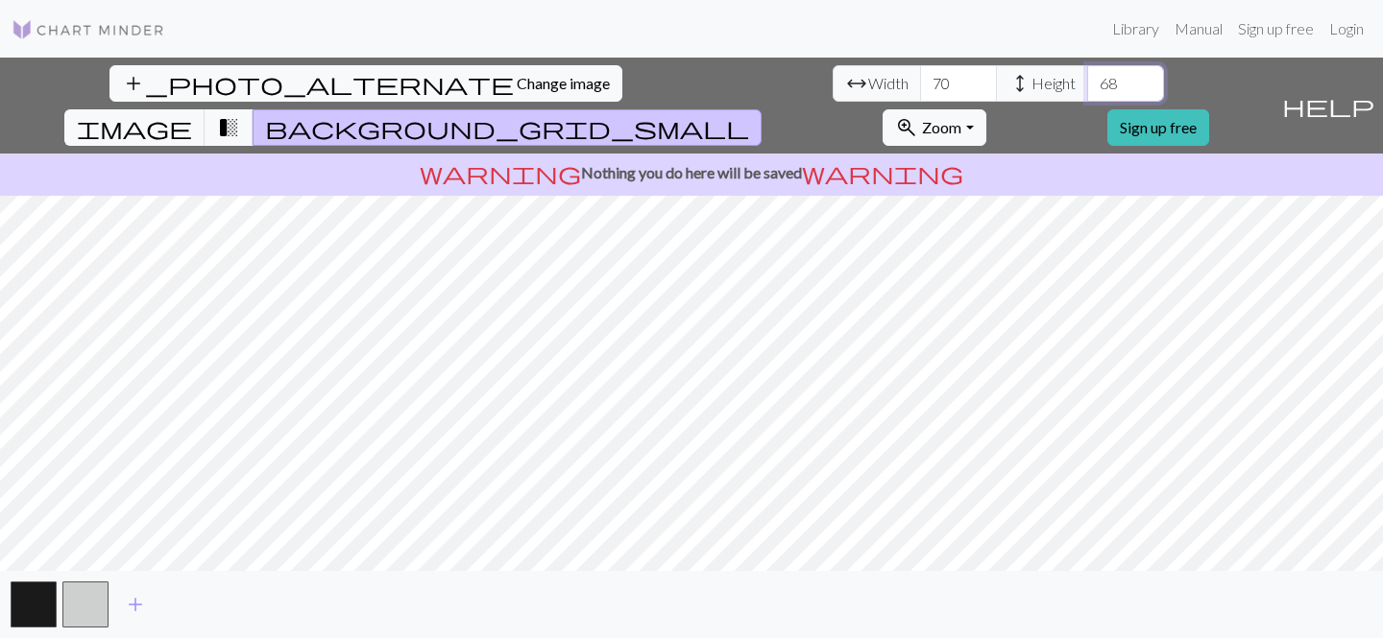
click at [1087, 81] on input "68" at bounding box center [1125, 83] width 77 height 36
click at [1087, 81] on input "69" at bounding box center [1125, 83] width 77 height 36
type input "70"
click at [1087, 79] on input "70" at bounding box center [1125, 83] width 77 height 36
click at [192, 114] on span "image" at bounding box center [134, 127] width 115 height 27
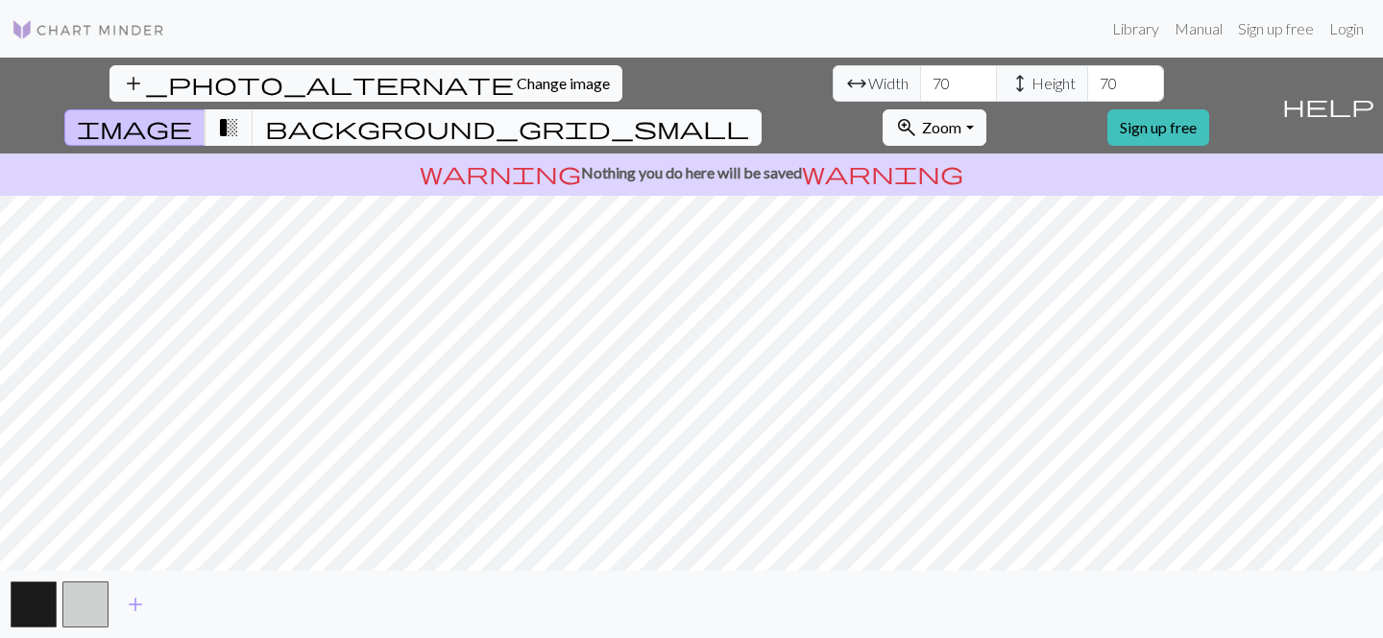
click at [749, 114] on span "background_grid_small" at bounding box center [507, 127] width 484 height 27
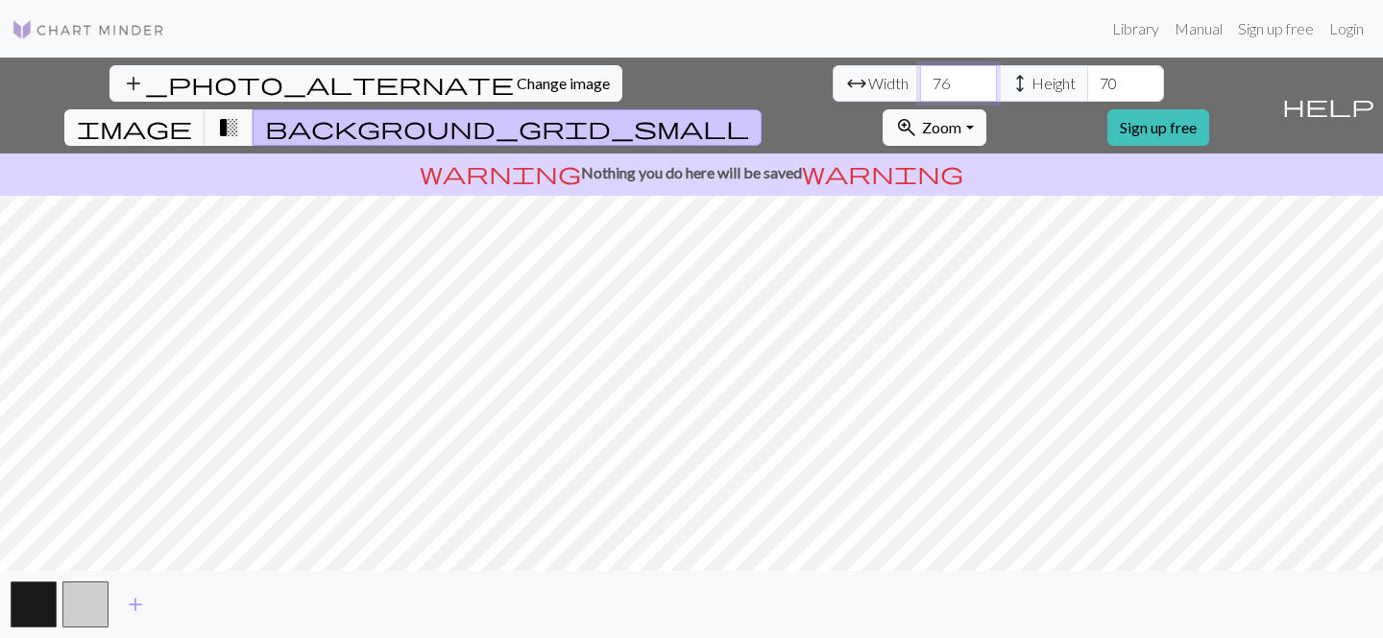
type input "77"
click at [920, 81] on input "77" at bounding box center [958, 83] width 77 height 36
click at [205, 109] on button "image" at bounding box center [134, 127] width 141 height 36
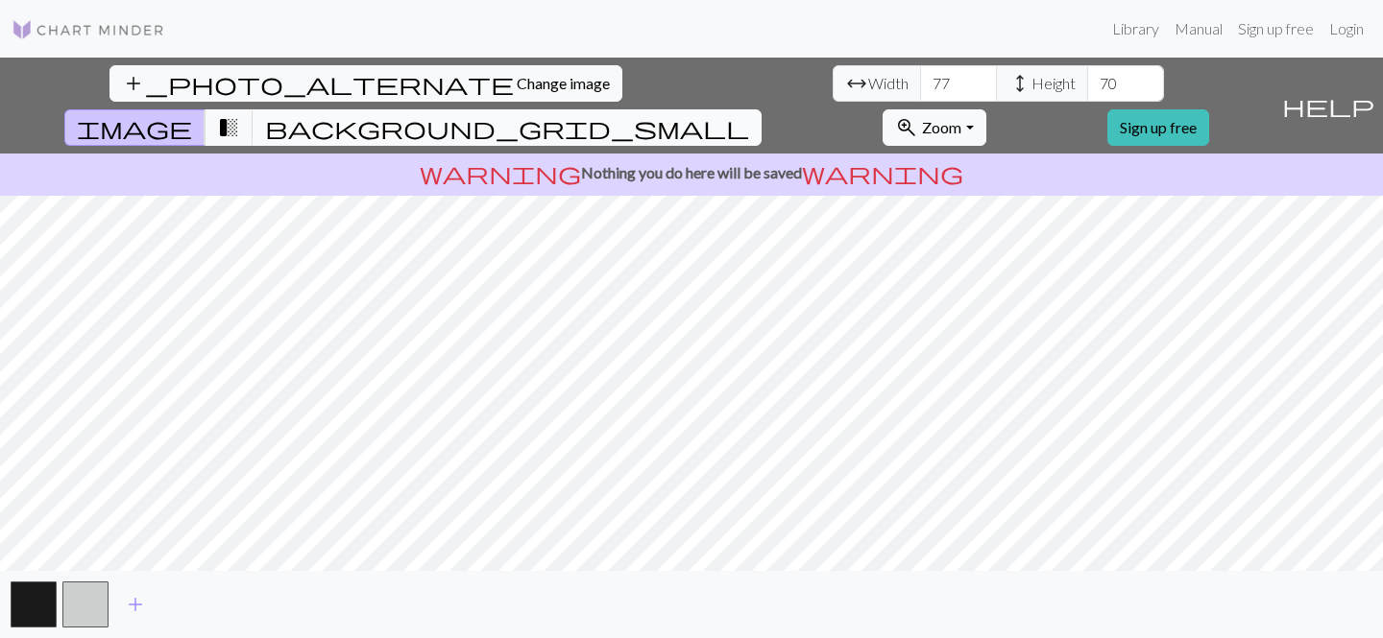
click at [749, 114] on span "background_grid_small" at bounding box center [507, 127] width 484 height 27
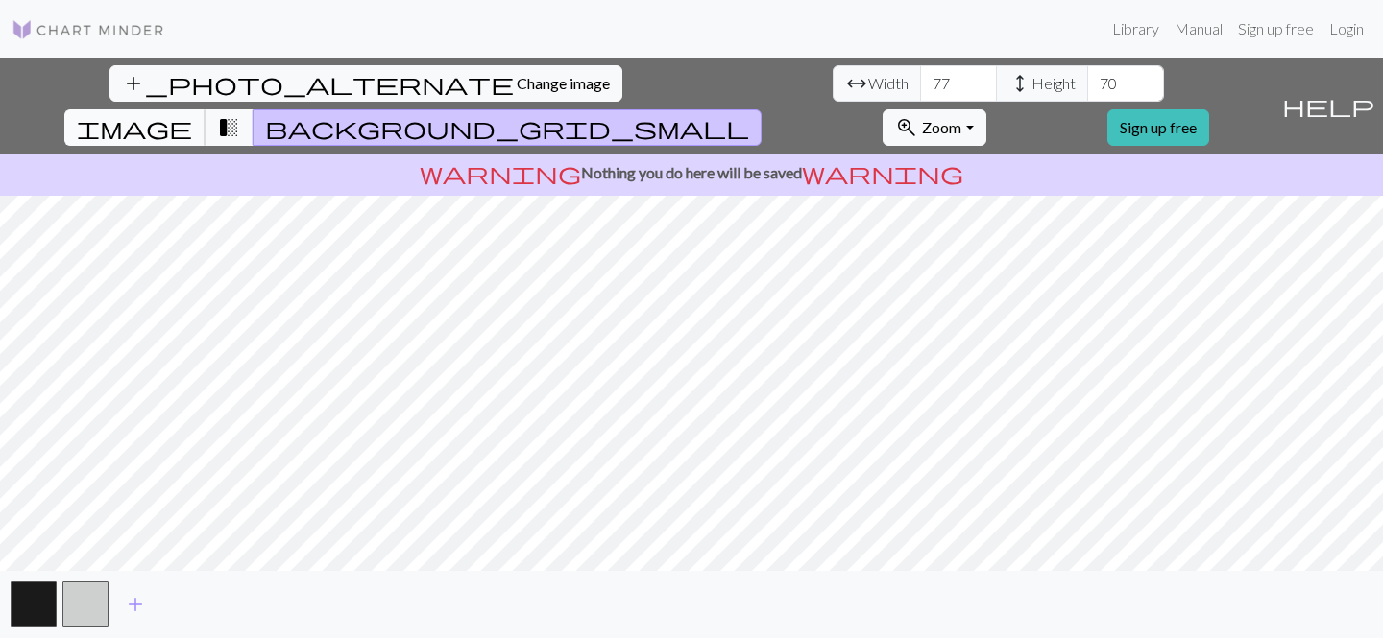
click at [192, 114] on span "image" at bounding box center [134, 127] width 115 height 27
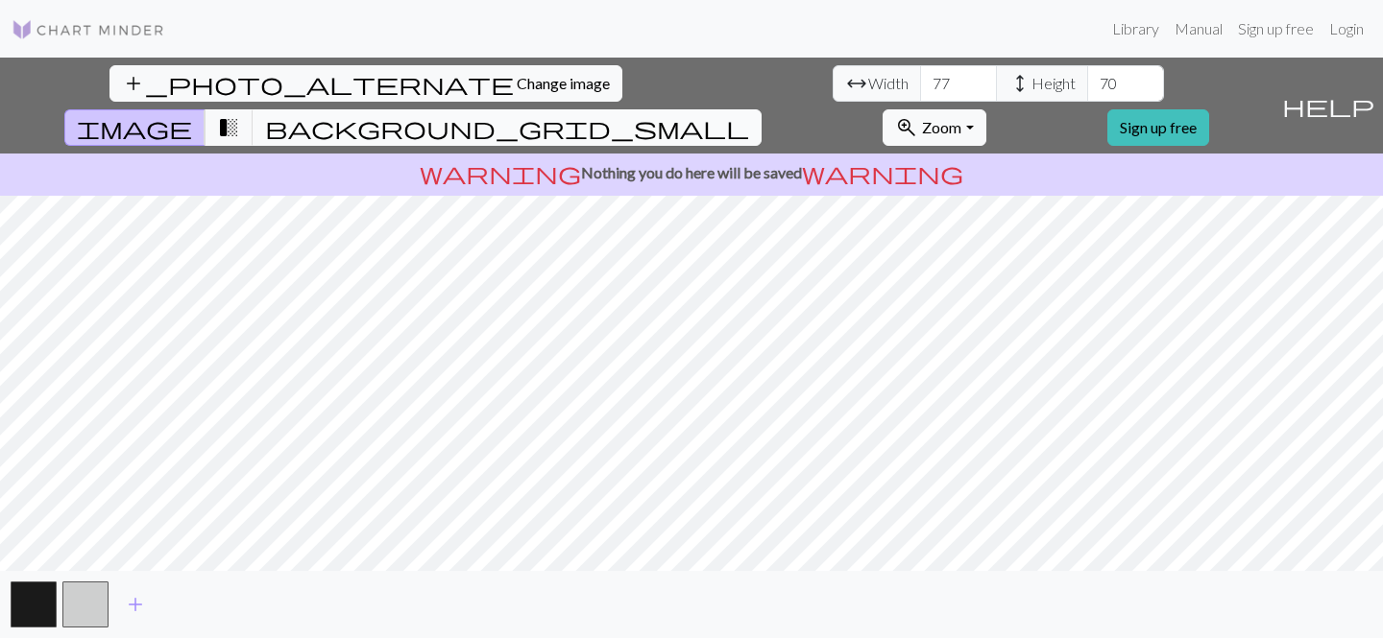
click at [749, 114] on span "background_grid_small" at bounding box center [507, 127] width 484 height 27
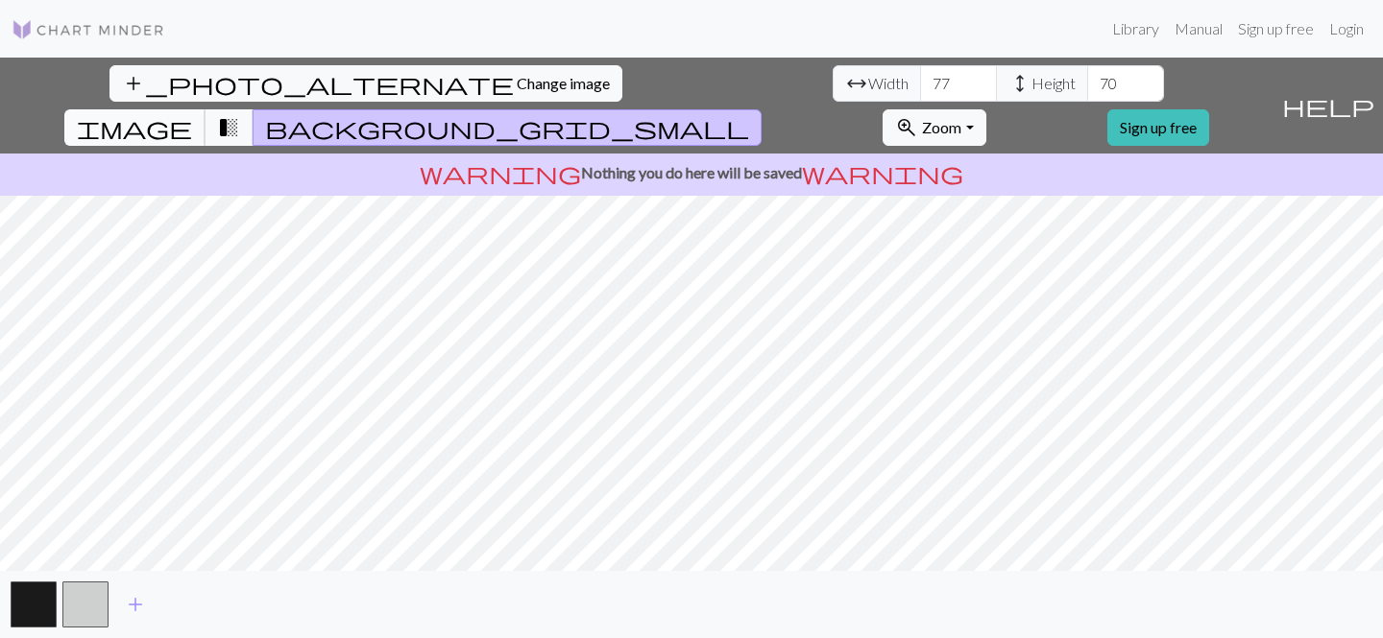
click at [192, 114] on span "image" at bounding box center [134, 127] width 115 height 27
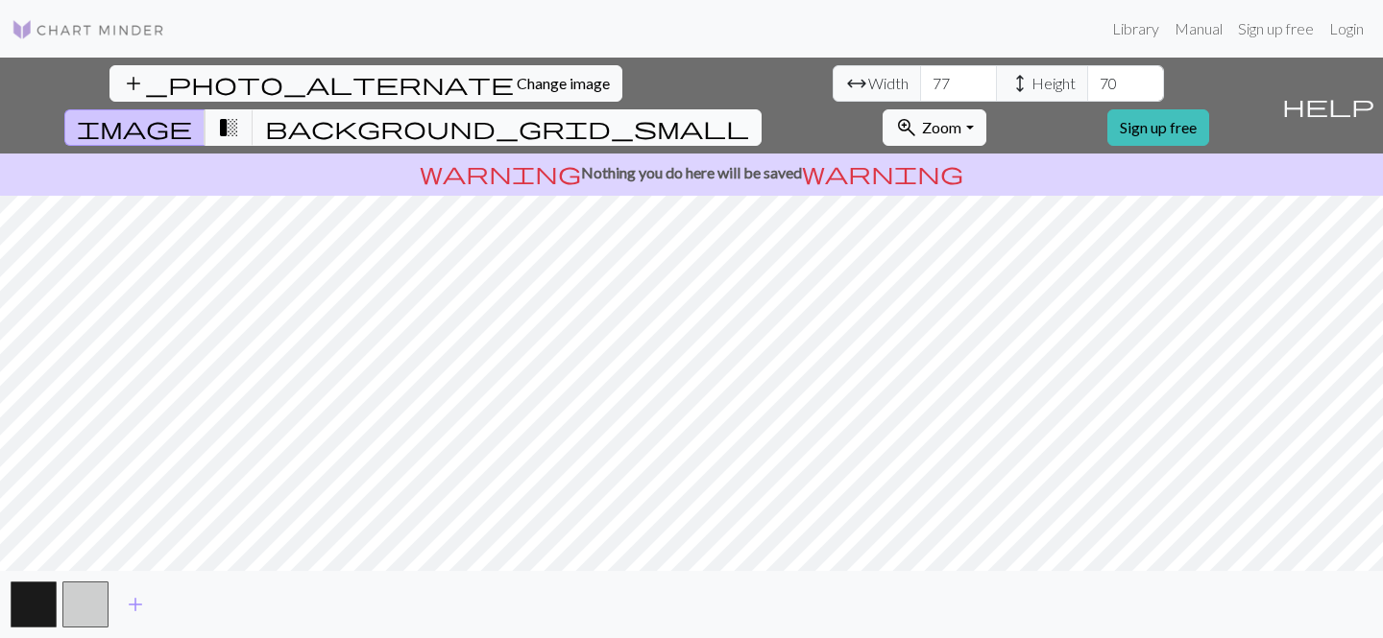
click at [749, 114] on span "background_grid_small" at bounding box center [507, 127] width 484 height 27
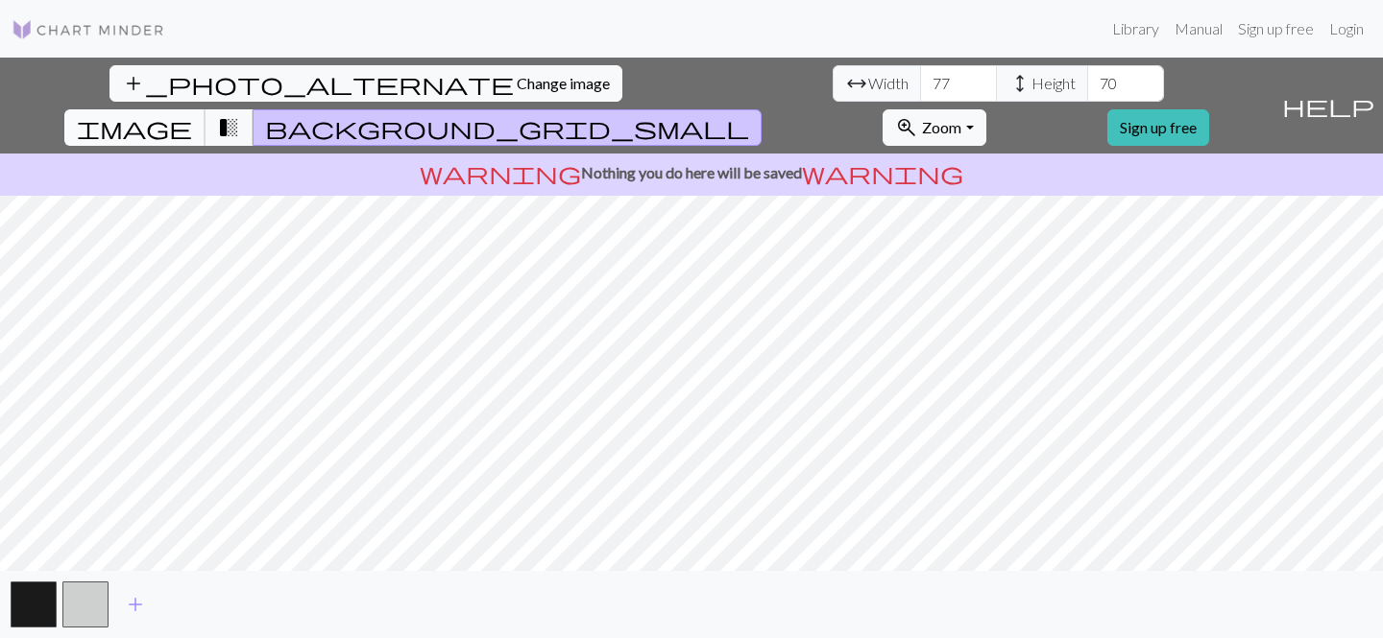
click at [192, 114] on span "image" at bounding box center [134, 127] width 115 height 27
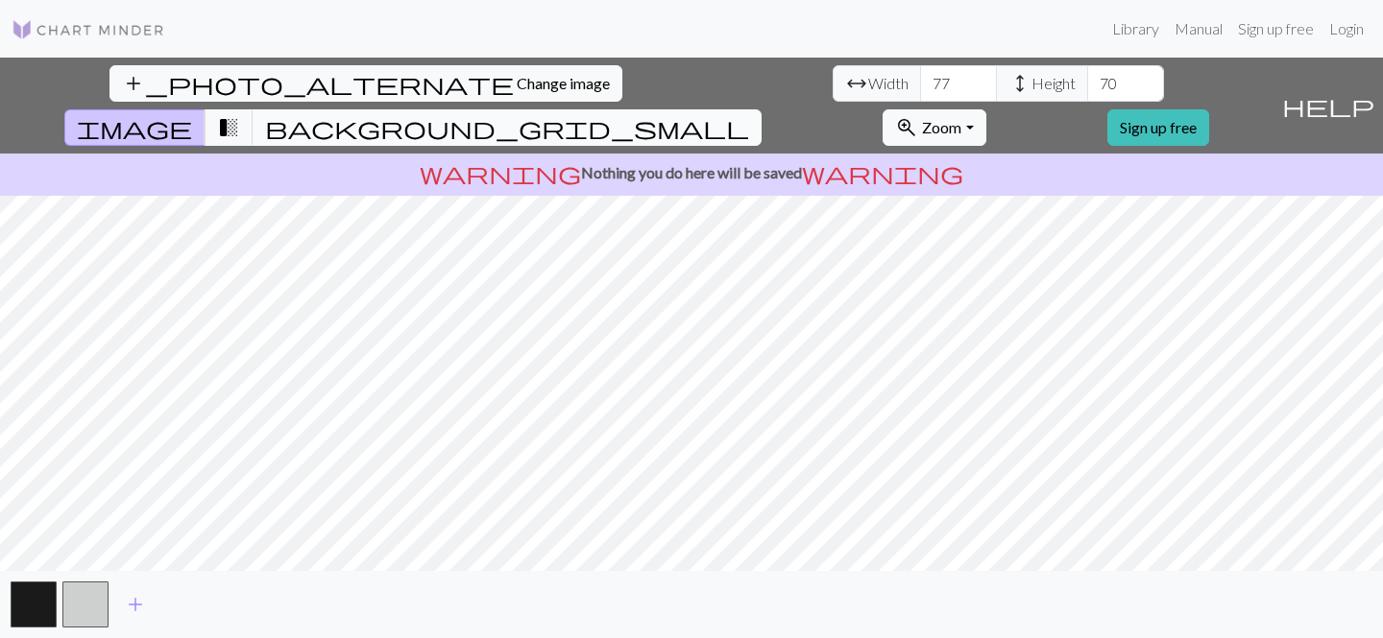
click at [749, 114] on span "background_grid_small" at bounding box center [507, 127] width 484 height 27
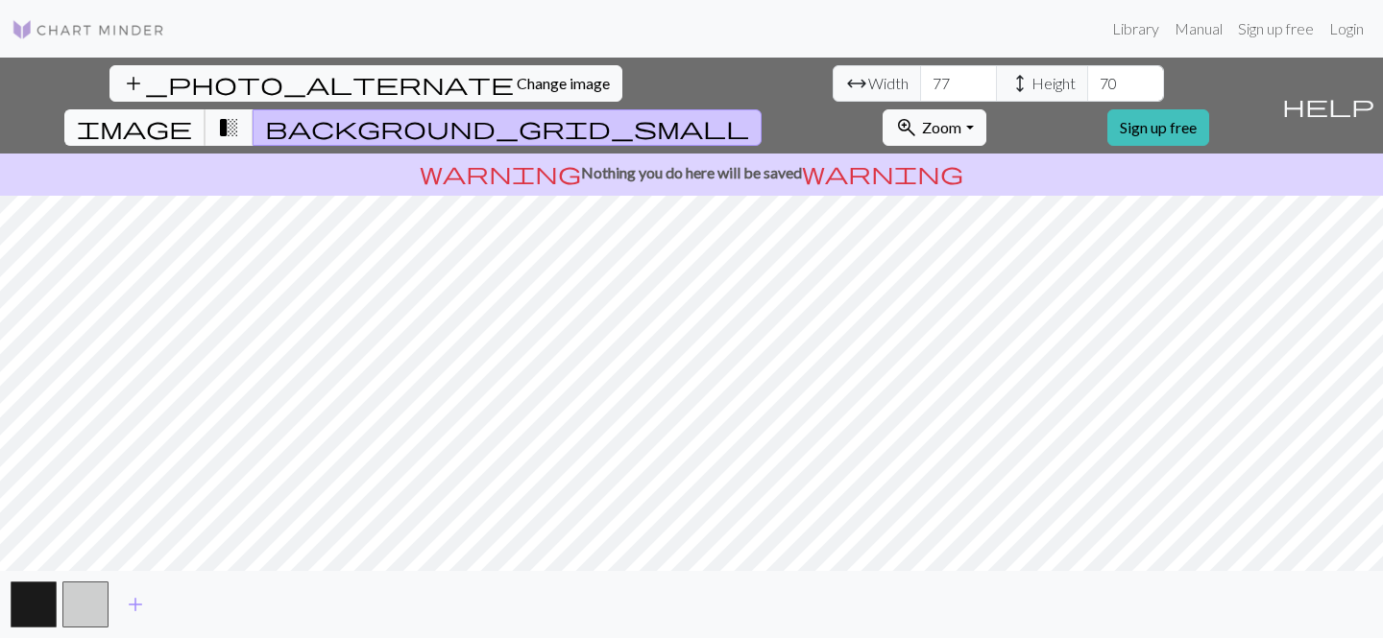
click at [192, 114] on span "image" at bounding box center [134, 127] width 115 height 27
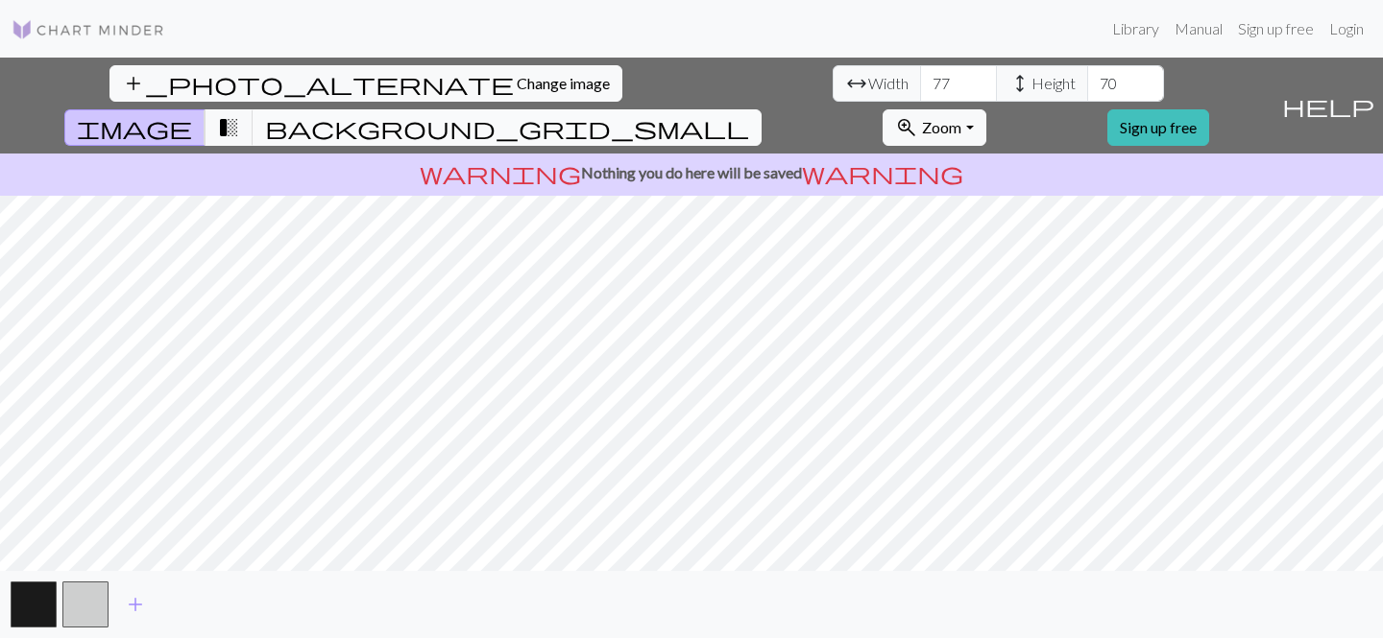
click at [749, 114] on span "background_grid_small" at bounding box center [507, 127] width 484 height 27
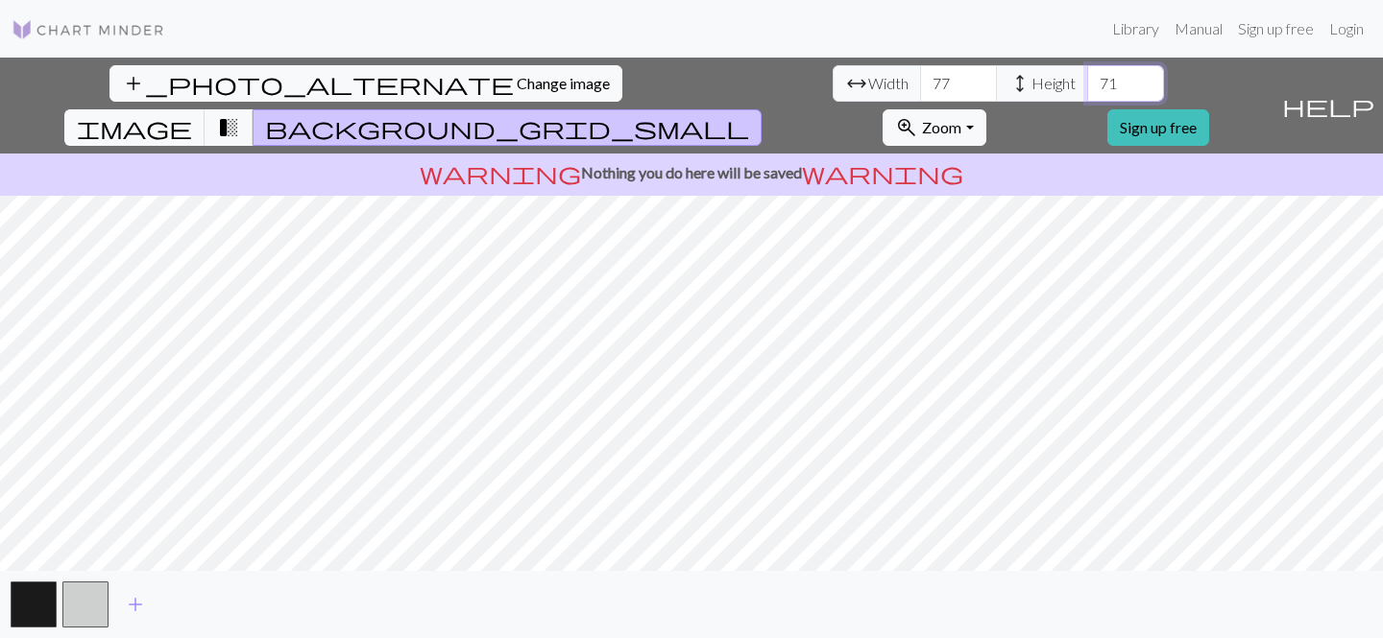
type input "71"
click at [1087, 78] on input "71" at bounding box center [1125, 83] width 77 height 36
type input "78"
click at [920, 80] on input "78" at bounding box center [958, 83] width 77 height 36
type input "72"
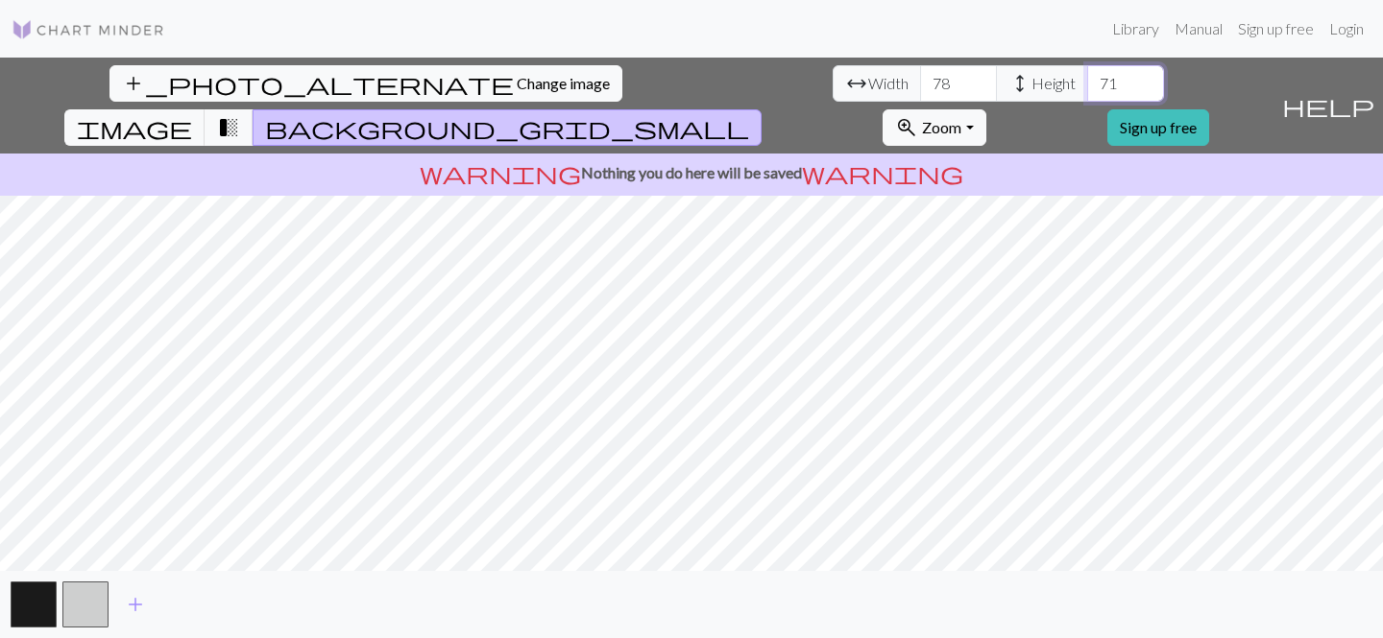
click at [1087, 77] on input "72" at bounding box center [1125, 83] width 77 height 36
type input "79"
click at [920, 80] on input "79" at bounding box center [958, 83] width 77 height 36
type input "73"
click at [1087, 77] on input "73" at bounding box center [1125, 83] width 77 height 36
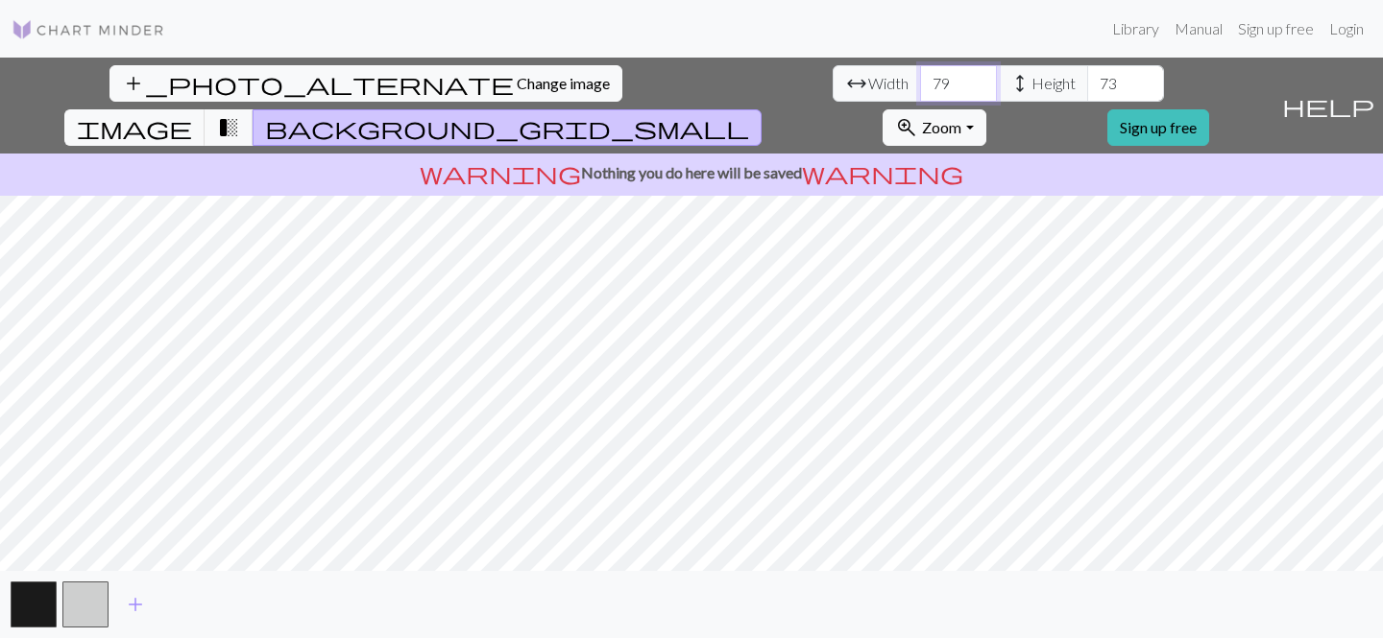
type input "80"
click at [920, 79] on input "80" at bounding box center [958, 83] width 77 height 36
click at [517, 86] on span "Change image" at bounding box center [563, 83] width 93 height 18
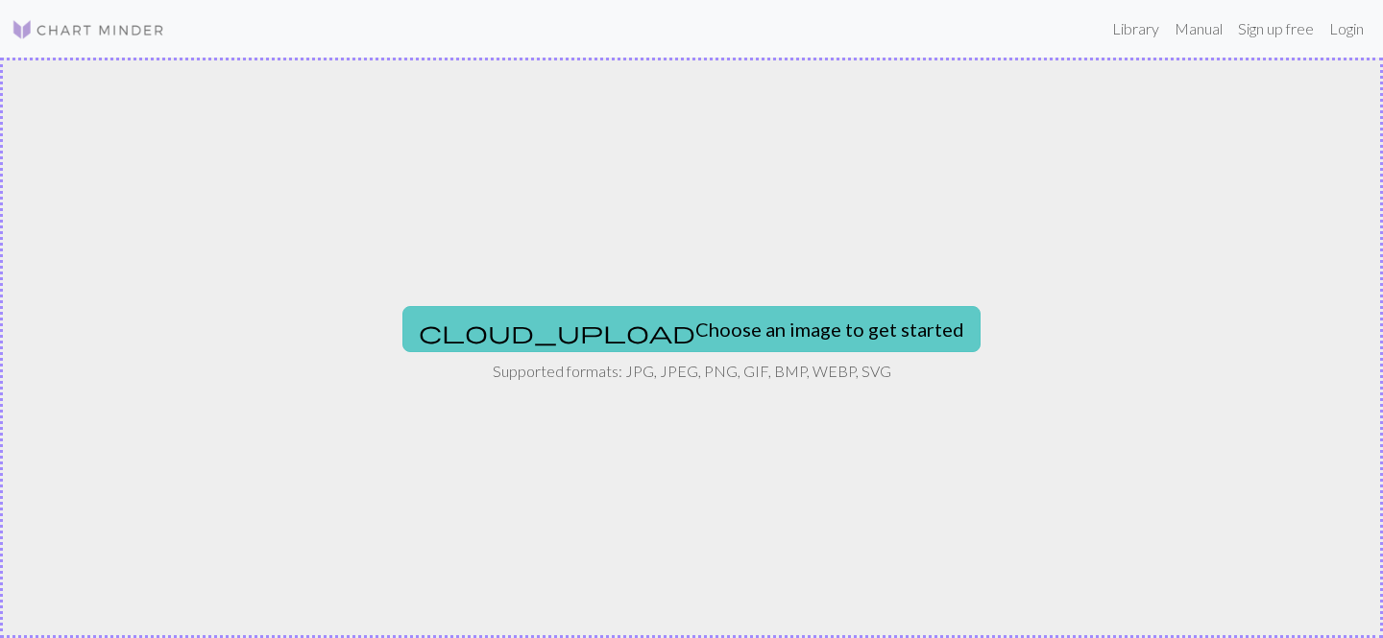
click at [682, 341] on button "cloud_upload Choose an image to get started" at bounding box center [691, 329] width 578 height 46
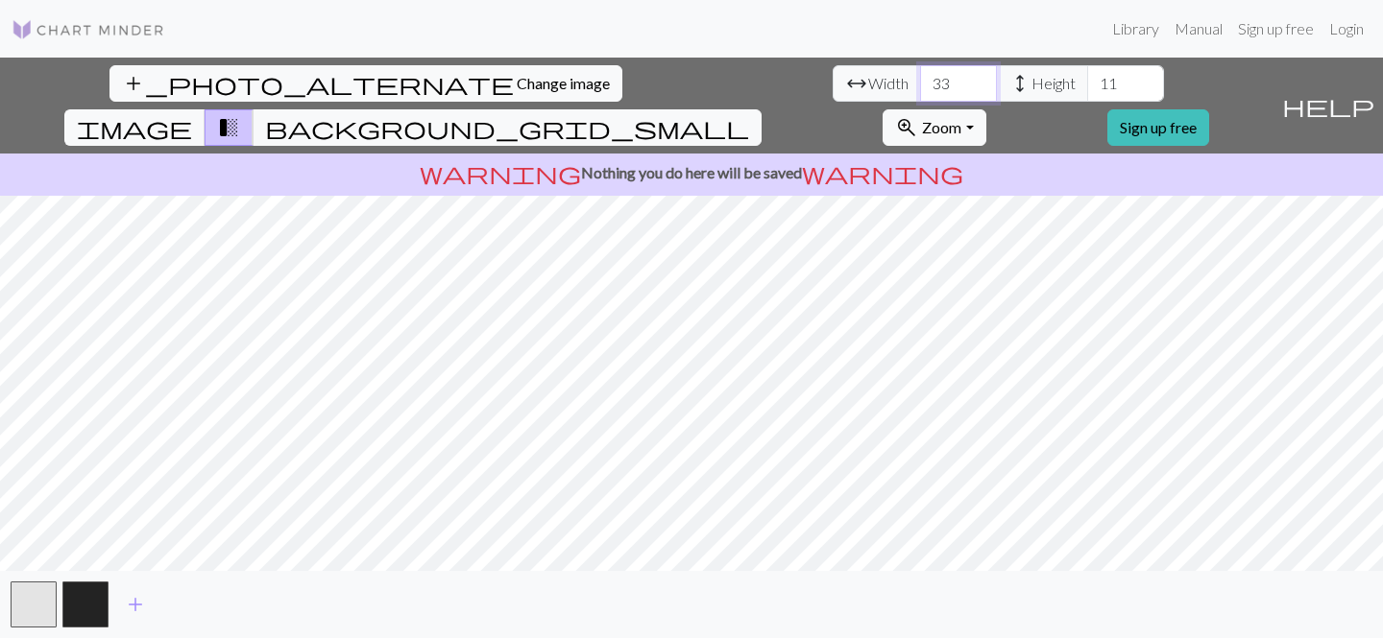
click at [920, 79] on input "33" at bounding box center [958, 83] width 77 height 36
type input "37"
click at [920, 80] on input "37" at bounding box center [958, 83] width 77 height 36
click at [1087, 74] on input "15" at bounding box center [1125, 83] width 77 height 36
click at [1087, 76] on input "16" at bounding box center [1125, 83] width 77 height 36
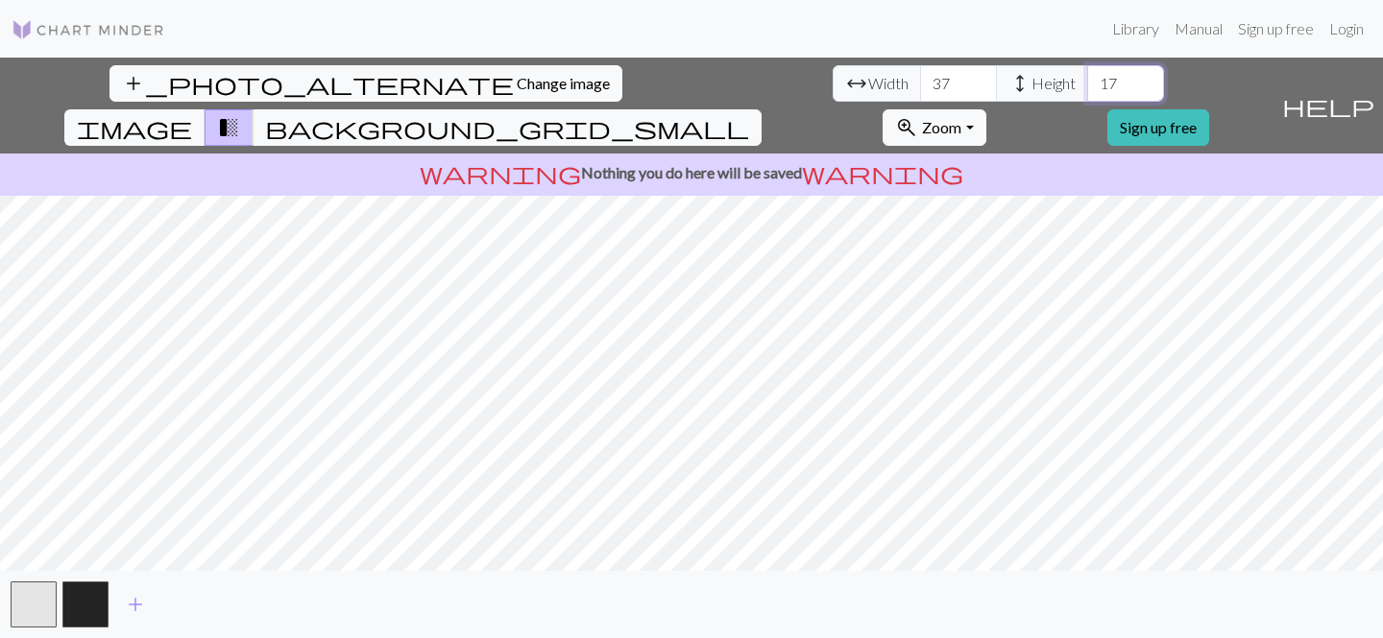
click at [1087, 76] on input "17" at bounding box center [1125, 83] width 77 height 36
click at [1087, 76] on input "18" at bounding box center [1125, 83] width 77 height 36
click at [1087, 76] on input "19" at bounding box center [1125, 83] width 77 height 36
type input "20"
click at [1087, 76] on input "20" at bounding box center [1125, 83] width 77 height 36
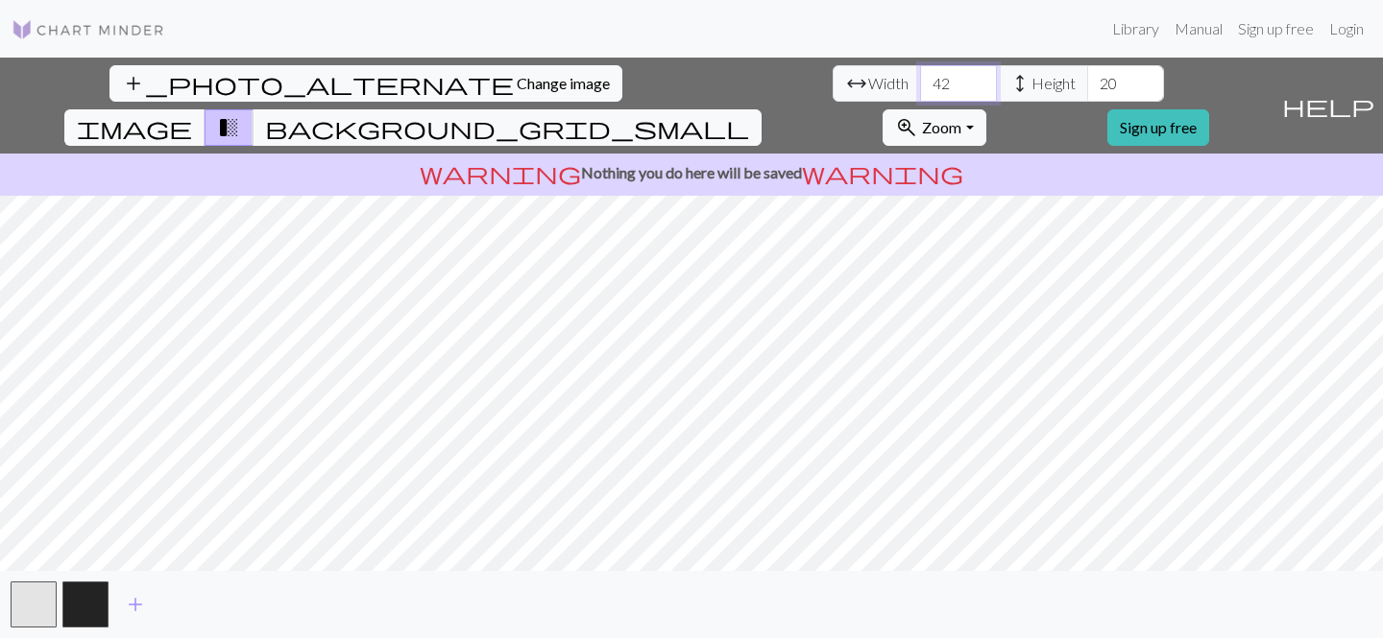
type input "42"
click at [920, 78] on input "42" at bounding box center [958, 83] width 77 height 36
click at [1087, 79] on input "26" at bounding box center [1125, 83] width 77 height 36
click at [1087, 79] on input "27" at bounding box center [1125, 83] width 77 height 36
click at [1087, 79] on input "28" at bounding box center [1125, 83] width 77 height 36
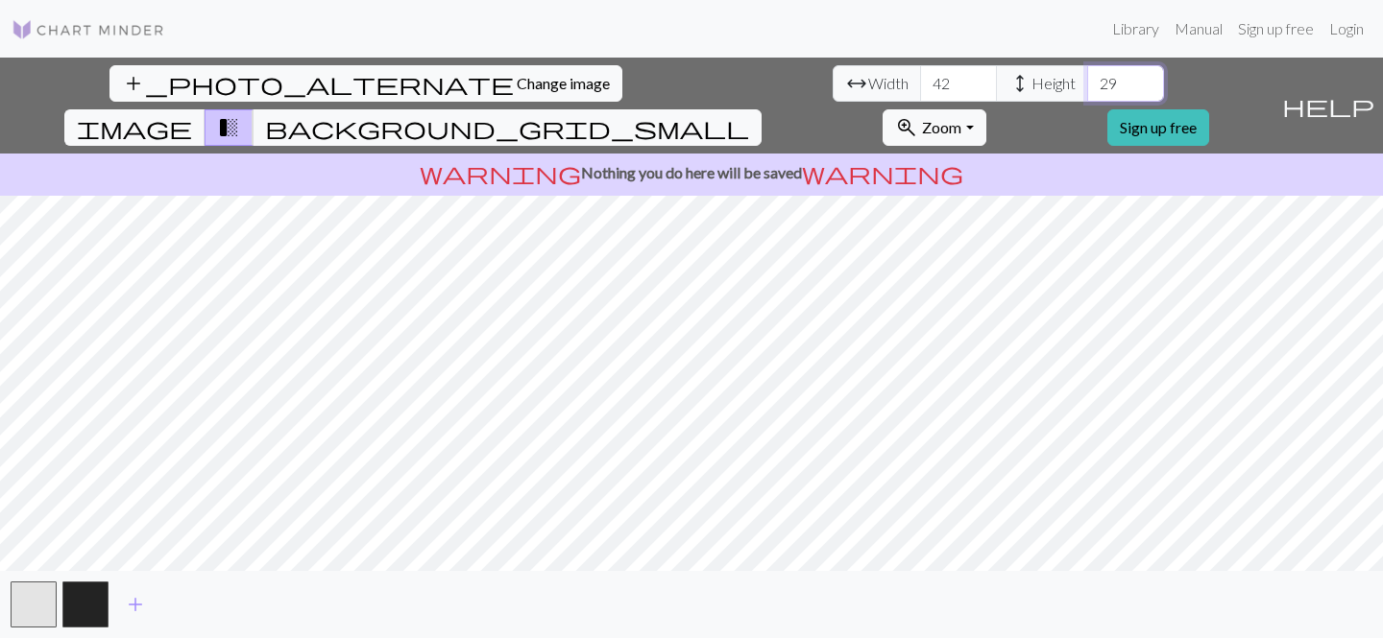
click at [1087, 81] on input "29" at bounding box center [1125, 83] width 77 height 36
type input "30"
click at [1087, 81] on input "30" at bounding box center [1125, 83] width 77 height 36
click at [920, 78] on input "47" at bounding box center [958, 83] width 77 height 36
click at [920, 79] on input "48" at bounding box center [958, 83] width 77 height 36
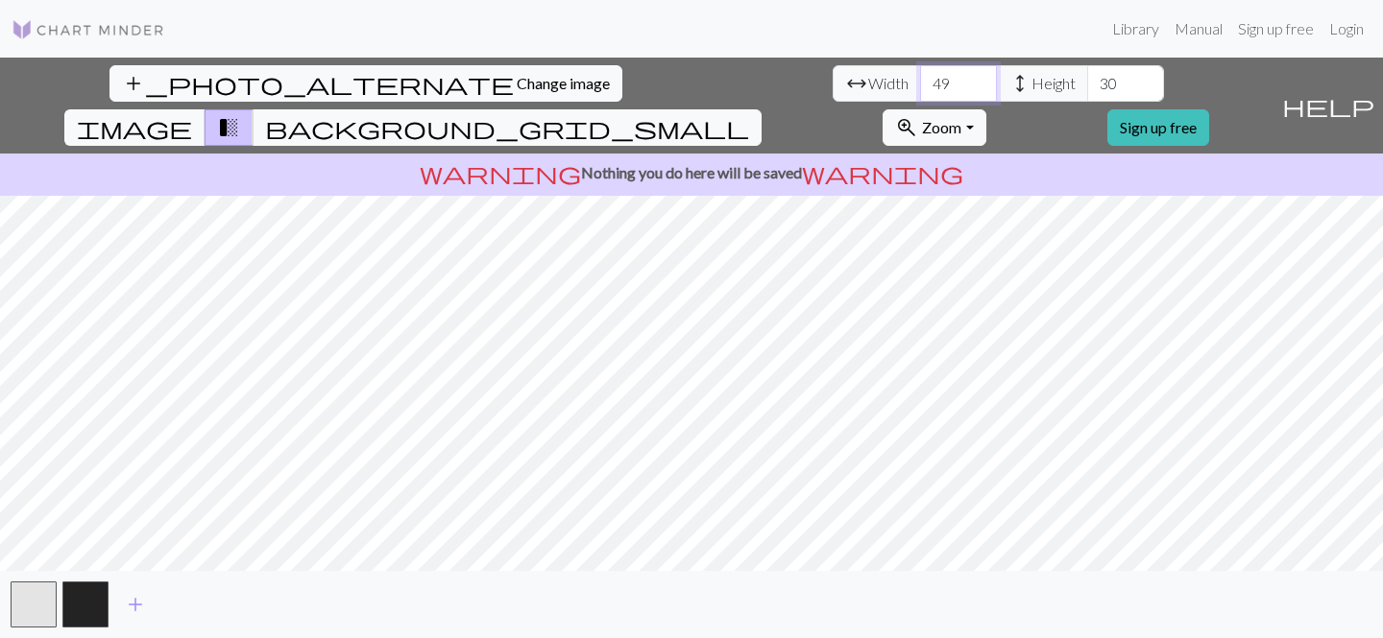
click at [920, 80] on input "49" at bounding box center [958, 83] width 77 height 36
type input "50"
click at [920, 80] on input "50" at bounding box center [958, 83] width 77 height 36
click at [1087, 76] on input "35" at bounding box center [1125, 83] width 77 height 36
click at [761, 109] on button "background_grid_small" at bounding box center [507, 127] width 509 height 36
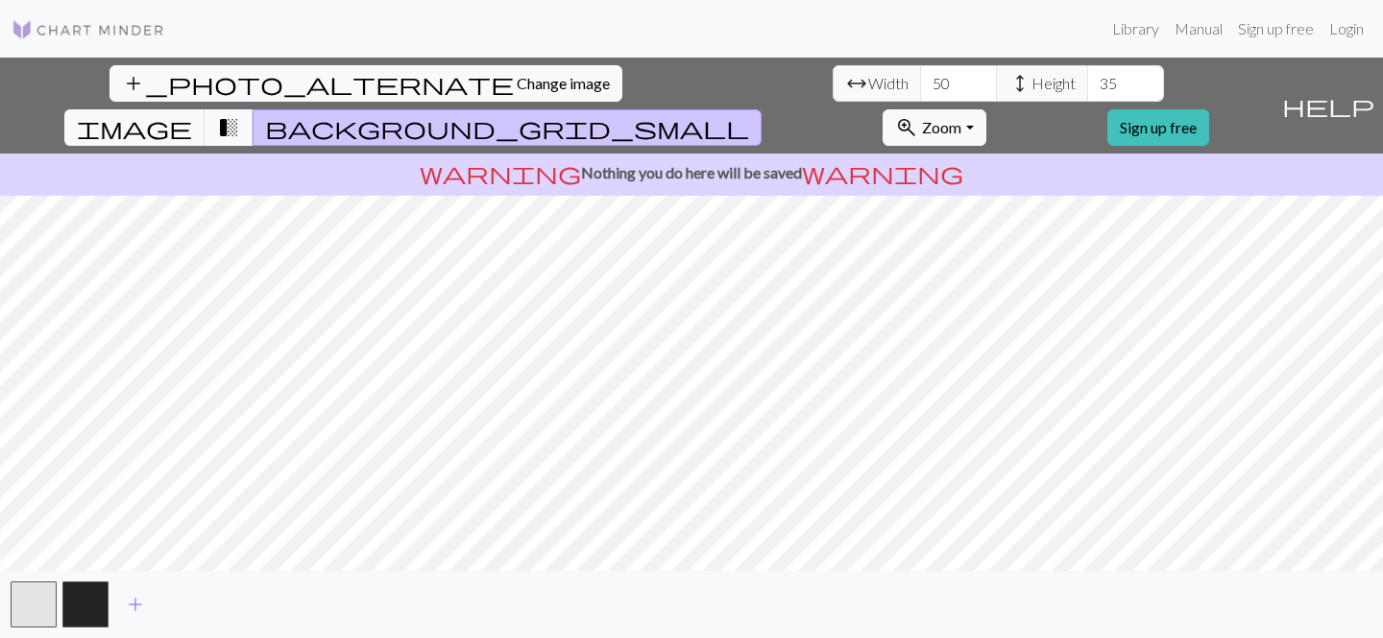
click at [240, 114] on span "transition_fade" at bounding box center [228, 127] width 23 height 27
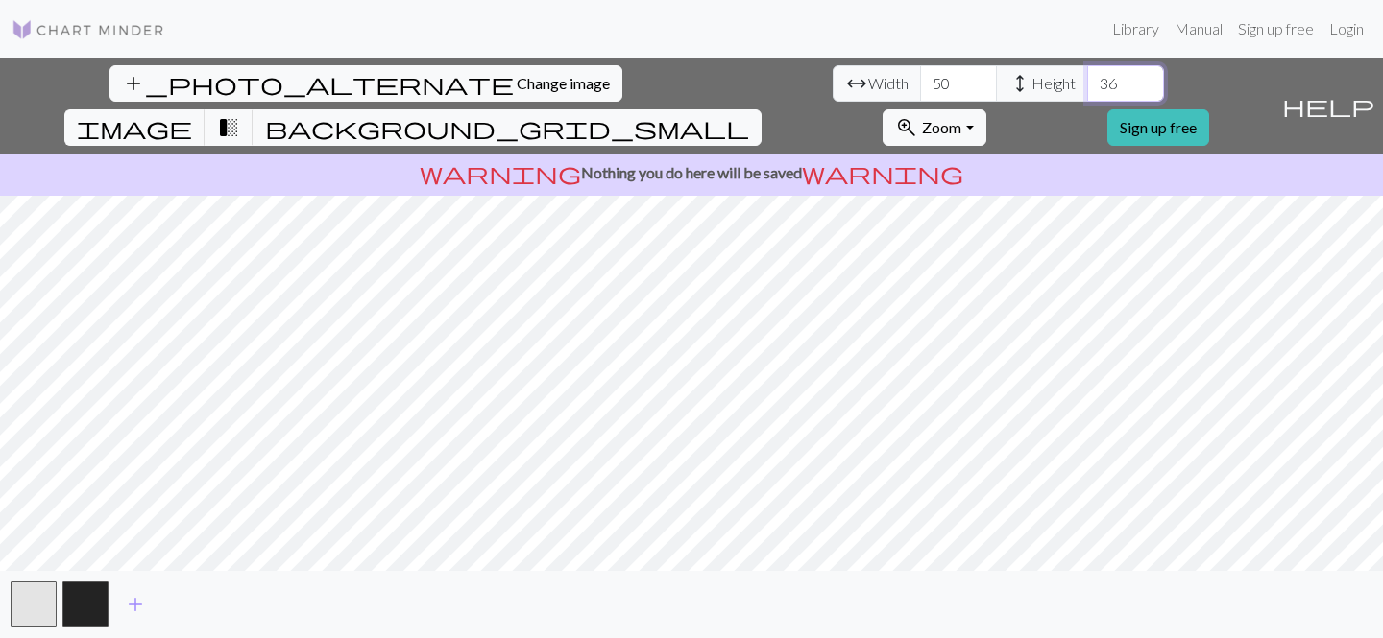
click at [1087, 81] on input "36" at bounding box center [1125, 83] width 77 height 36
click at [1087, 81] on input "37" at bounding box center [1125, 83] width 77 height 36
click at [1087, 81] on input "38" at bounding box center [1125, 83] width 77 height 36
click at [1087, 81] on input "39" at bounding box center [1125, 83] width 77 height 36
click at [1087, 81] on input "40" at bounding box center [1125, 83] width 77 height 36
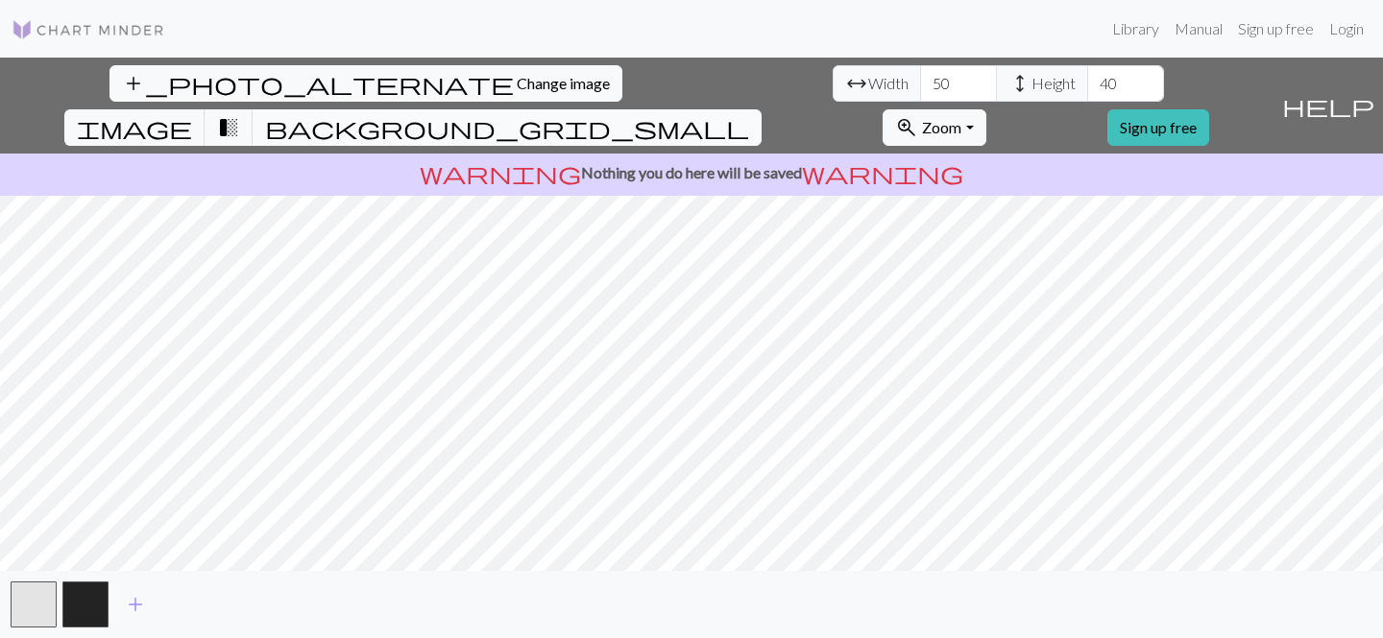
click at [749, 114] on span "background_grid_small" at bounding box center [507, 127] width 484 height 27
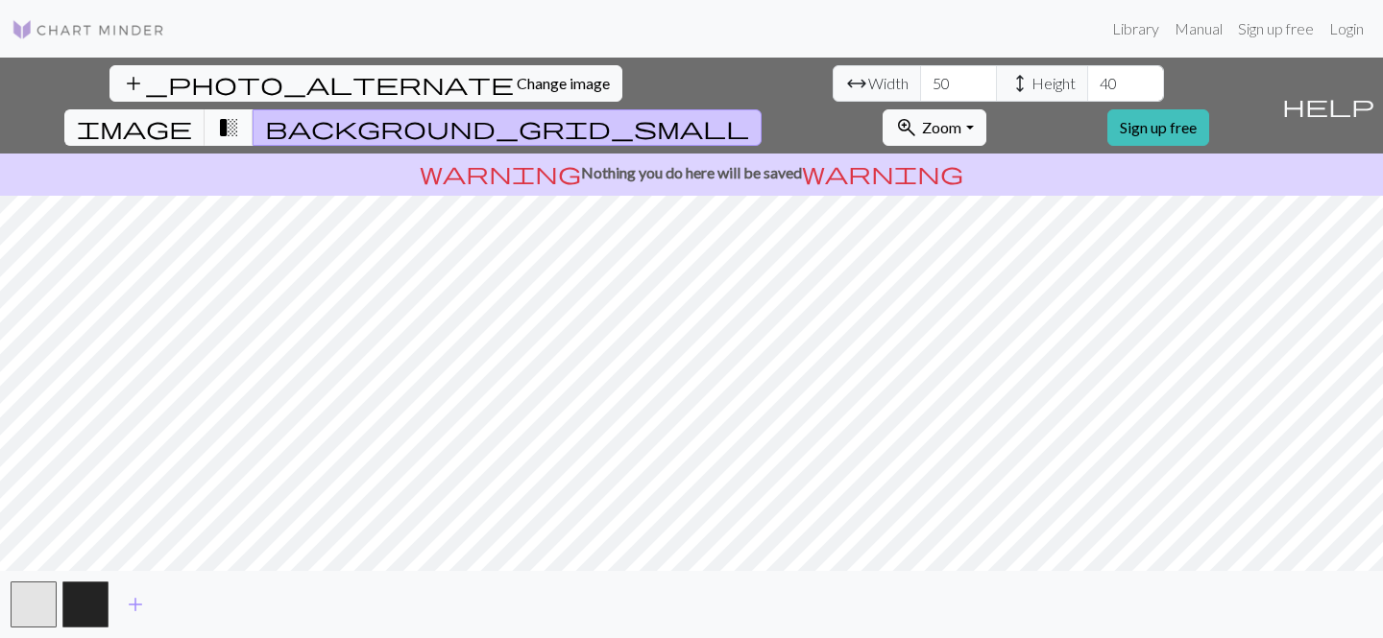
click at [240, 114] on span "transition_fade" at bounding box center [228, 127] width 23 height 27
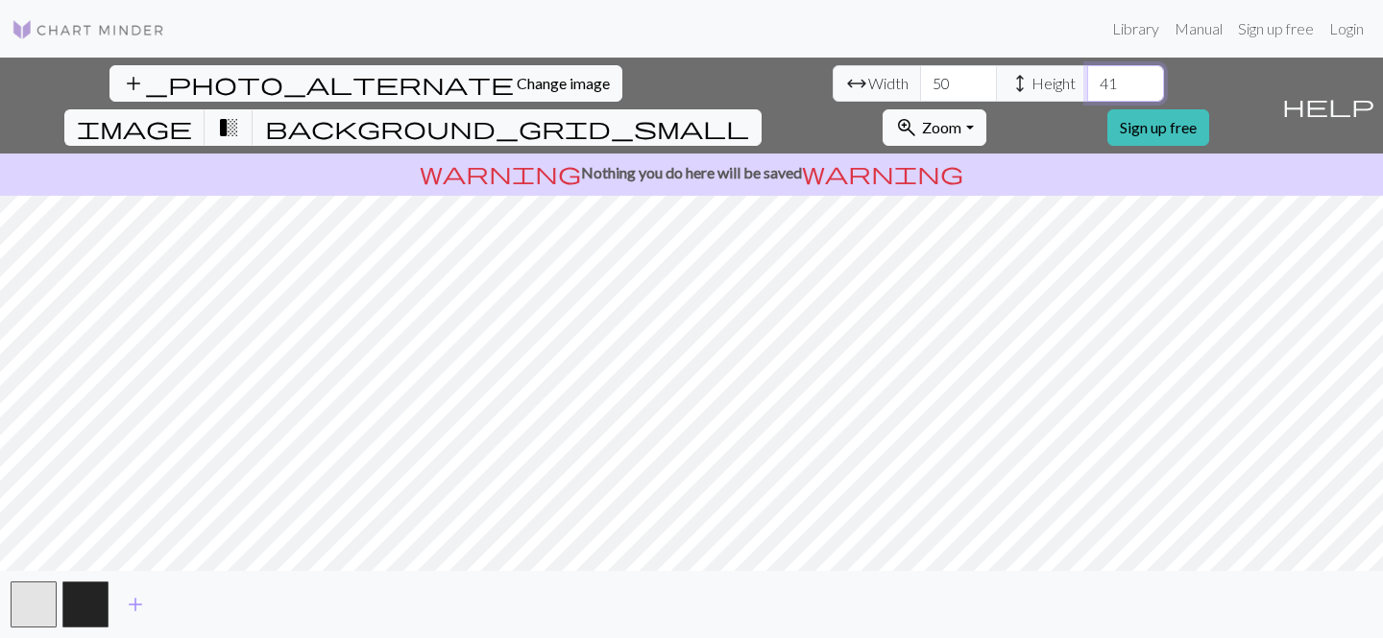
click at [1087, 77] on input "41" at bounding box center [1125, 83] width 77 height 36
click at [1087, 77] on input "42" at bounding box center [1125, 83] width 77 height 36
click at [1087, 77] on input "43" at bounding box center [1125, 83] width 77 height 36
type input "44"
click at [1087, 77] on input "44" at bounding box center [1125, 83] width 77 height 36
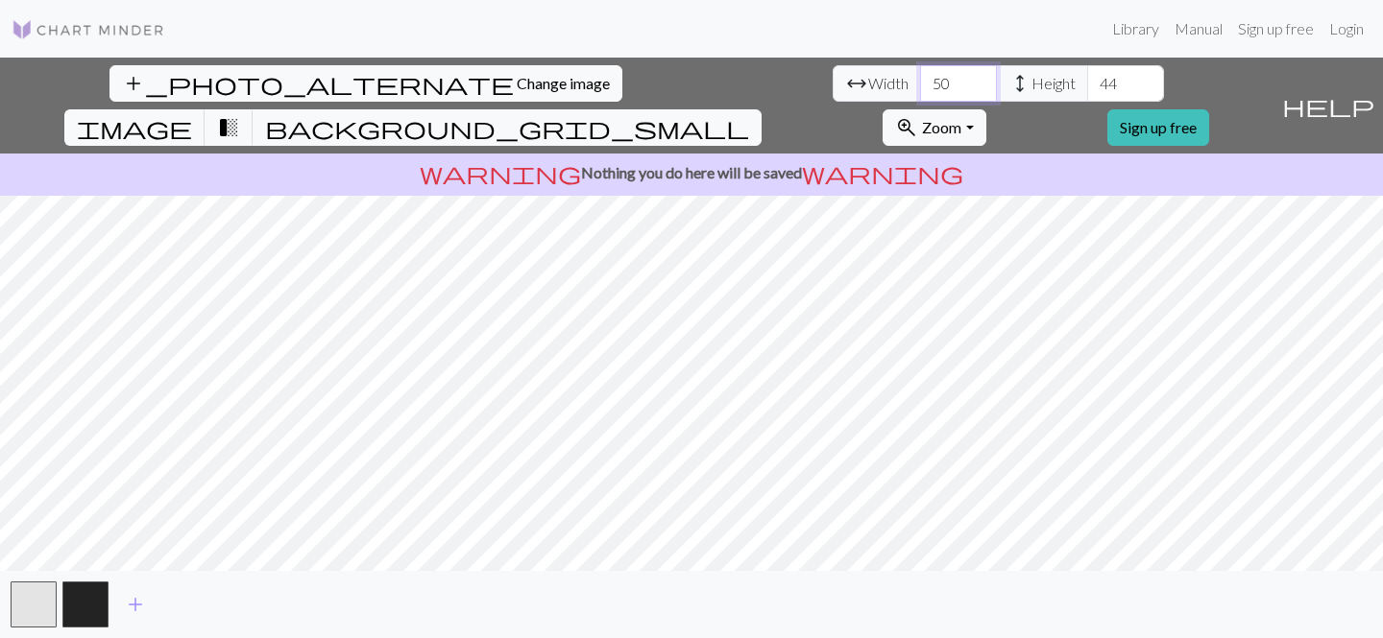
click at [920, 77] on input "51" at bounding box center [958, 83] width 77 height 36
click at [920, 77] on input "52" at bounding box center [958, 83] width 77 height 36
click at [920, 96] on input "52" at bounding box center [958, 83] width 77 height 36
click at [920, 92] on input "51" at bounding box center [958, 83] width 77 height 36
click at [240, 114] on span "transition_fade" at bounding box center [228, 127] width 23 height 27
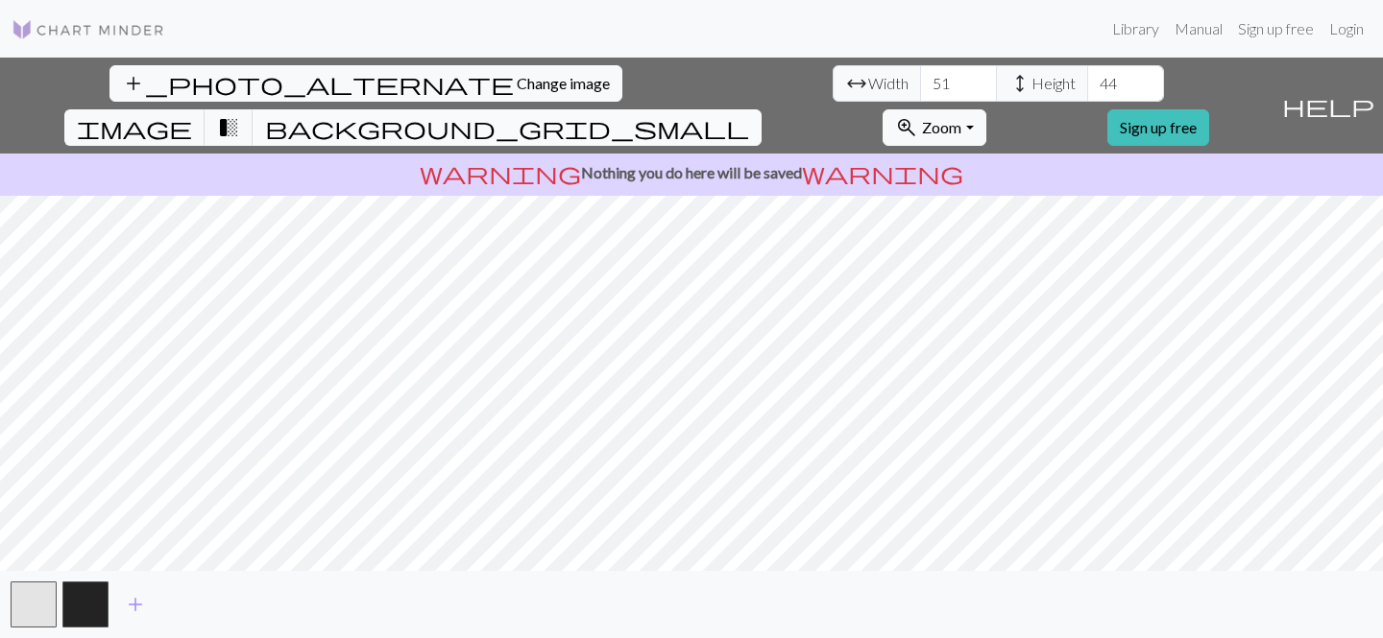
click at [749, 114] on span "background_grid_small" at bounding box center [507, 127] width 484 height 27
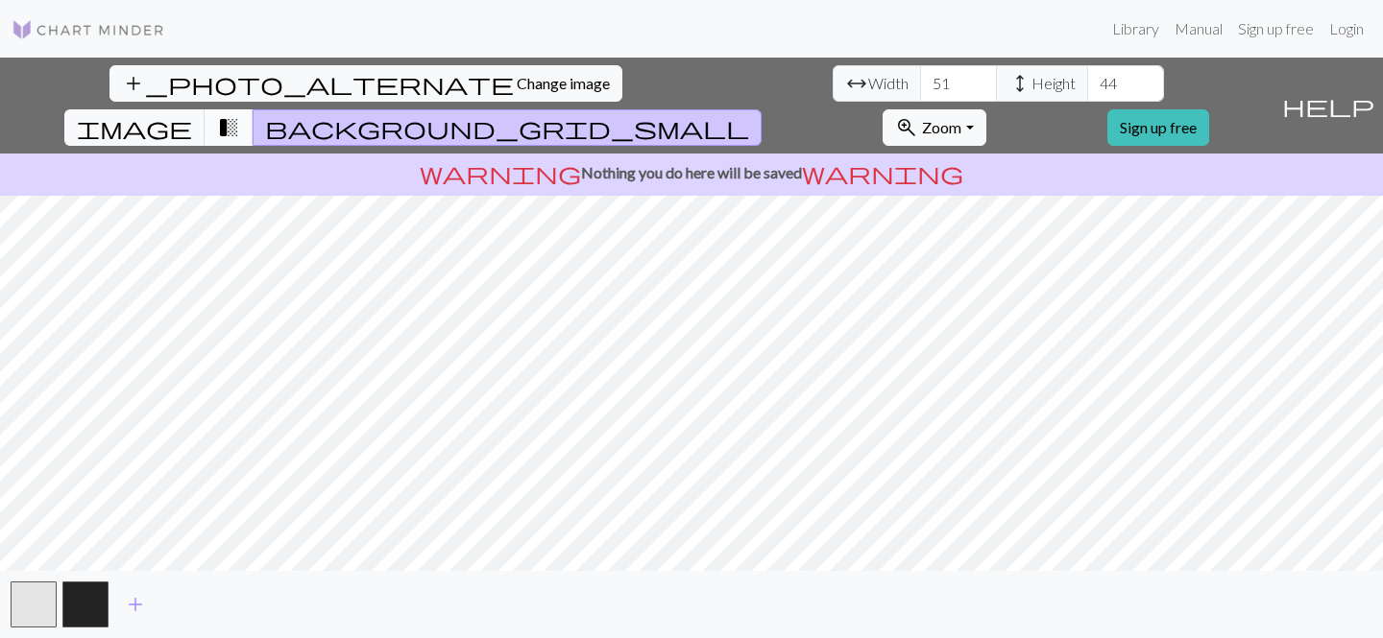
click at [240, 114] on span "transition_fade" at bounding box center [228, 127] width 23 height 27
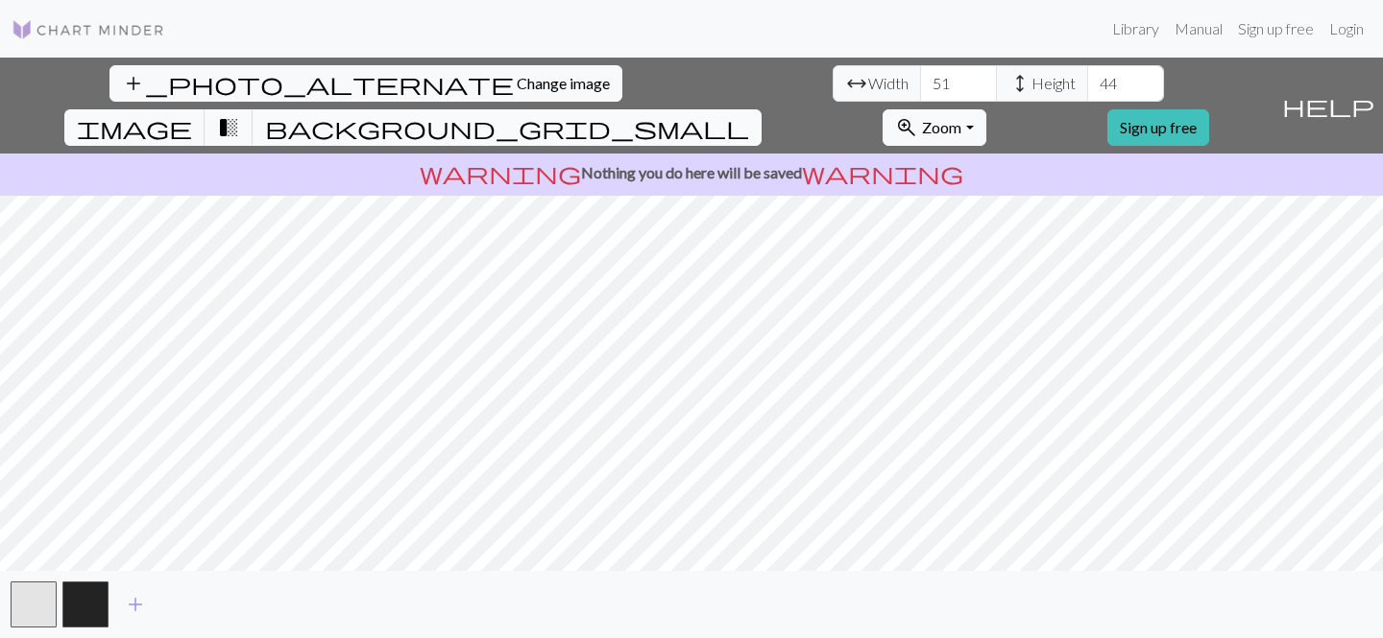
click at [749, 114] on span "background_grid_small" at bounding box center [507, 127] width 484 height 27
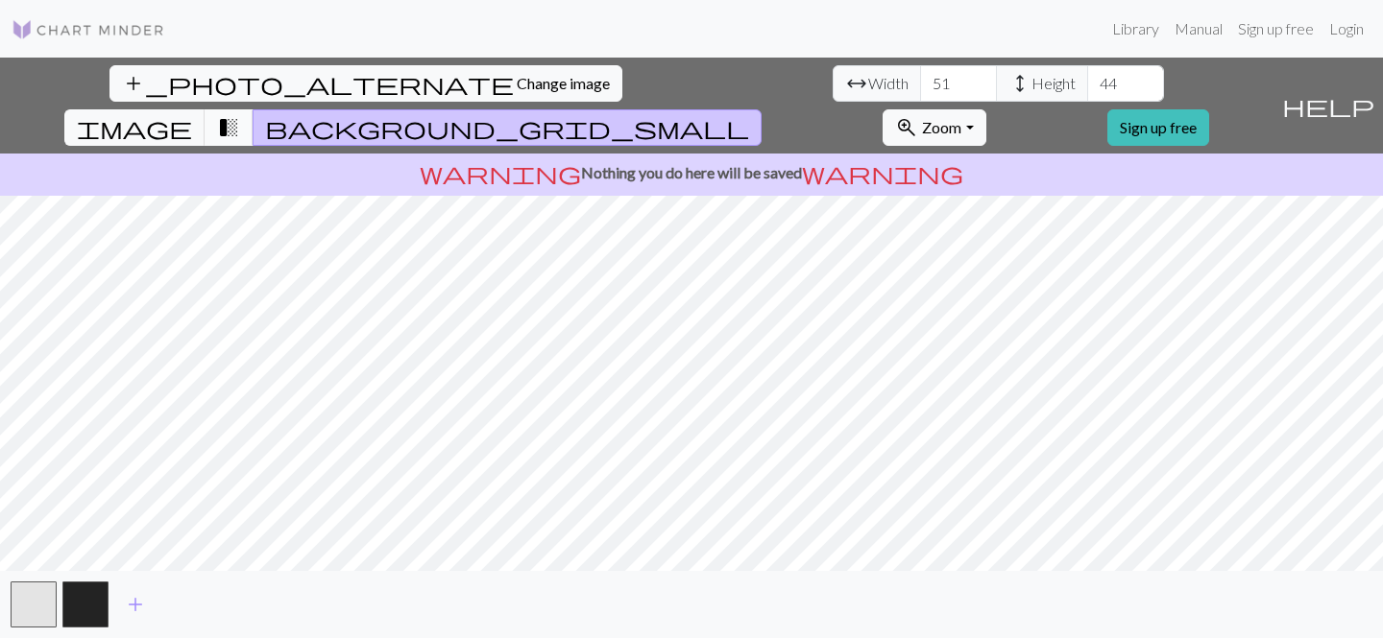
click at [240, 114] on span "transition_fade" at bounding box center [228, 127] width 23 height 27
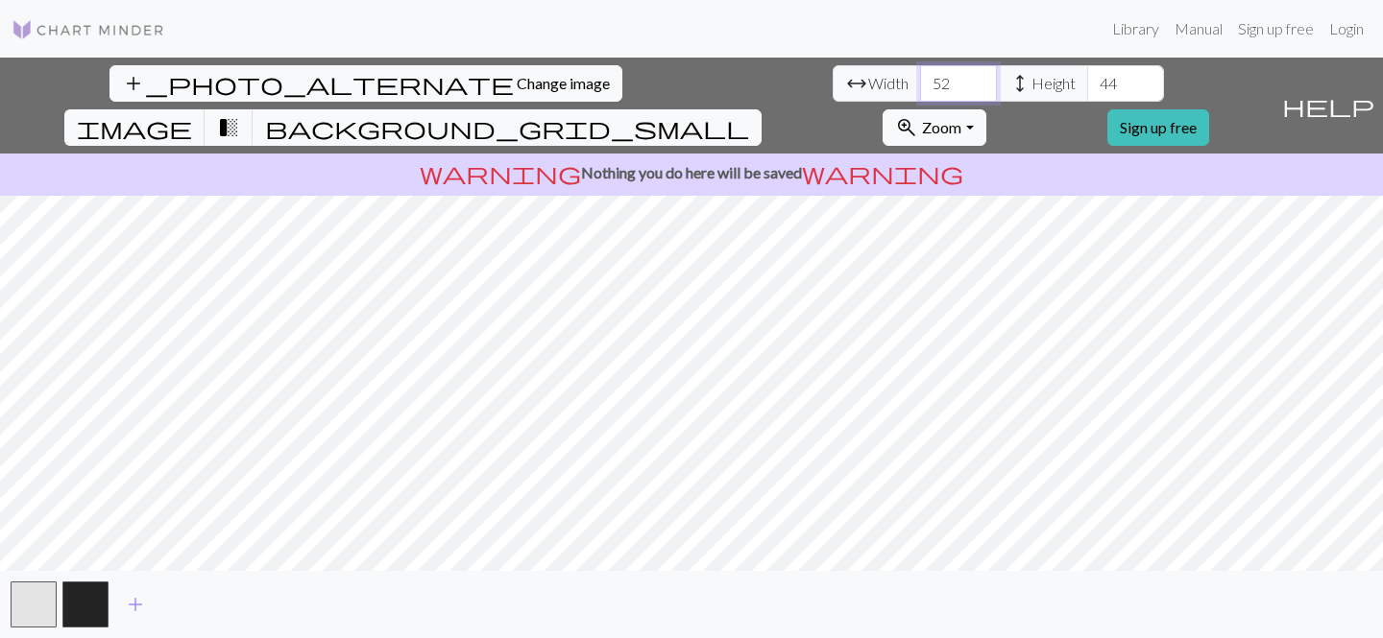
type input "52"
click at [920, 80] on input "52" at bounding box center [958, 83] width 77 height 36
type input "45"
click at [1087, 80] on input "45" at bounding box center [1125, 83] width 77 height 36
type input "53"
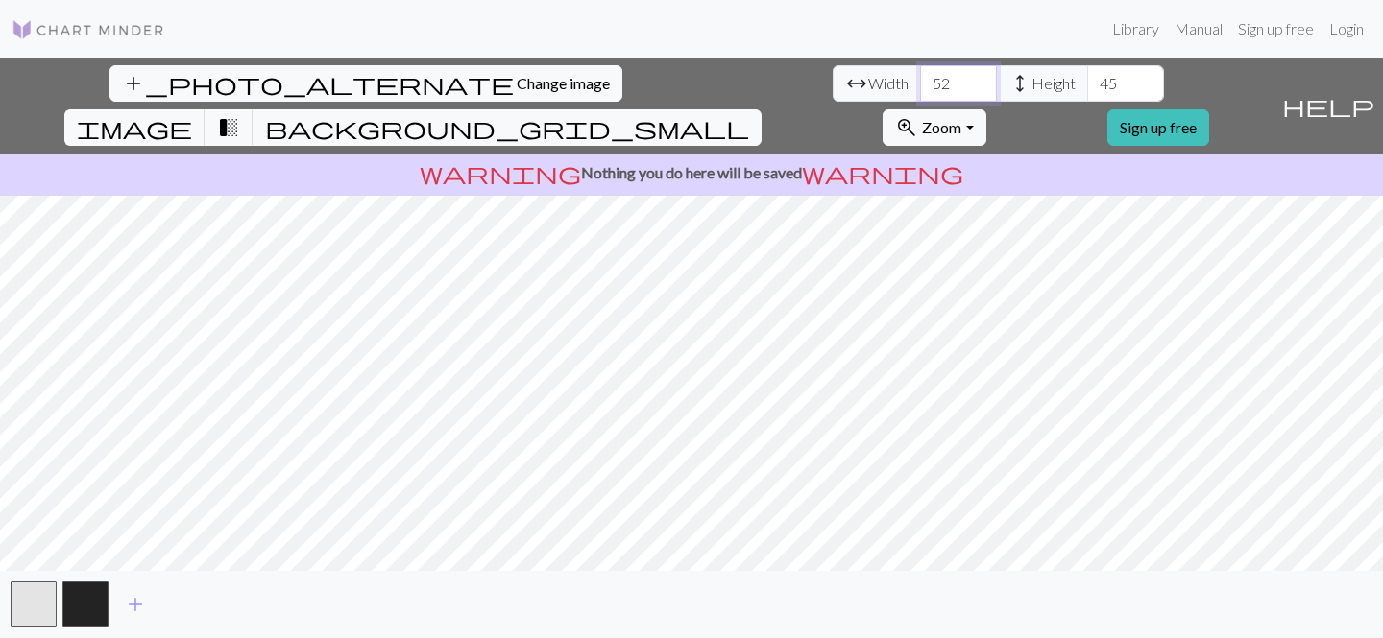
click at [920, 79] on input "53" at bounding box center [958, 83] width 77 height 36
click at [1087, 78] on input "46" at bounding box center [1125, 83] width 77 height 36
click at [1087, 93] on input "45" at bounding box center [1125, 83] width 77 height 36
type input "46"
click at [1087, 81] on input "46" at bounding box center [1125, 83] width 77 height 36
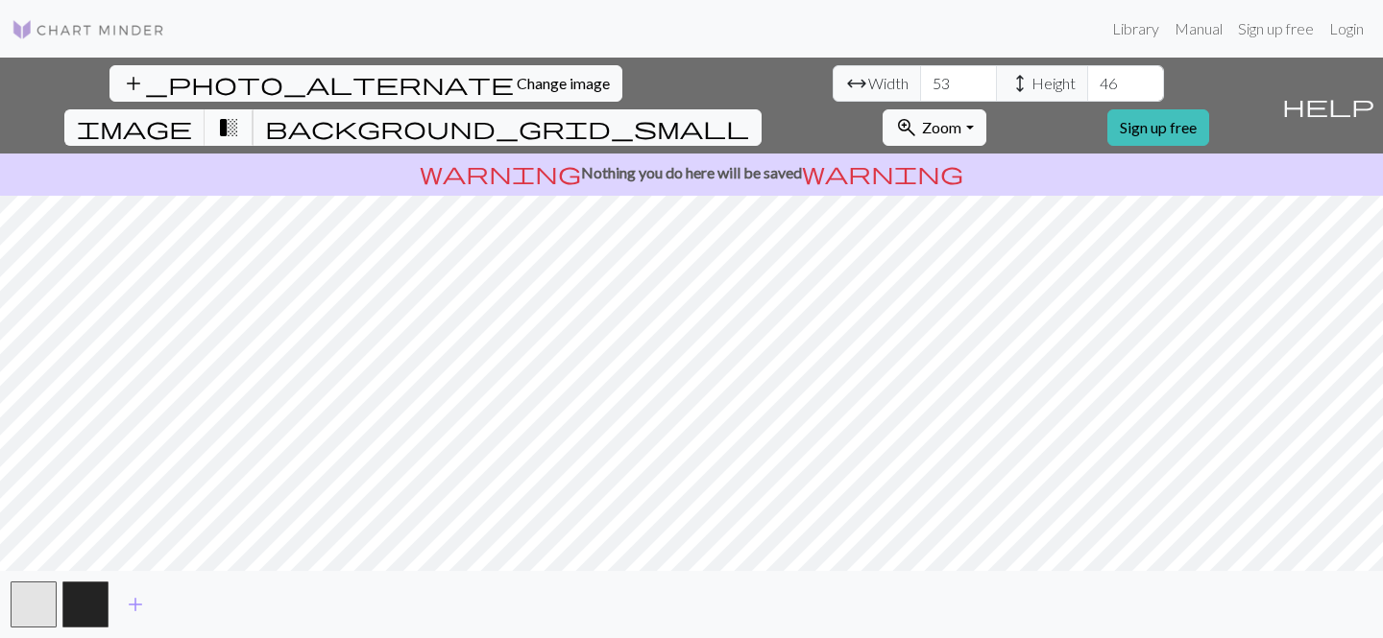
click at [253, 109] on button "transition_fade" at bounding box center [229, 127] width 49 height 36
click at [749, 114] on span "background_grid_small" at bounding box center [507, 127] width 484 height 27
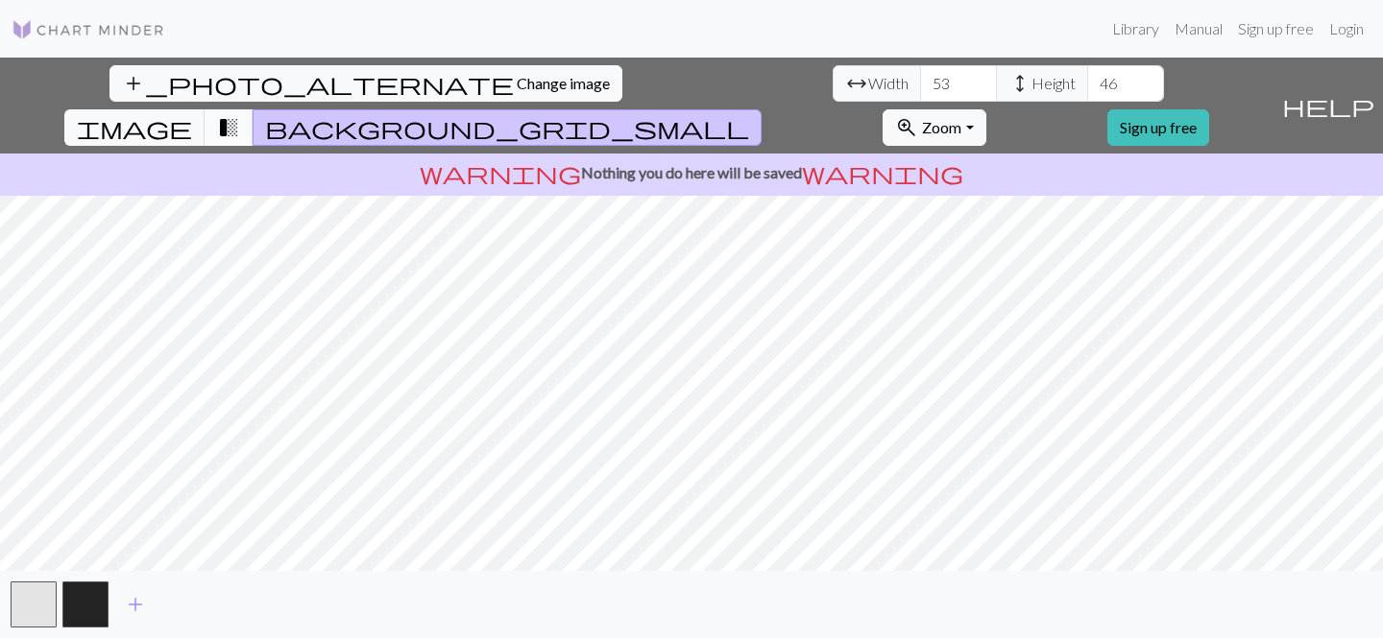
click at [240, 114] on span "transition_fade" at bounding box center [228, 127] width 23 height 27
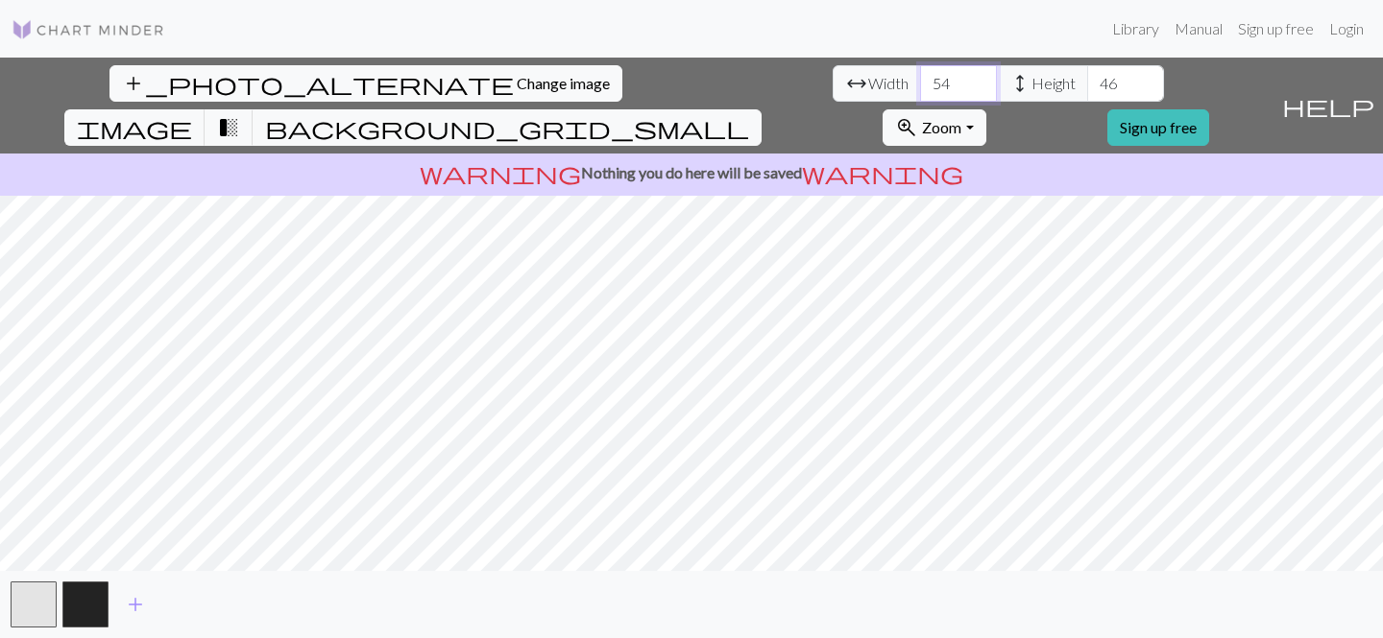
type input "54"
click at [920, 79] on input "54" at bounding box center [958, 83] width 77 height 36
type input "47"
click at [1087, 80] on input "47" at bounding box center [1125, 83] width 77 height 36
type input "55"
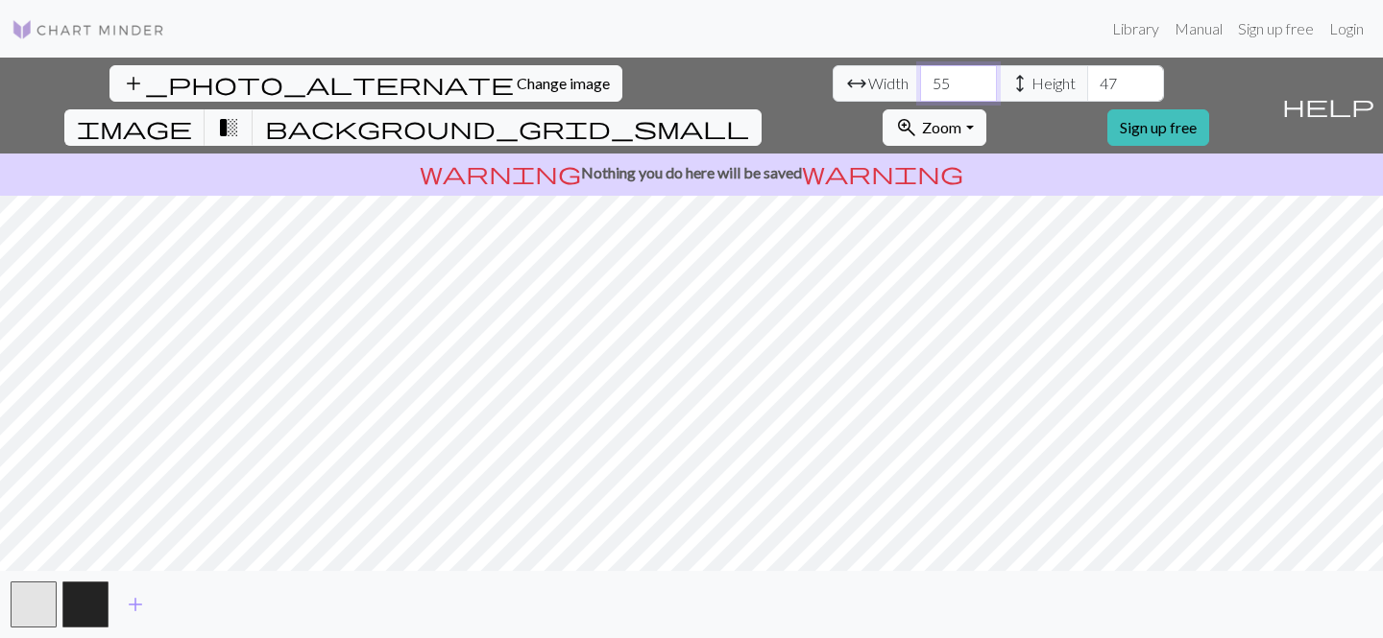
click at [920, 80] on input "55" at bounding box center [958, 83] width 77 height 36
type input "48"
click at [1087, 78] on input "48" at bounding box center [1125, 83] width 77 height 36
type input "56"
click at [920, 77] on input "56" at bounding box center [958, 83] width 77 height 36
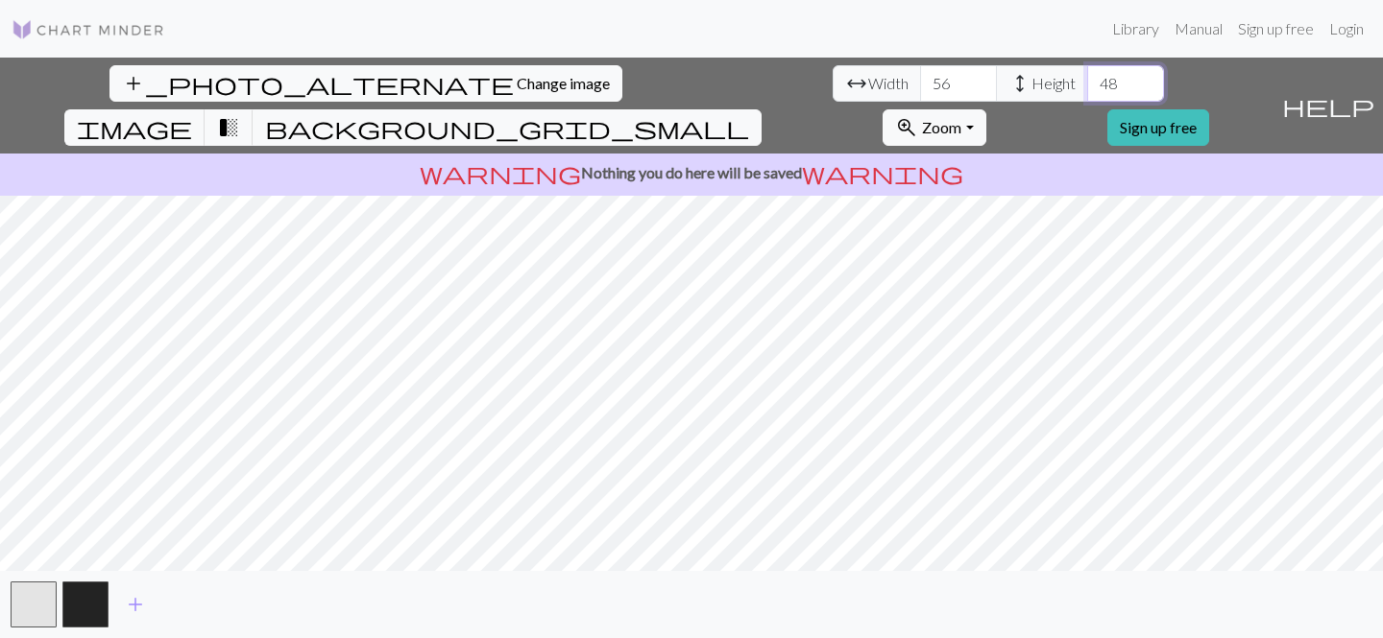
click at [1087, 77] on input "49" at bounding box center [1125, 83] width 77 height 36
click at [1087, 87] on input "48" at bounding box center [1125, 83] width 77 height 36
click at [1087, 88] on input "47" at bounding box center [1125, 83] width 77 height 36
click at [1087, 88] on input "46" at bounding box center [1125, 83] width 77 height 36
type input "45"
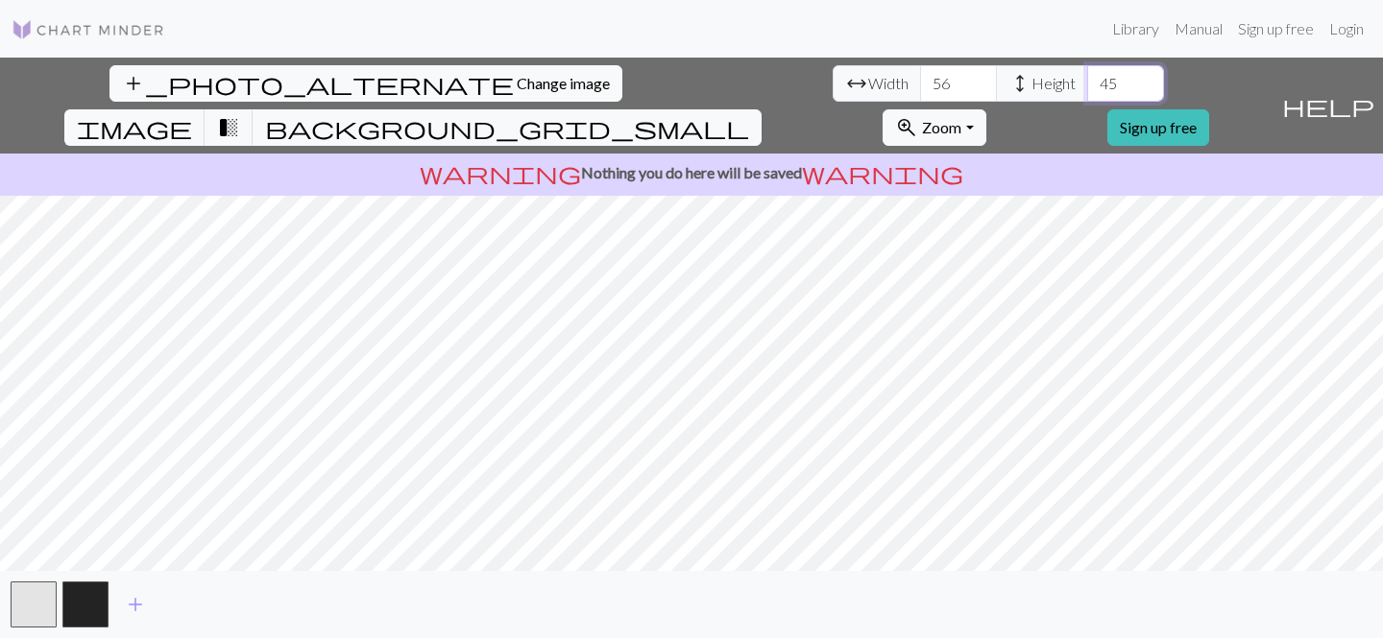
click at [1087, 88] on input "45" at bounding box center [1125, 83] width 77 height 36
click at [920, 92] on input "55" at bounding box center [958, 83] width 77 height 36
click at [920, 92] on input "54" at bounding box center [958, 83] width 77 height 36
click at [920, 92] on input "53" at bounding box center [958, 83] width 77 height 36
click at [749, 114] on span "background_grid_small" at bounding box center [507, 127] width 484 height 27
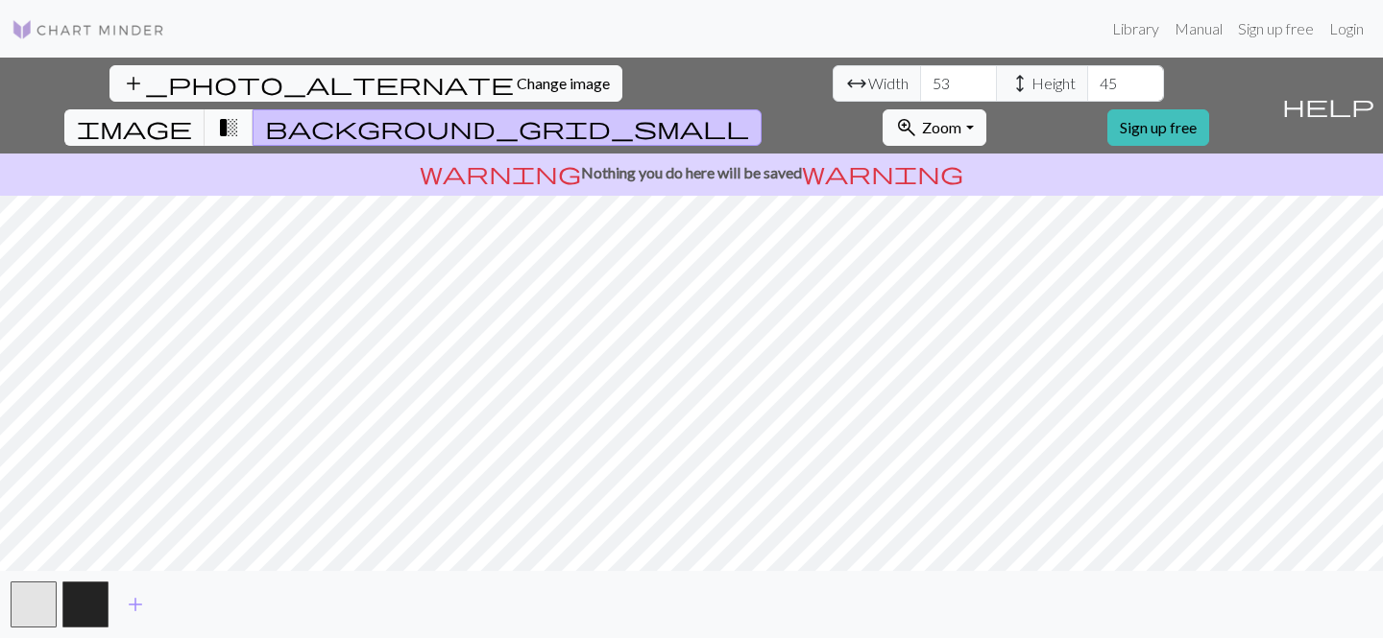
click at [240, 114] on span "transition_fade" at bounding box center [228, 127] width 23 height 27
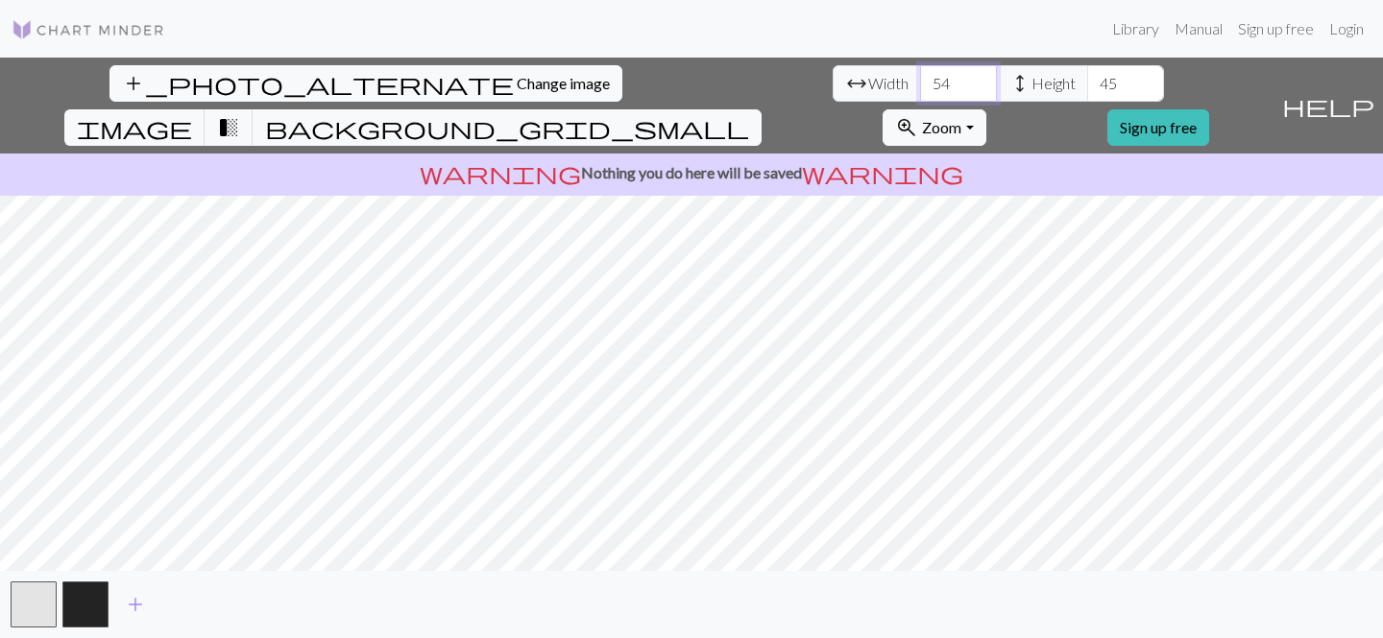
click at [920, 79] on input "54" at bounding box center [958, 83] width 77 height 36
click at [920, 79] on input "55" at bounding box center [958, 83] width 77 height 36
type input "56"
click at [920, 79] on input "56" at bounding box center [958, 83] width 77 height 36
click at [1087, 80] on input "46" at bounding box center [1125, 83] width 77 height 36
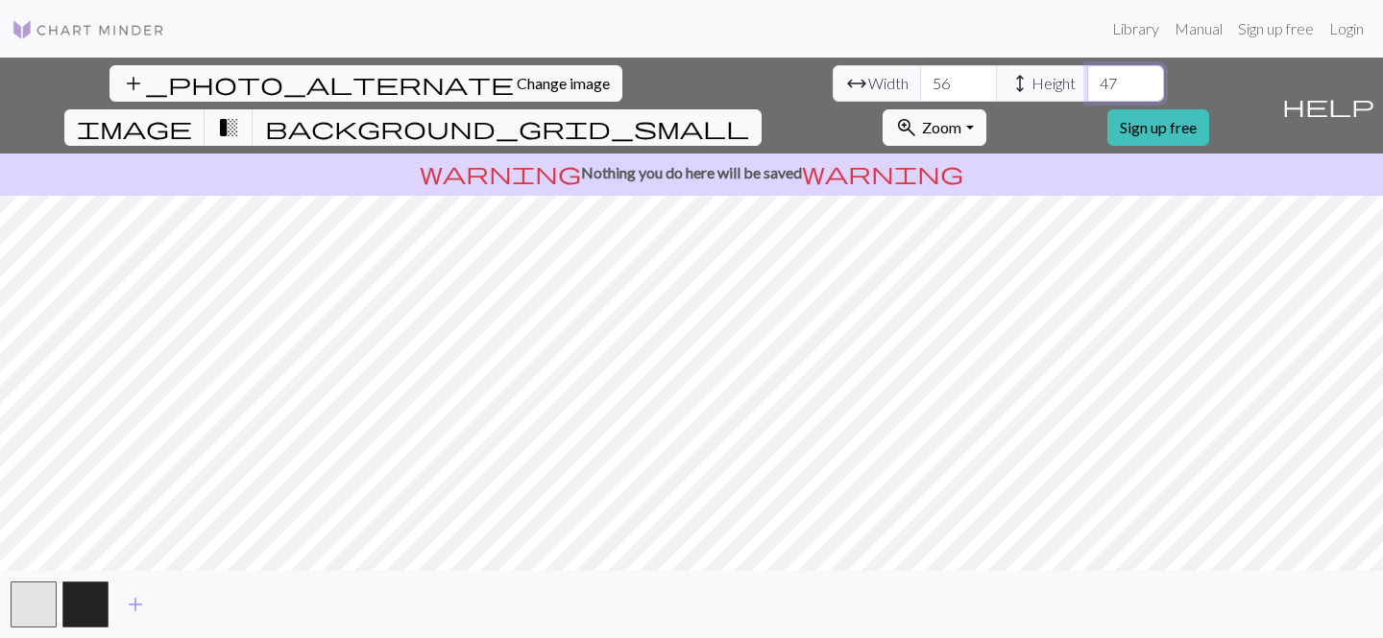
click at [1087, 80] on input "47" at bounding box center [1125, 83] width 77 height 36
type input "48"
click at [1087, 80] on input "48" at bounding box center [1125, 83] width 77 height 36
click at [920, 80] on input "57" at bounding box center [958, 83] width 77 height 36
type input "58"
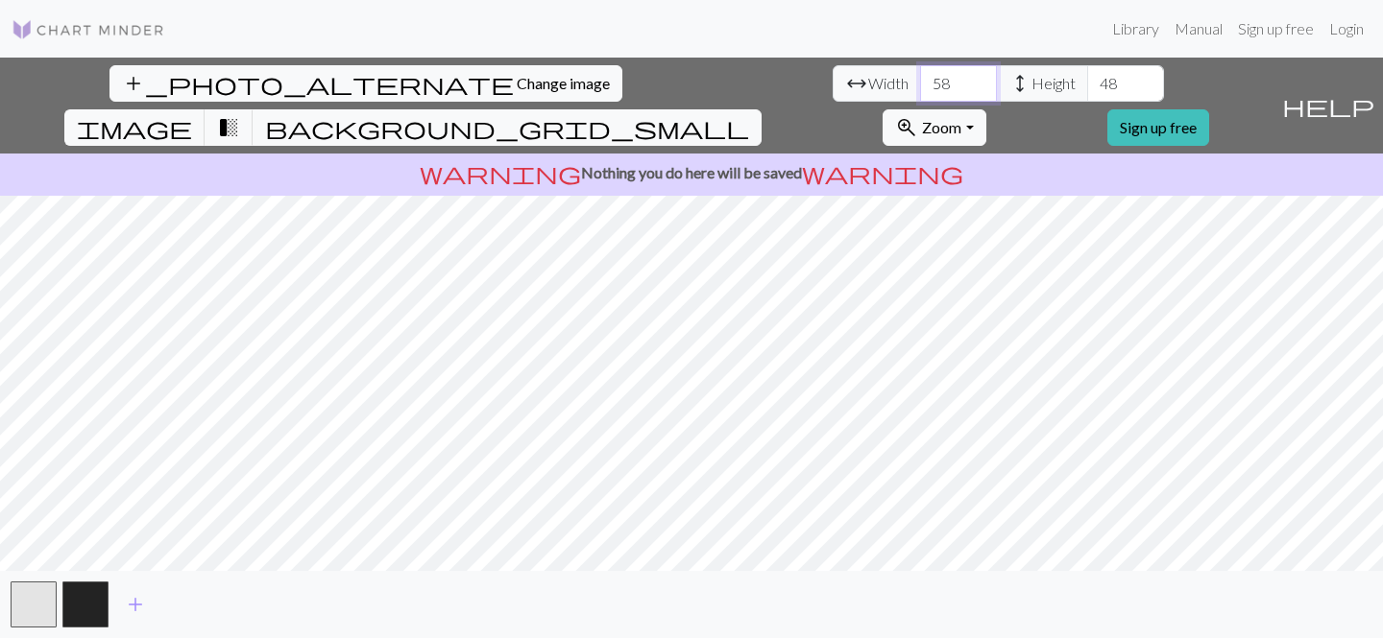
click at [920, 79] on input "58" at bounding box center [958, 83] width 77 height 36
click at [749, 114] on span "background_grid_small" at bounding box center [507, 127] width 484 height 27
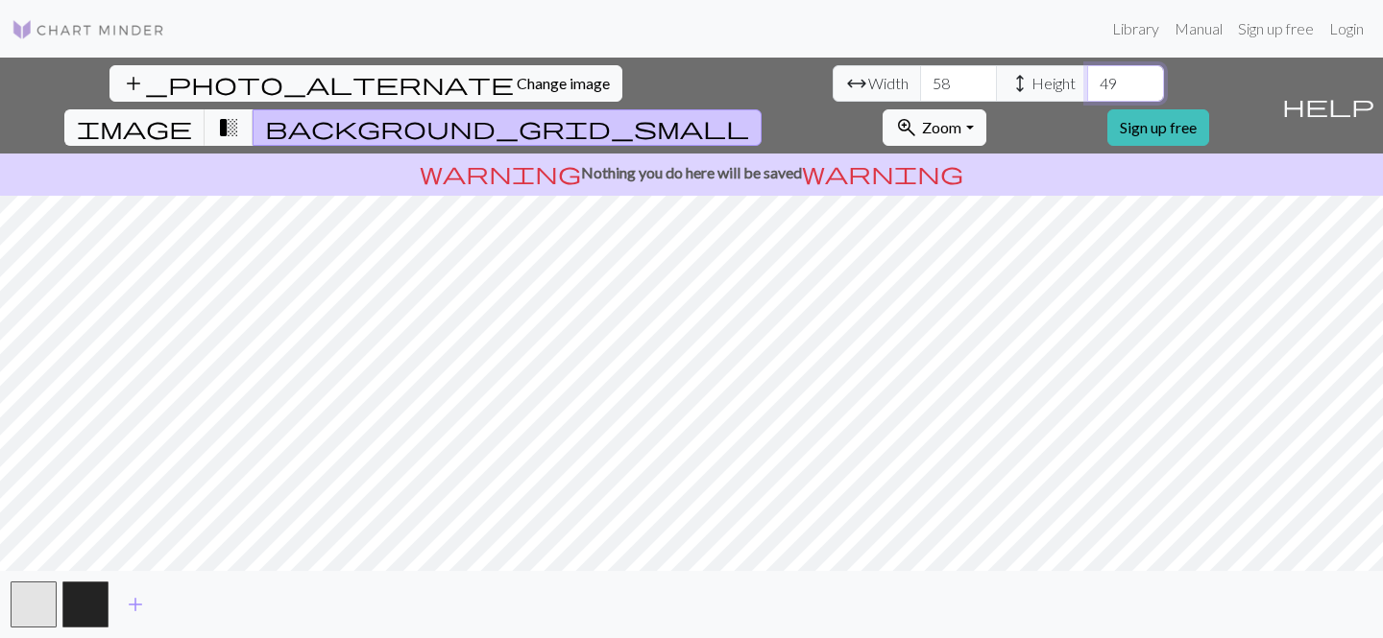
click at [1087, 81] on input "49" at bounding box center [1125, 83] width 77 height 36
click at [1087, 81] on input "50" at bounding box center [1125, 83] width 77 height 36
type input "51"
click at [1087, 75] on input "51" at bounding box center [1125, 83] width 77 height 36
type input "59"
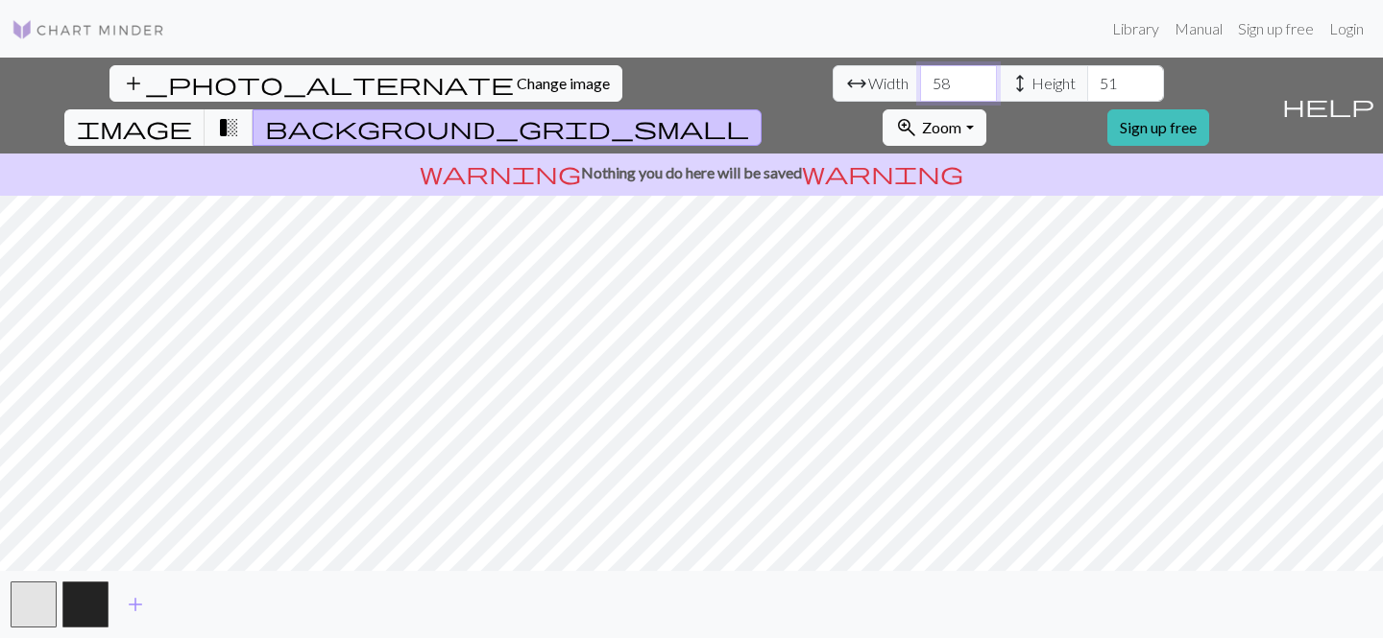
click at [920, 74] on input "59" at bounding box center [958, 83] width 77 height 36
click at [1087, 81] on input "52" at bounding box center [1125, 83] width 77 height 36
click at [1087, 95] on input "52" at bounding box center [1125, 83] width 77 height 36
click at [1087, 90] on input "51" at bounding box center [1125, 83] width 77 height 36
click at [1087, 76] on input "52" at bounding box center [1125, 83] width 77 height 36
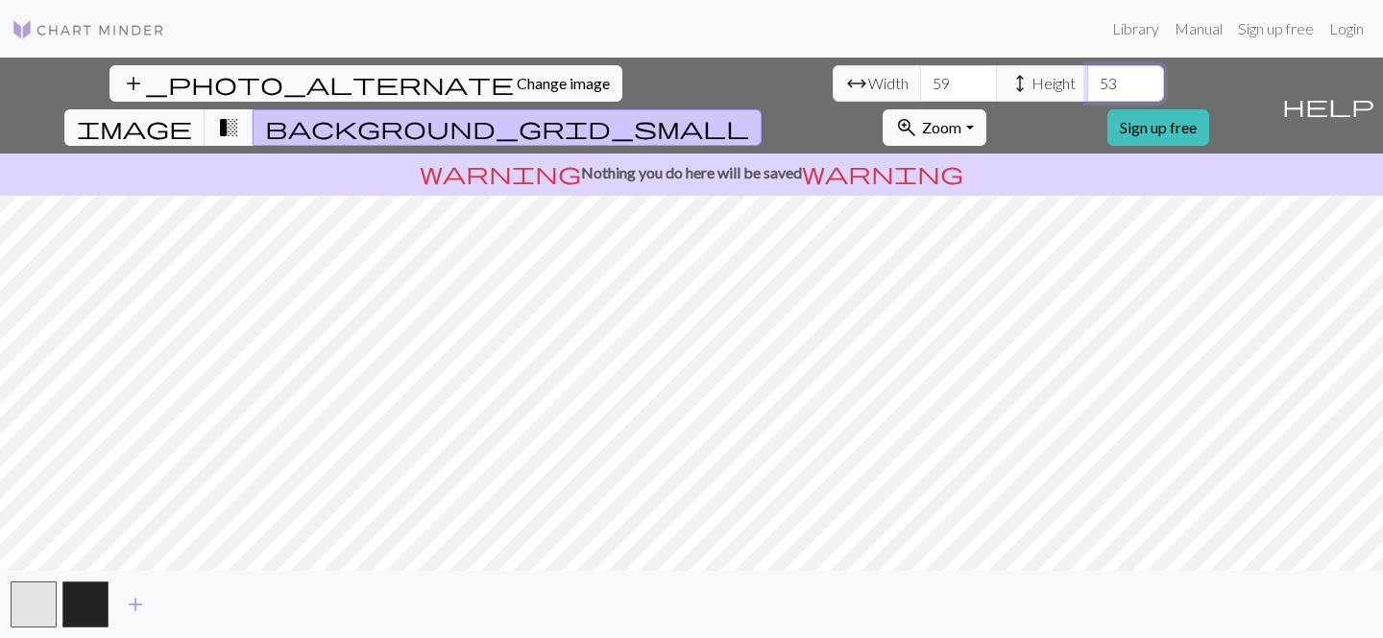
type input "53"
click at [1087, 76] on input "53" at bounding box center [1125, 83] width 77 height 36
type input "60"
click at [920, 80] on input "60" at bounding box center [958, 83] width 77 height 36
type input "54"
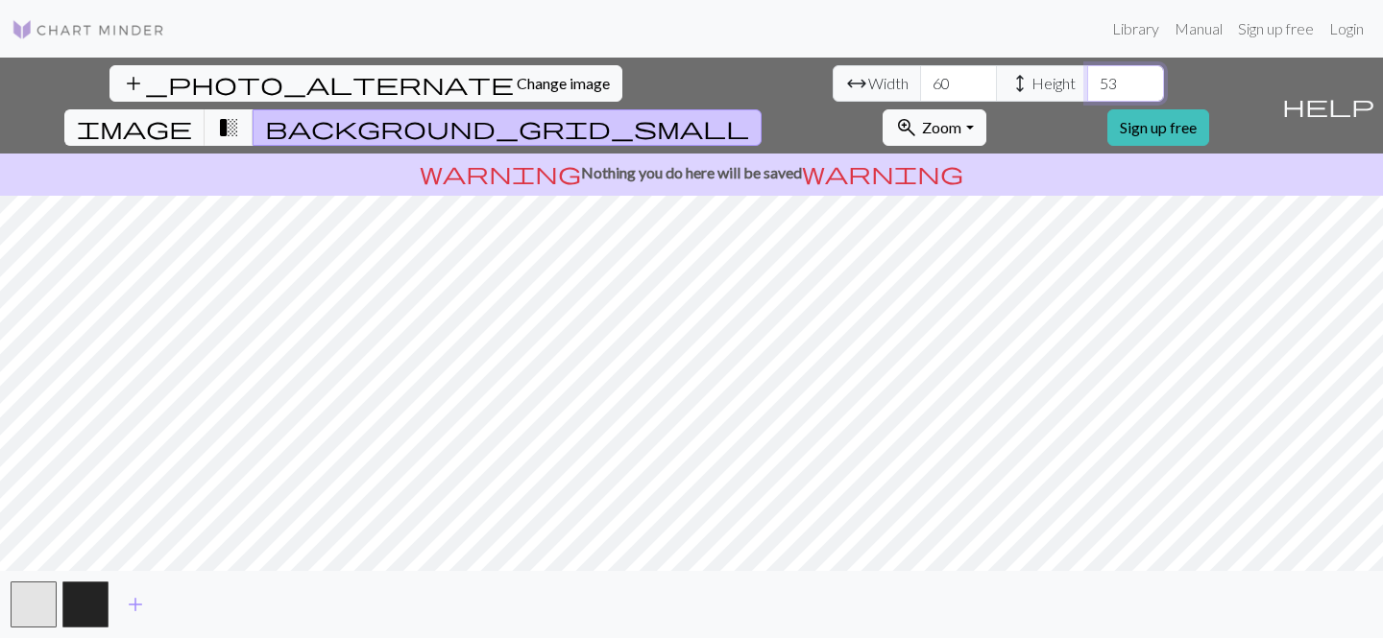
click at [1087, 80] on input "54" at bounding box center [1125, 83] width 77 height 36
click at [920, 77] on input "61" at bounding box center [958, 83] width 77 height 36
click at [920, 77] on input "62" at bounding box center [958, 83] width 77 height 36
click at [920, 77] on input "63" at bounding box center [958, 83] width 77 height 36
type input "62"
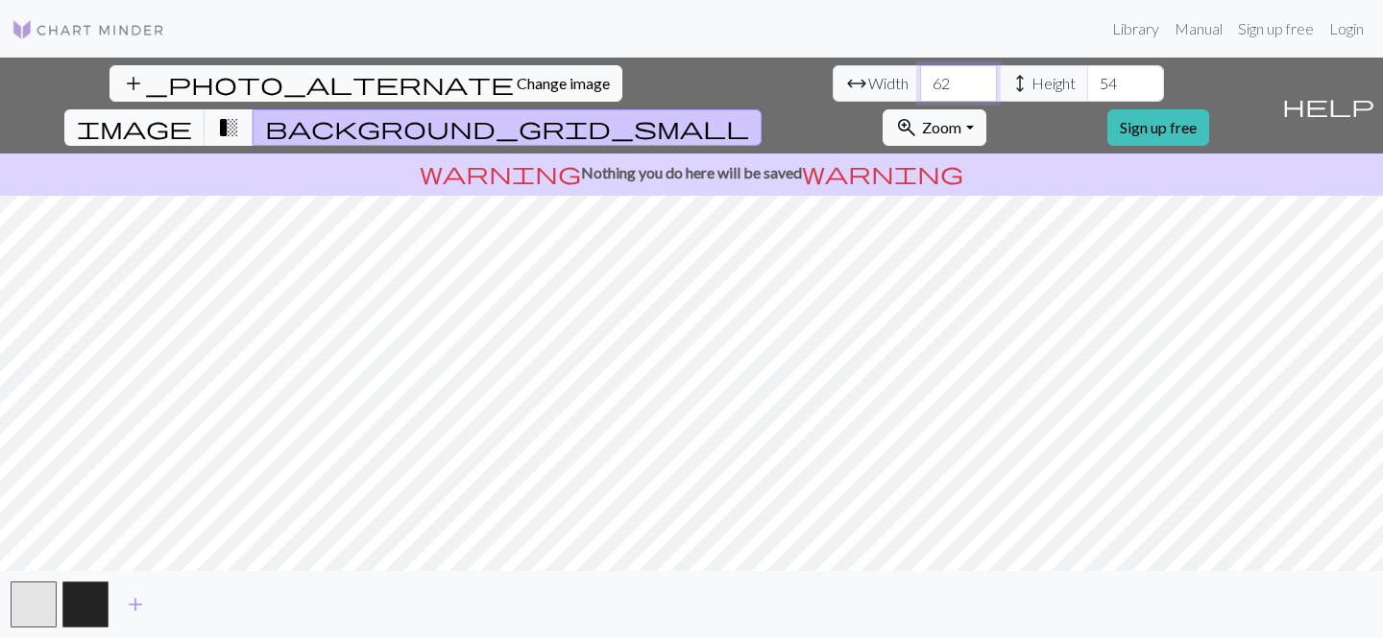
click at [920, 89] on input "62" at bounding box center [958, 83] width 77 height 36
click at [1087, 80] on input "55" at bounding box center [1125, 83] width 77 height 36
click at [1087, 79] on input "56" at bounding box center [1125, 83] width 77 height 36
click at [1087, 87] on input "55" at bounding box center [1125, 83] width 77 height 36
click at [1087, 87] on input "54" at bounding box center [1125, 83] width 77 height 36
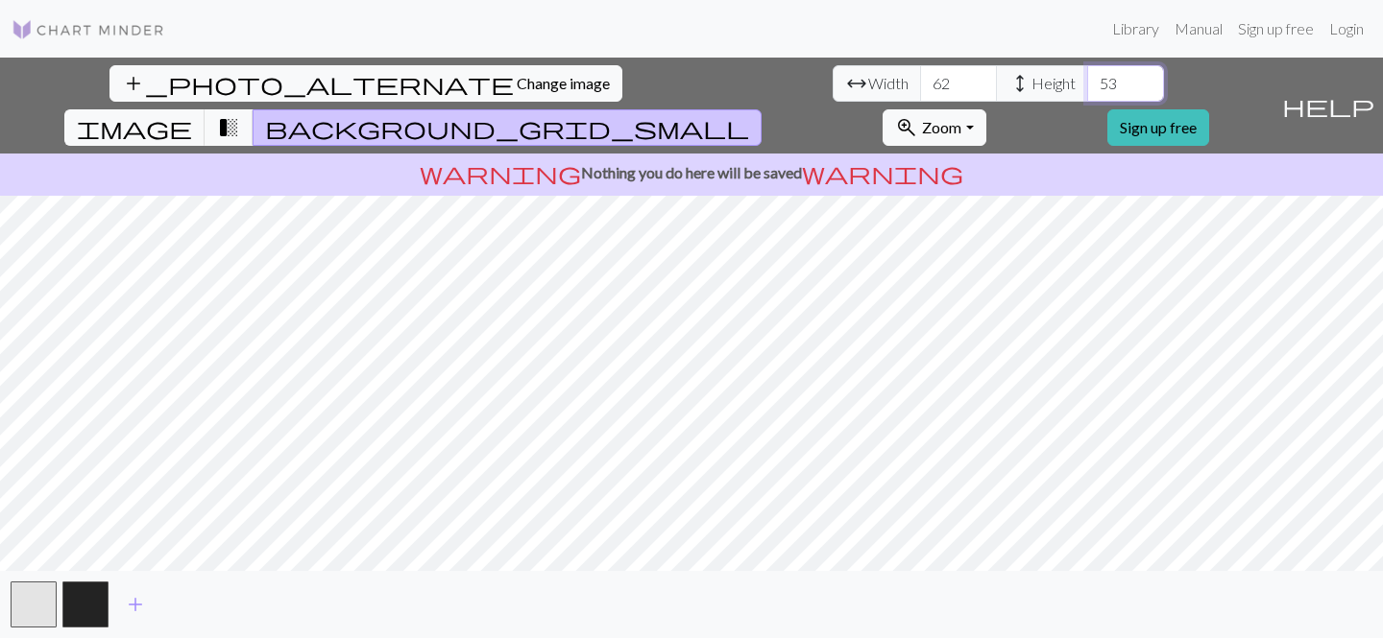
click at [1087, 89] on input "53" at bounding box center [1125, 83] width 77 height 36
click at [1087, 87] on input "52" at bounding box center [1125, 83] width 77 height 36
type input "53"
click at [1087, 78] on input "53" at bounding box center [1125, 83] width 77 height 36
click at [920, 77] on input "63" at bounding box center [958, 83] width 77 height 36
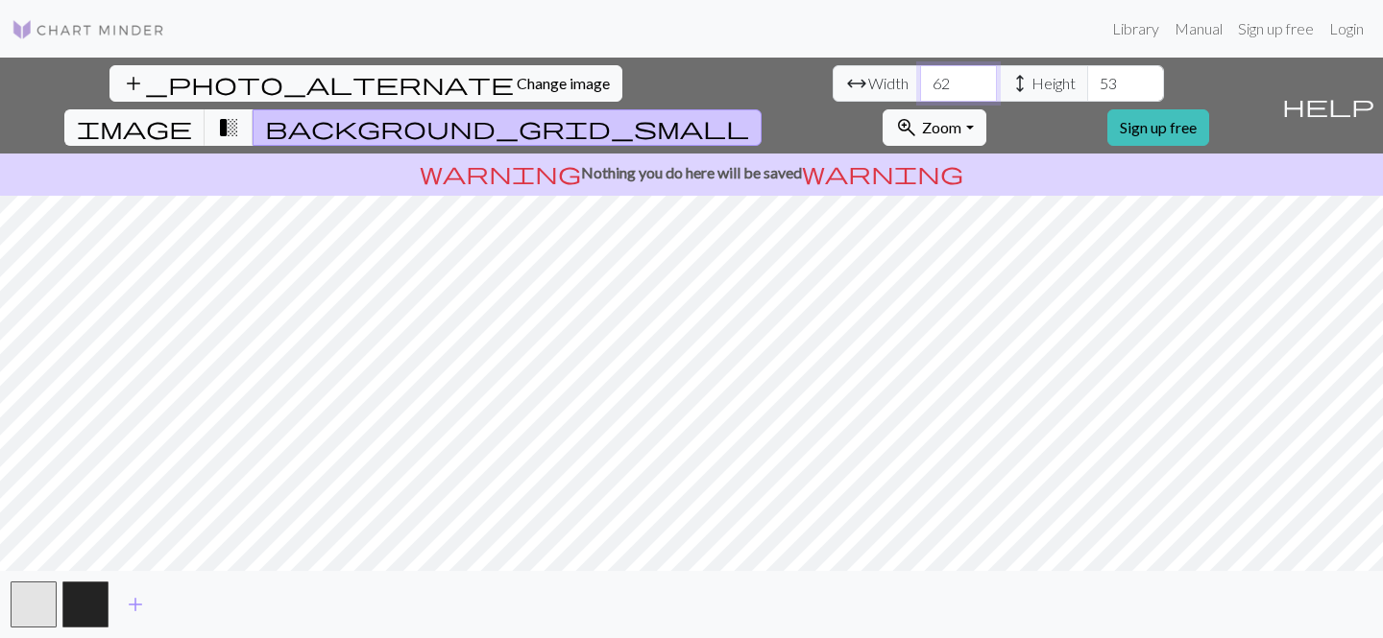
type input "62"
click at [920, 93] on input "62" at bounding box center [958, 83] width 77 height 36
click at [240, 114] on span "transition_fade" at bounding box center [228, 127] width 23 height 27
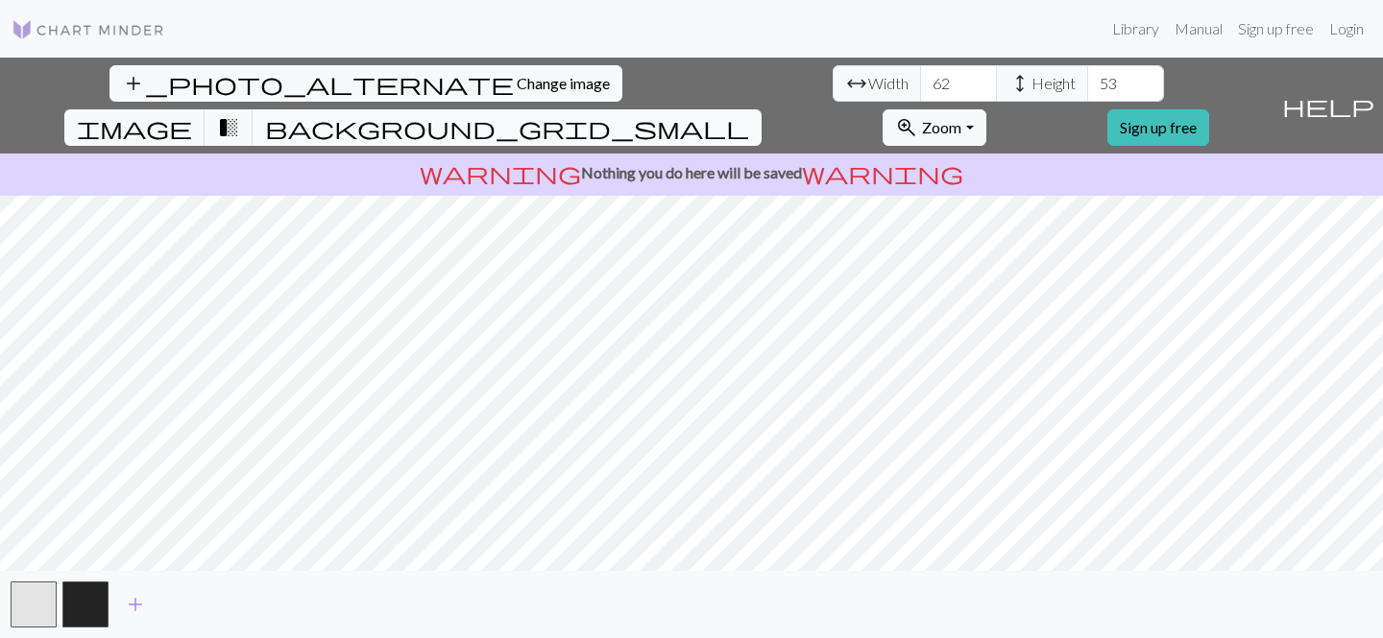
click at [749, 114] on span "background_grid_small" at bounding box center [507, 127] width 484 height 27
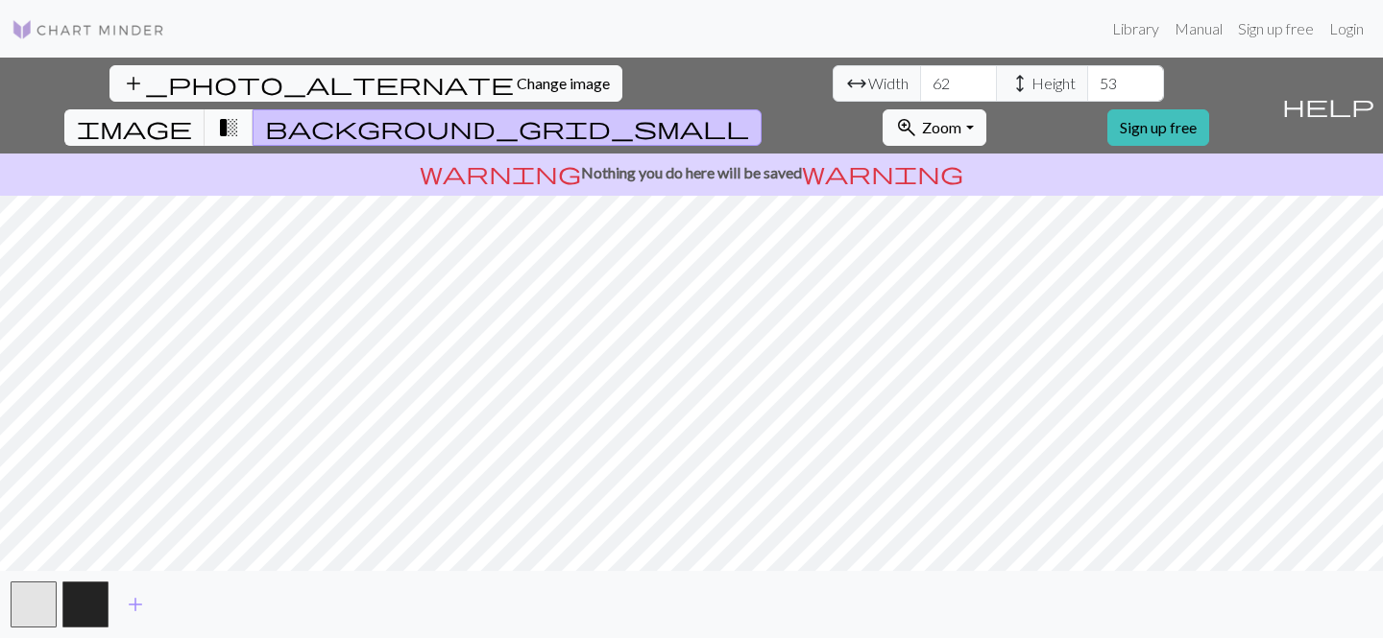
click at [240, 114] on span "transition_fade" at bounding box center [228, 127] width 23 height 27
